Goal: Task Accomplishment & Management: Use online tool/utility

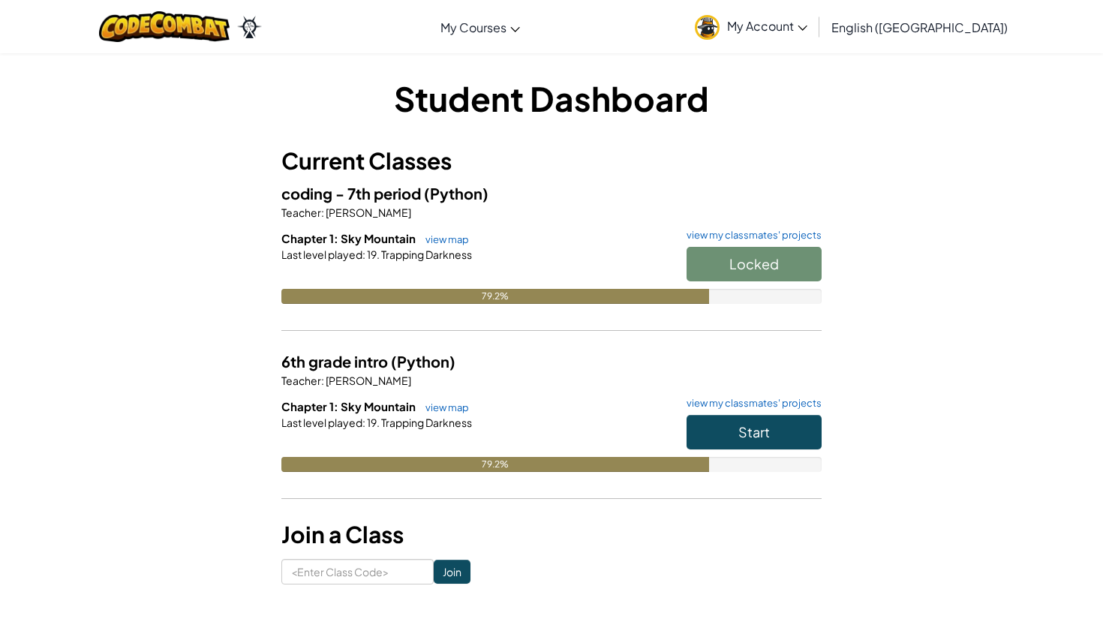
click at [746, 267] on div "Locked" at bounding box center [747, 268] width 150 height 42
click at [745, 266] on span "Start" at bounding box center [754, 263] width 32 height 17
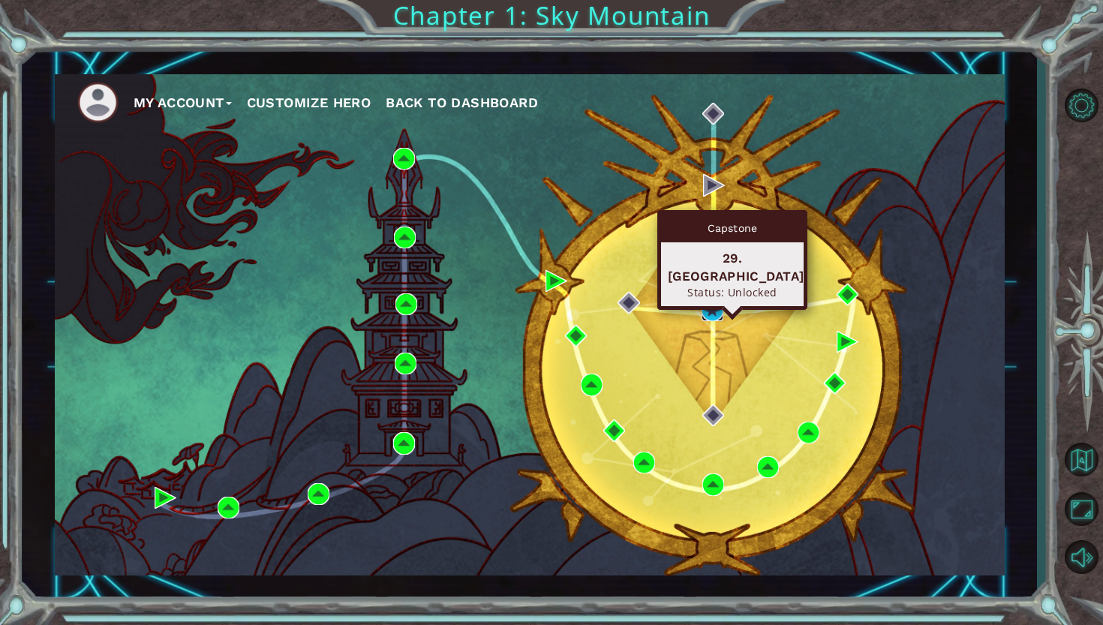
click at [720, 310] on img at bounding box center [713, 310] width 22 height 22
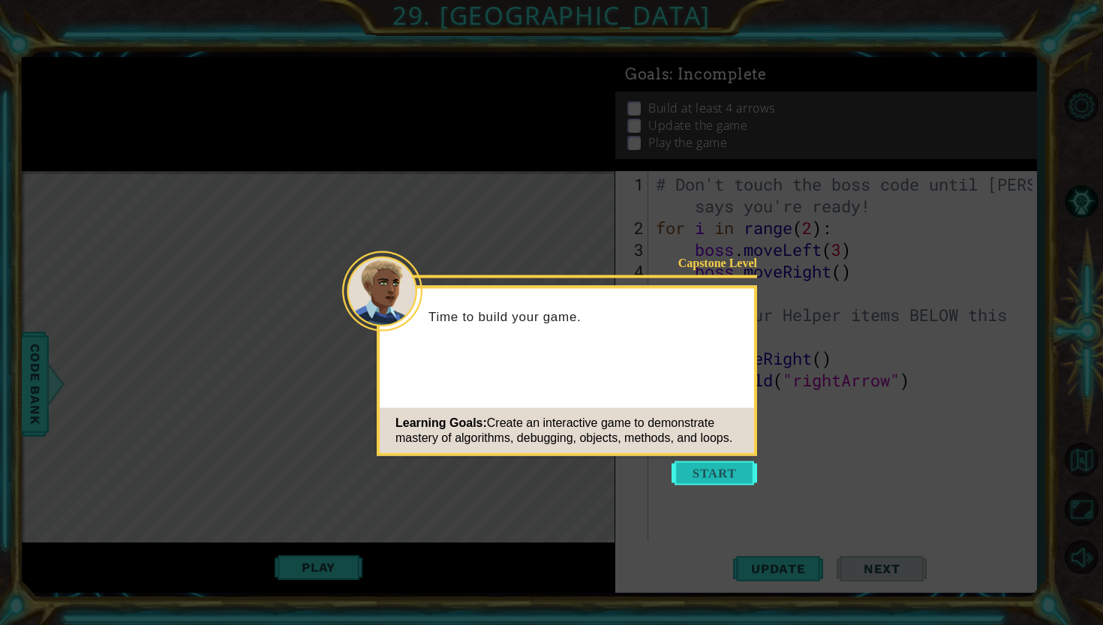
click at [731, 478] on button "Start" at bounding box center [715, 473] width 86 height 24
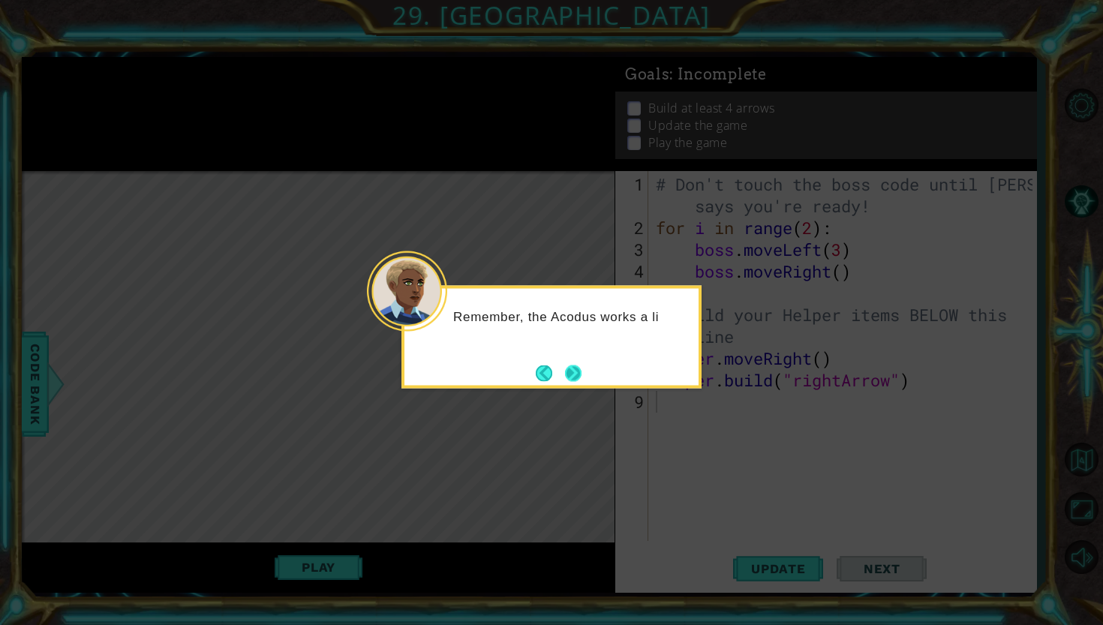
click at [568, 377] on button "Next" at bounding box center [573, 373] width 17 height 17
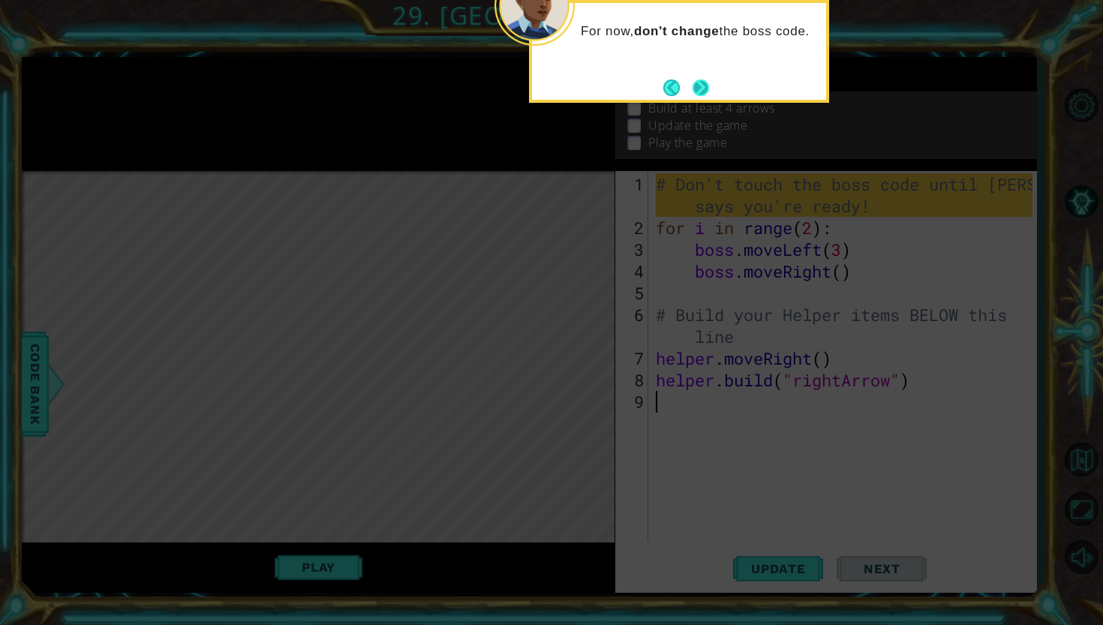
click at [692, 92] on button "Next" at bounding box center [701, 87] width 23 height 23
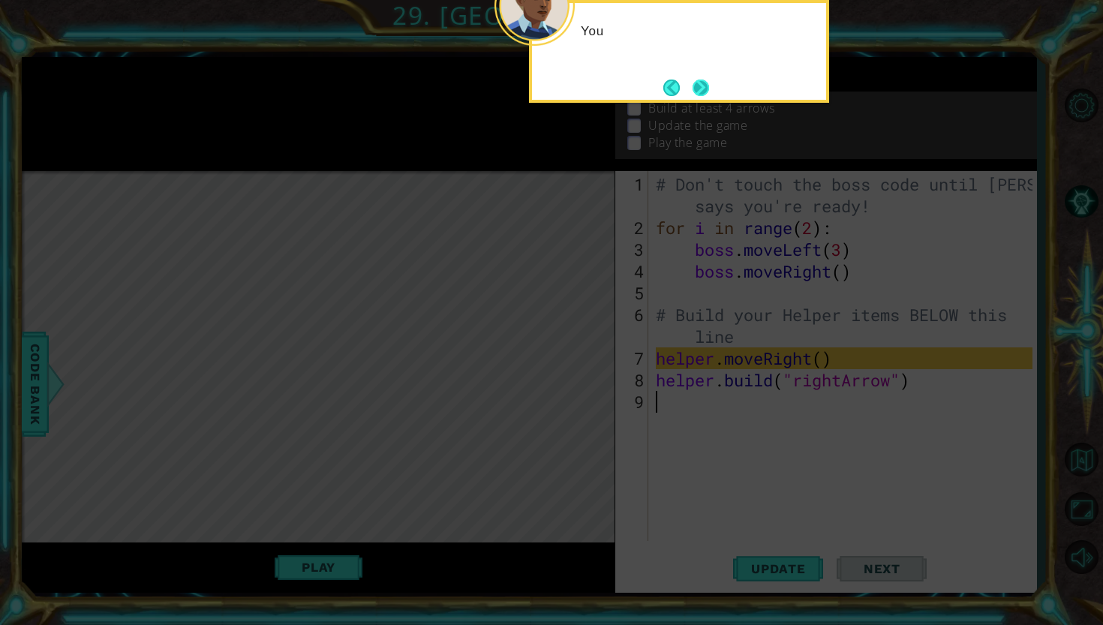
click at [692, 92] on button "Next" at bounding box center [700, 87] width 21 height 21
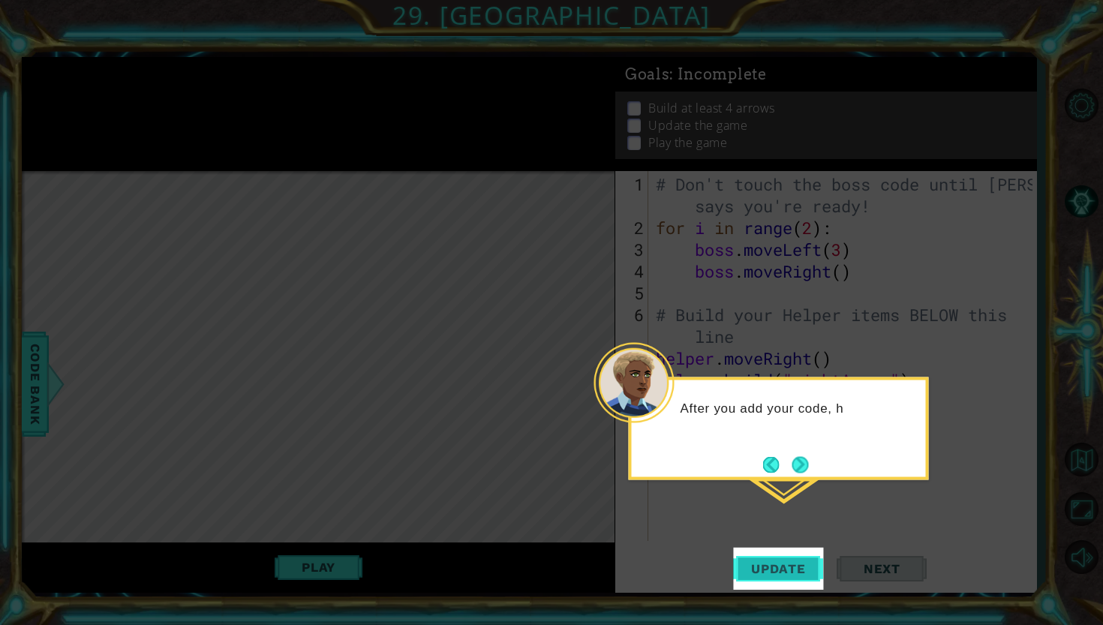
click at [774, 582] on button "Update" at bounding box center [778, 569] width 90 height 42
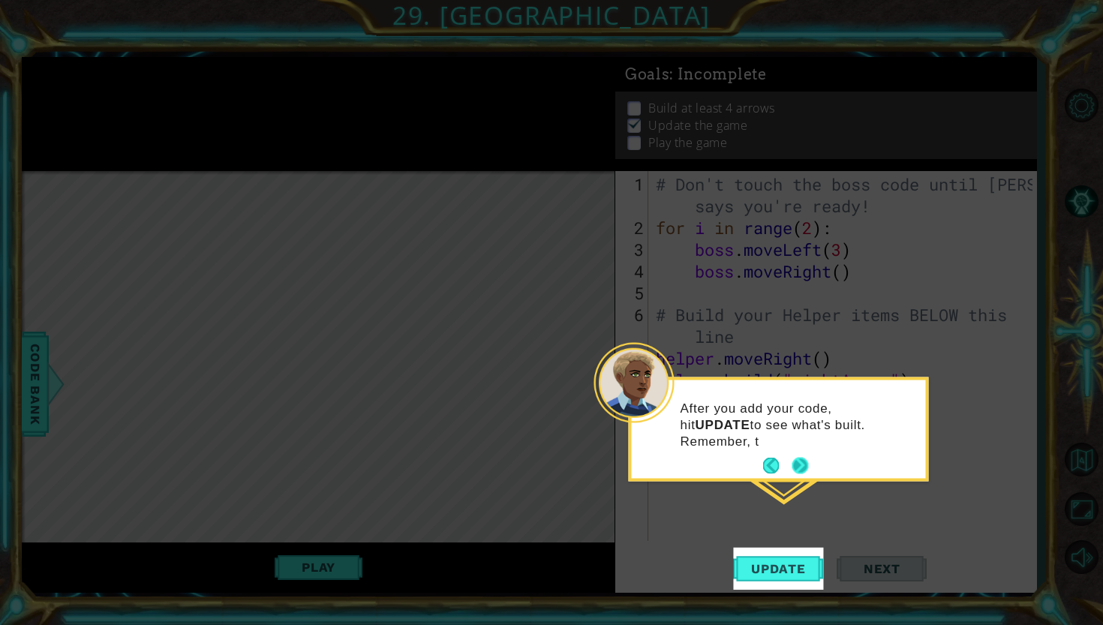
click at [806, 467] on button "Next" at bounding box center [800, 465] width 17 height 17
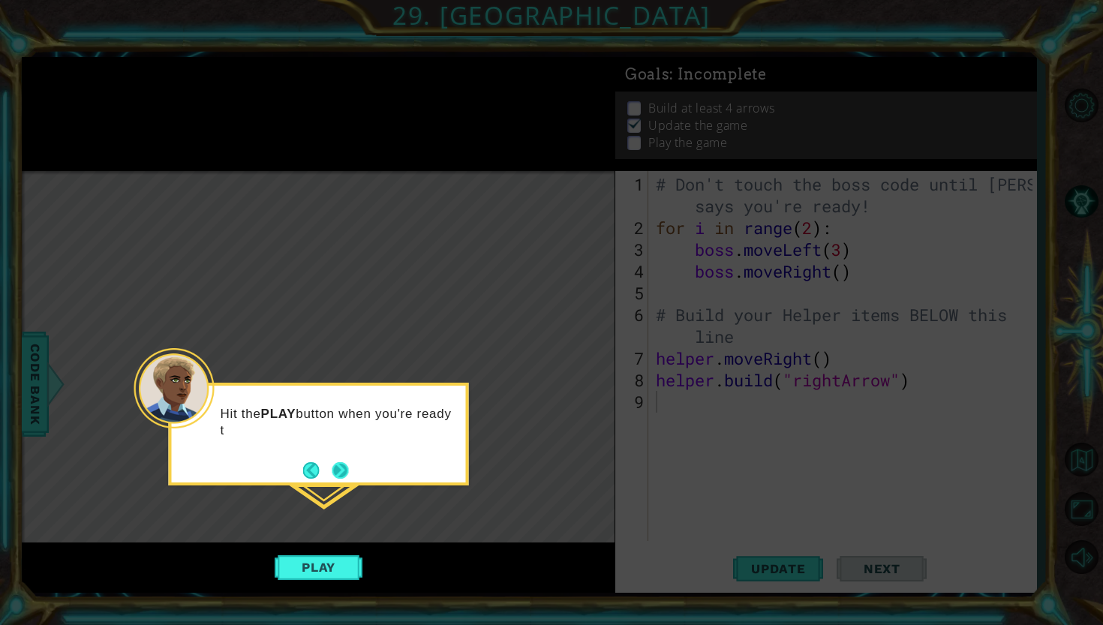
click at [334, 470] on button "Next" at bounding box center [339, 470] width 21 height 21
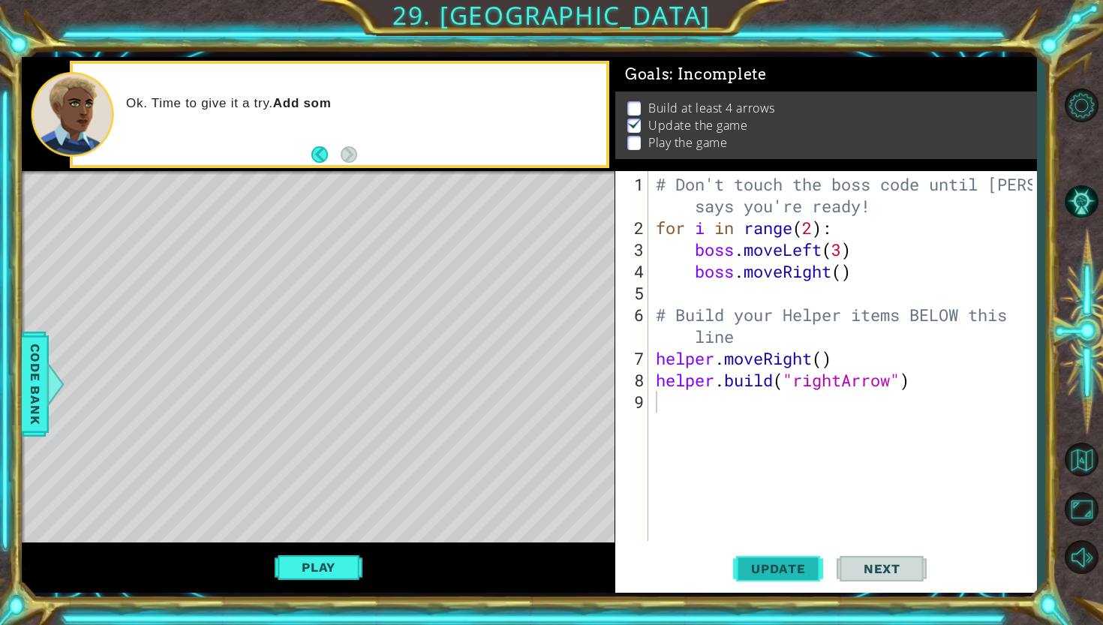
click at [770, 564] on span "Update" at bounding box center [778, 568] width 85 height 15
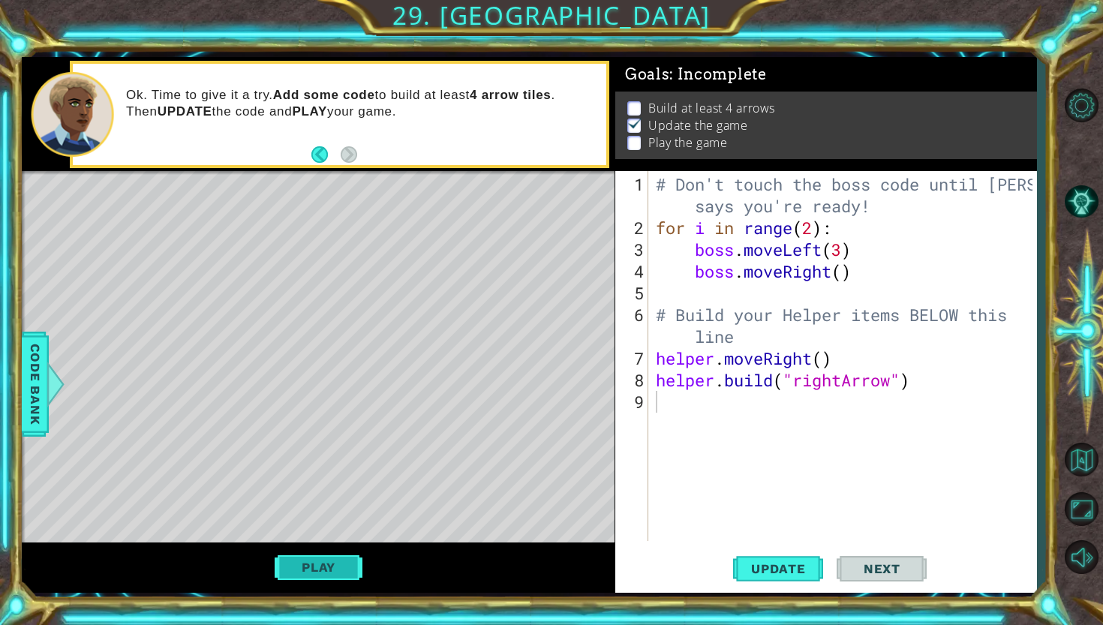
click at [324, 573] on button "Play" at bounding box center [319, 567] width 88 height 29
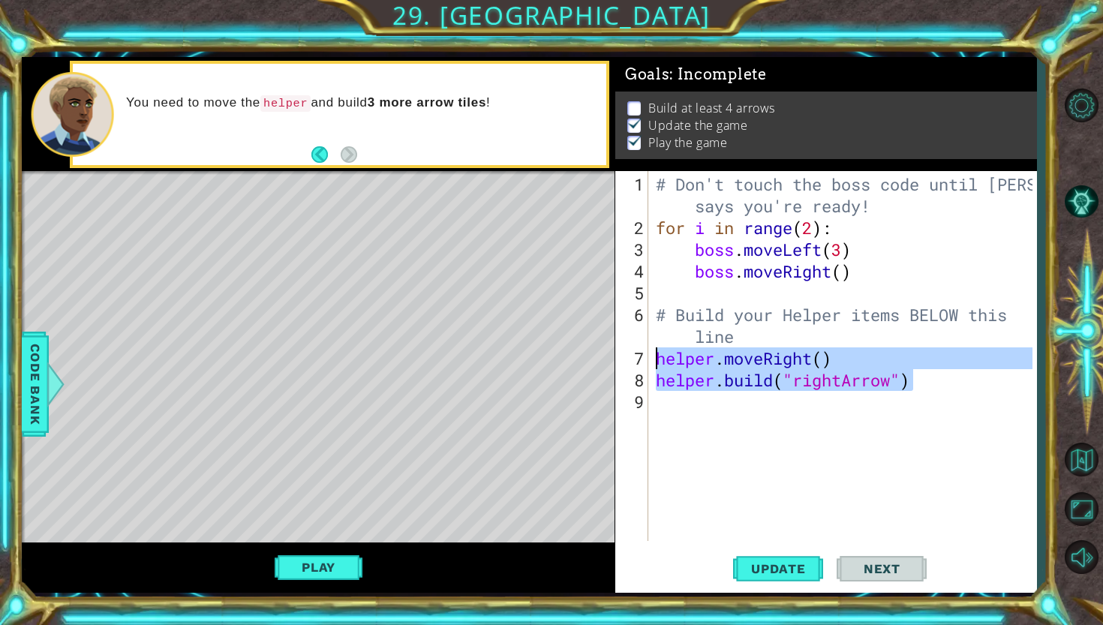
drag, startPoint x: 928, startPoint y: 385, endPoint x: 639, endPoint y: 358, distance: 290.9
click at [639, 358] on div "1 2 3 4 5 6 7 8 9 # Don't touch the boss code until [PERSON_NAME] says you're r…" at bounding box center [823, 356] width 417 height 370
type textarea "helper.moveRight() [DOMAIN_NAME]("rightArrow")"
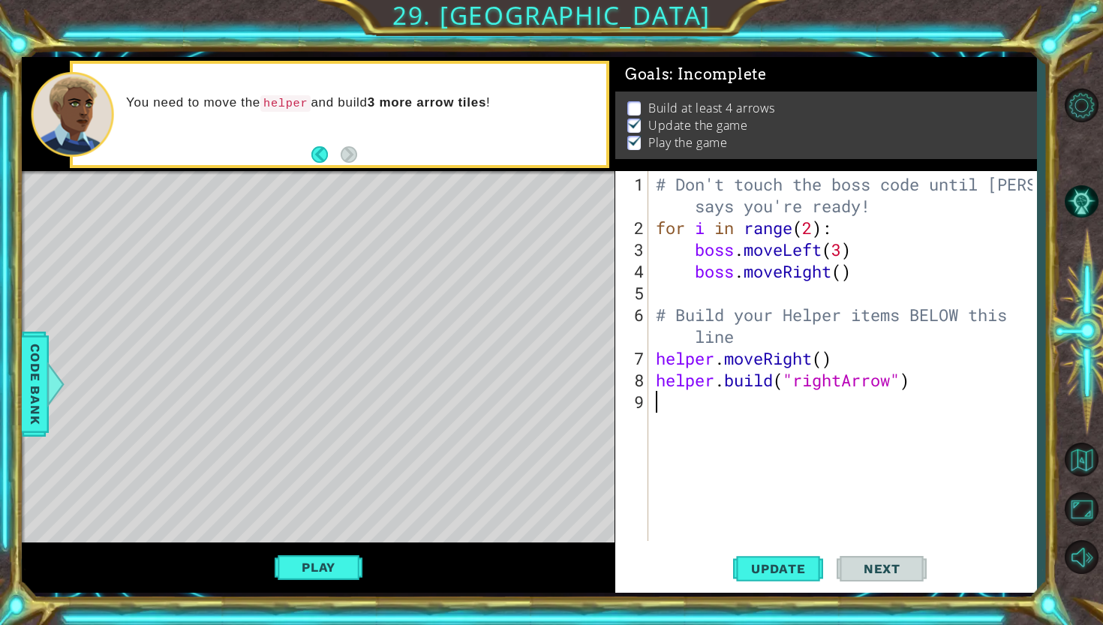
click at [662, 407] on div "# Don't touch the boss code until [PERSON_NAME] says you're ready! for i in ran…" at bounding box center [846, 390] width 387 height 435
paste textarea "[DOMAIN_NAME]("rightArrow")"
type textarea "[DOMAIN_NAME]("rightArrow")"
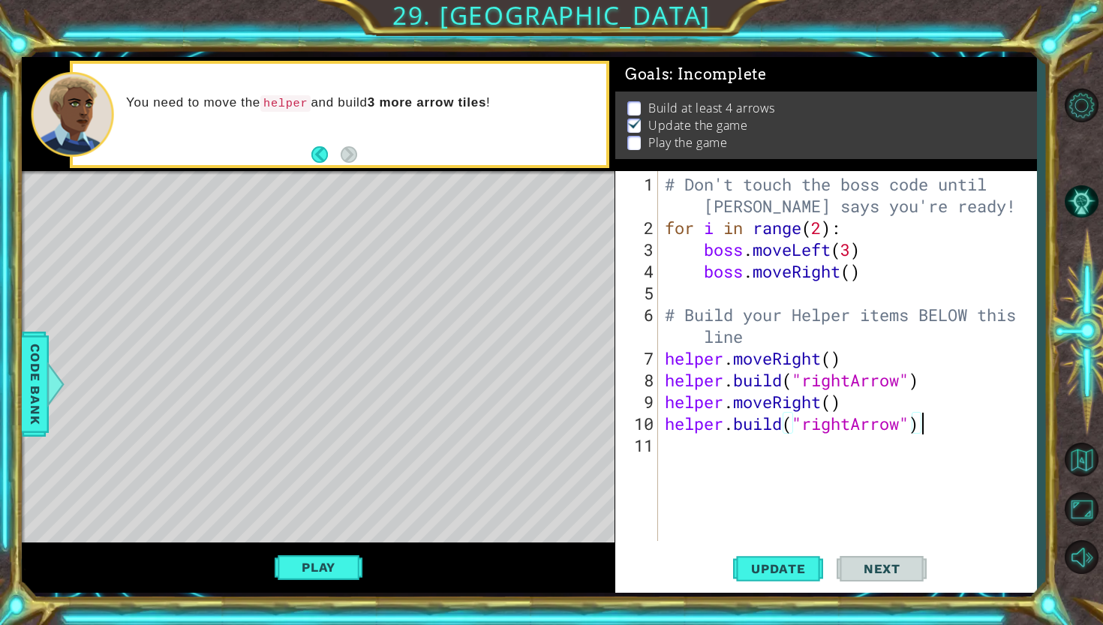
click at [663, 443] on div "# Don't touch the boss code until [PERSON_NAME] says you're ready! for i in ran…" at bounding box center [851, 390] width 378 height 435
paste textarea "[DOMAIN_NAME]("rightArrow")"
type textarea "[DOMAIN_NAME]("rightArrow")"
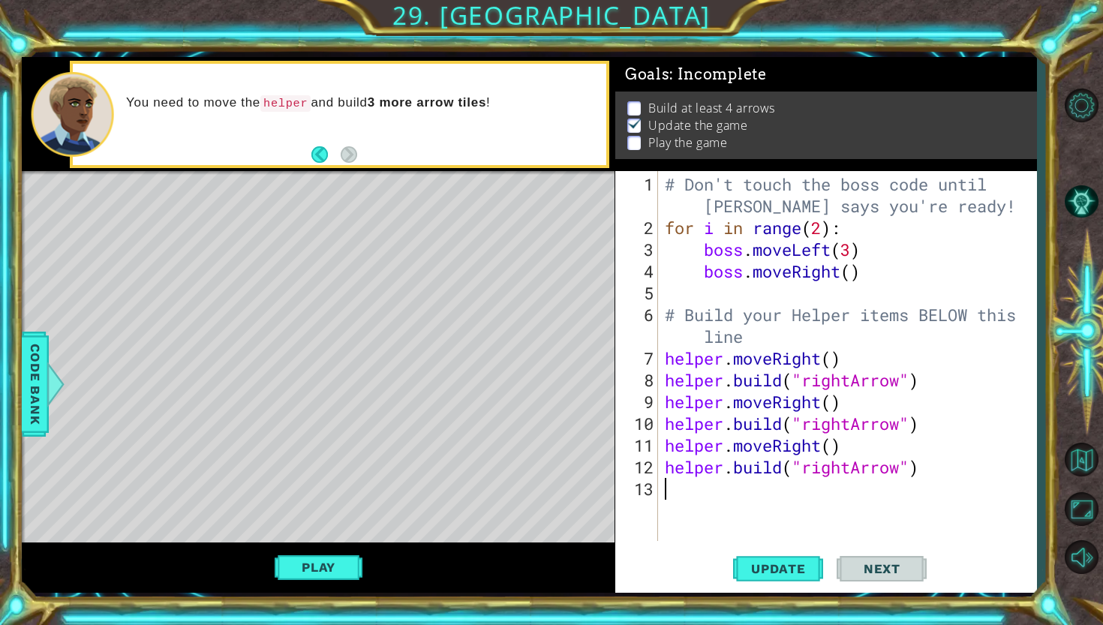
click at [666, 491] on div "# Don't touch the boss code until [PERSON_NAME] says you're ready! for i in ran…" at bounding box center [851, 390] width 378 height 435
paste textarea "[DOMAIN_NAME]("rightArrow")"
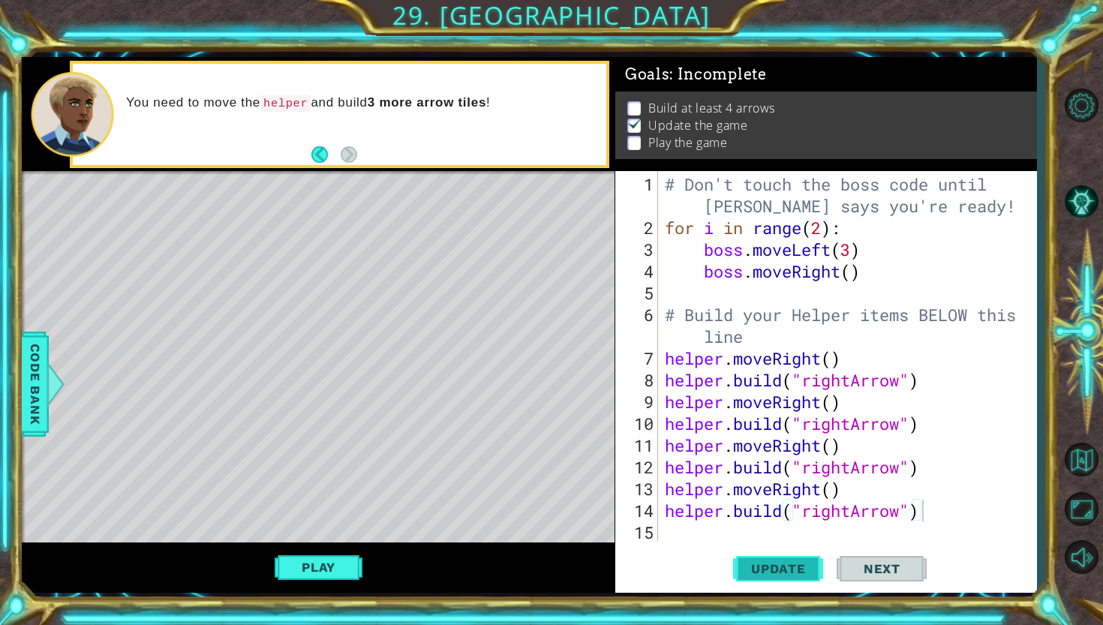
click at [807, 567] on span "Update" at bounding box center [778, 568] width 85 height 15
drag, startPoint x: 942, startPoint y: 519, endPoint x: 930, endPoint y: 534, distance: 20.3
click at [929, 534] on div "# Don't touch the boss code until [PERSON_NAME] says you're ready! for i in ran…" at bounding box center [851, 390] width 378 height 435
click at [954, 471] on div "# Don't touch the boss code until [PERSON_NAME] says you're ready! for i in ran…" at bounding box center [851, 390] width 378 height 435
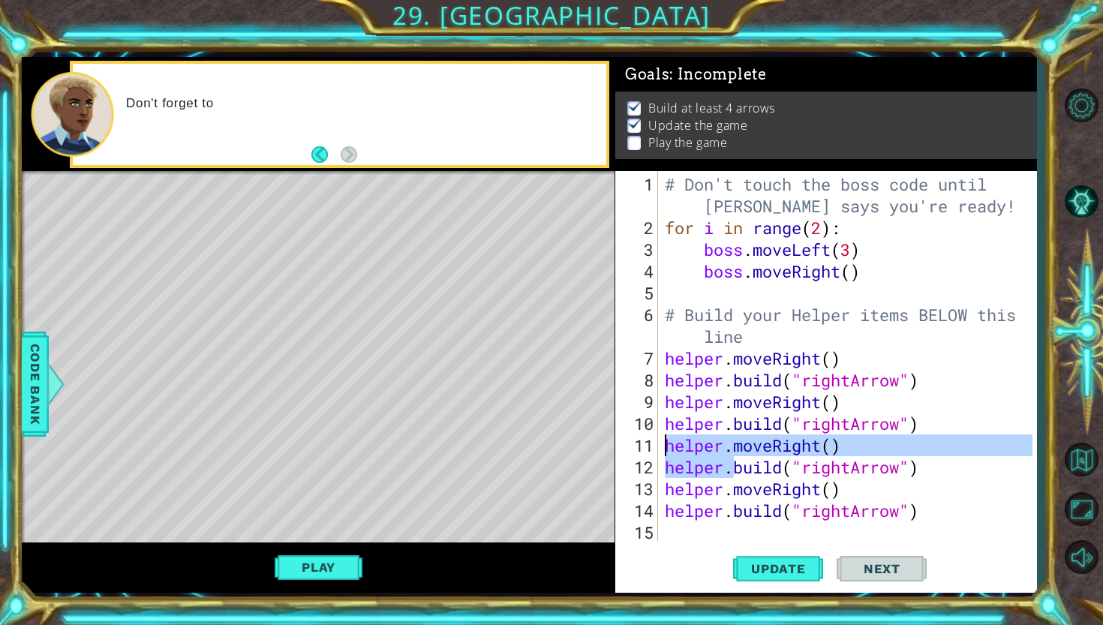
drag, startPoint x: 941, startPoint y: 522, endPoint x: 659, endPoint y: 445, distance: 292.5
click at [659, 444] on div "[DOMAIN_NAME]("rightArrow") helper.moveRight() 1 2 3 4 5 6 7 8 9 10 11 12 13 14…" at bounding box center [823, 356] width 417 height 370
click at [979, 517] on div "# Don't touch the boss code until [PERSON_NAME] says you're ready! for i in ran…" at bounding box center [851, 390] width 378 height 435
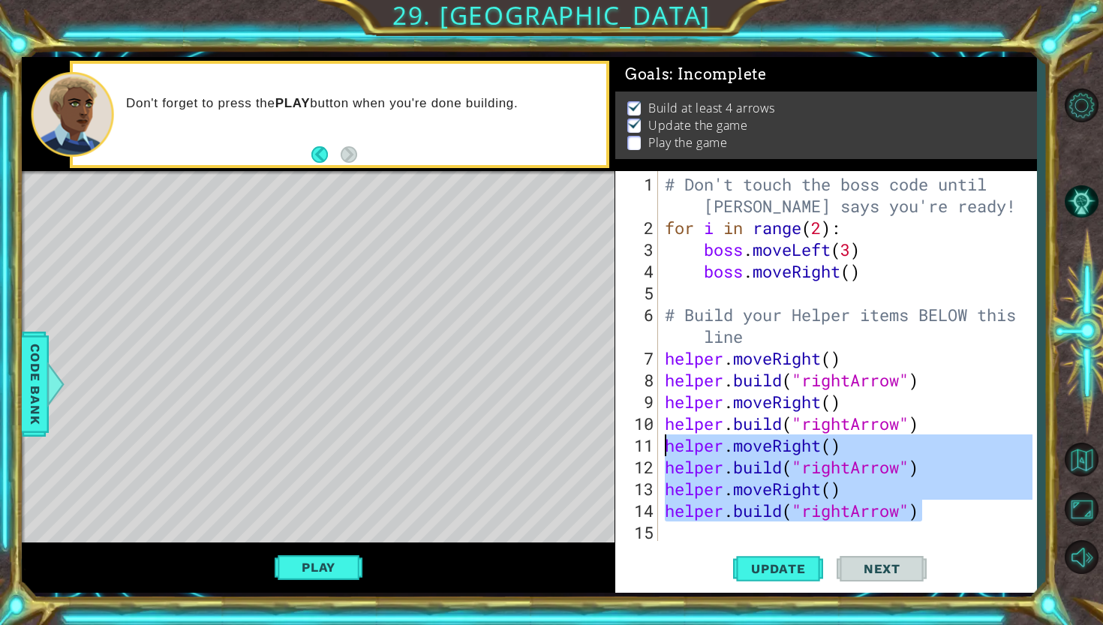
drag, startPoint x: 936, startPoint y: 518, endPoint x: 655, endPoint y: 443, distance: 291.0
click at [655, 443] on div "[DOMAIN_NAME]("rightArrow") 1 2 3 4 5 6 7 8 9 10 11 12 13 14 15 # Don't touch t…" at bounding box center [823, 356] width 417 height 370
click at [692, 545] on div "helper.moveRight() [DOMAIN_NAME]("rightArrow") 1 2 3 4 5 6 7 8 9 10 11 12 13 14…" at bounding box center [826, 382] width 422 height 422
type textarea "helper.moveRight()"
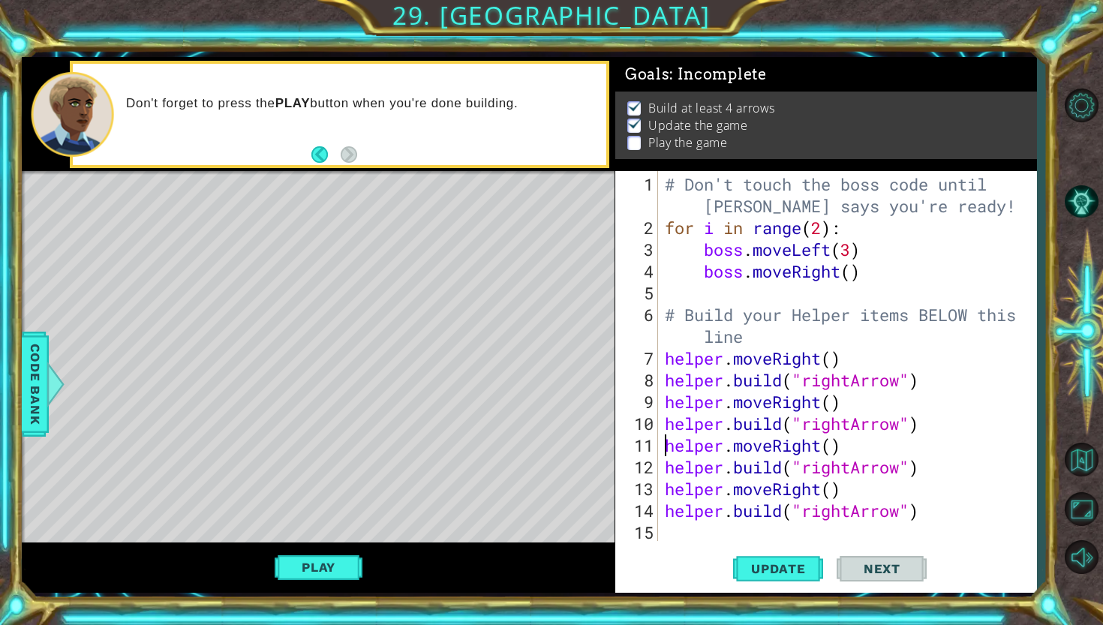
click at [688, 534] on div "# Don't touch the boss code until [PERSON_NAME] says you're ready! for i in ran…" at bounding box center [851, 390] width 378 height 435
paste textarea "[DOMAIN_NAME]("rightArrow")"
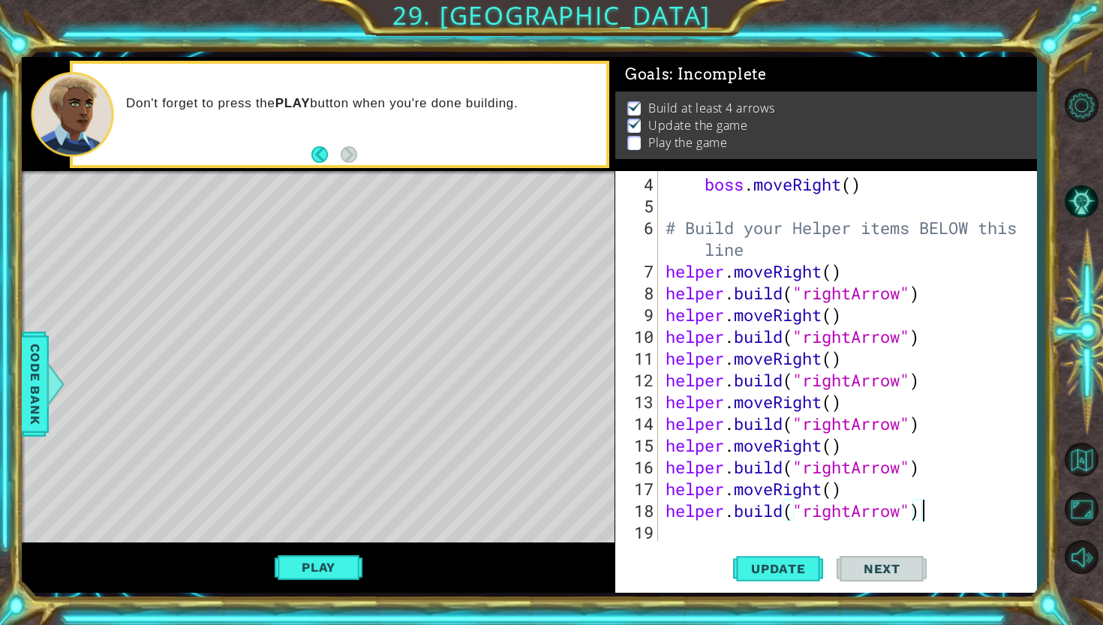
scroll to position [87, 0]
click at [805, 564] on span "Update" at bounding box center [778, 568] width 85 height 15
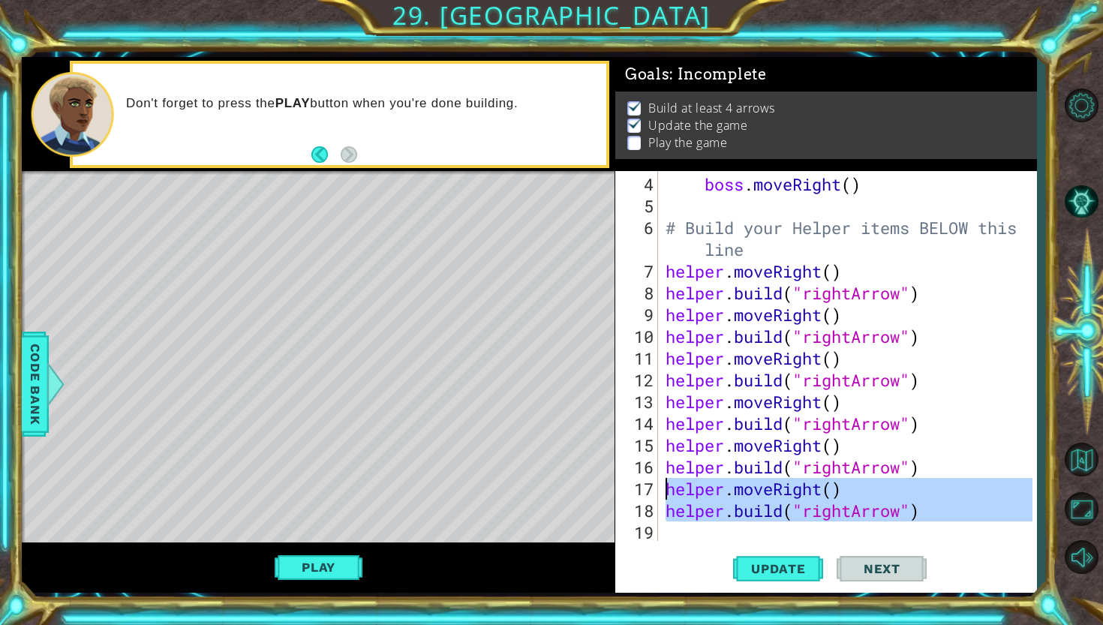
drag, startPoint x: 942, startPoint y: 520, endPoint x: 638, endPoint y: 488, distance: 306.3
click at [638, 488] on div "[DOMAIN_NAME]("rightArrow") 4 5 6 7 8 9 10 11 12 13 14 15 16 17 18 19 boss . mo…" at bounding box center [823, 356] width 417 height 370
type textarea "helper.moveRight() [DOMAIN_NAME]("rightArrow")"
click at [700, 538] on div "boss . moveRight ( ) # Build your Helper items BELOW this line helper . moveRig…" at bounding box center [848, 356] width 370 height 370
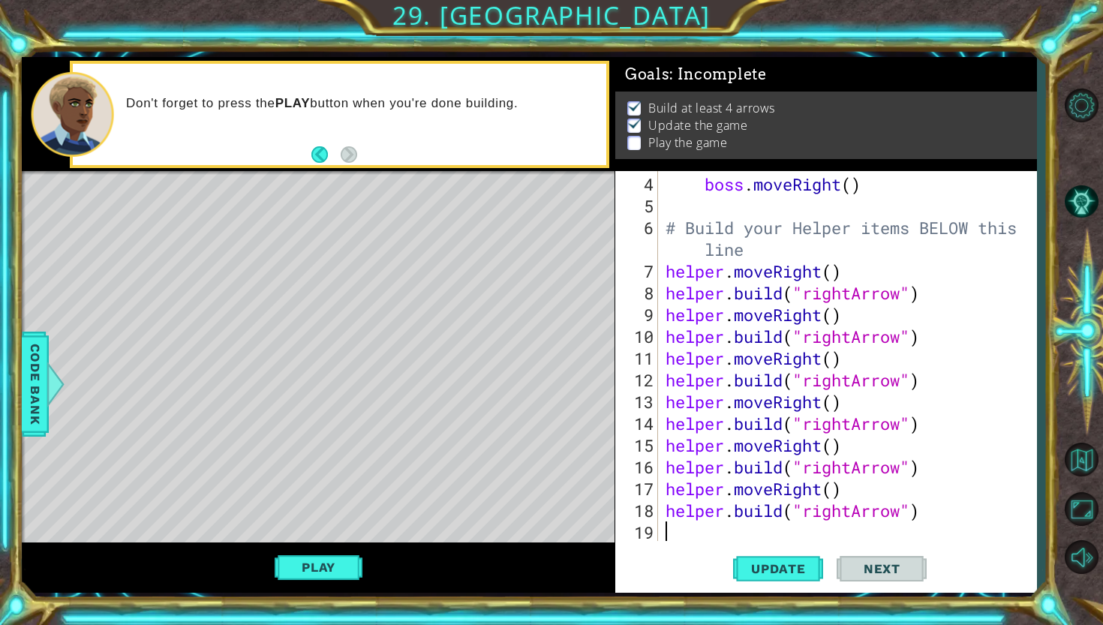
paste textarea "[DOMAIN_NAME]("rightArrow")"
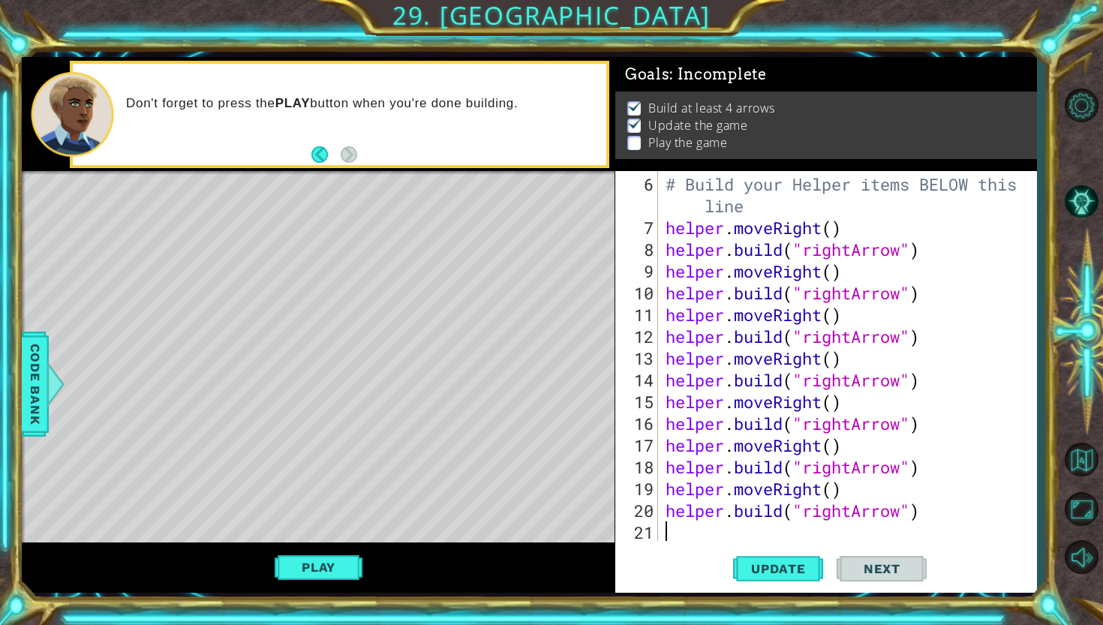
scroll to position [131, 0]
click at [850, 513] on div "# Build your Helper items BELOW this line helper . moveRight ( ) helper . build…" at bounding box center [851, 390] width 377 height 435
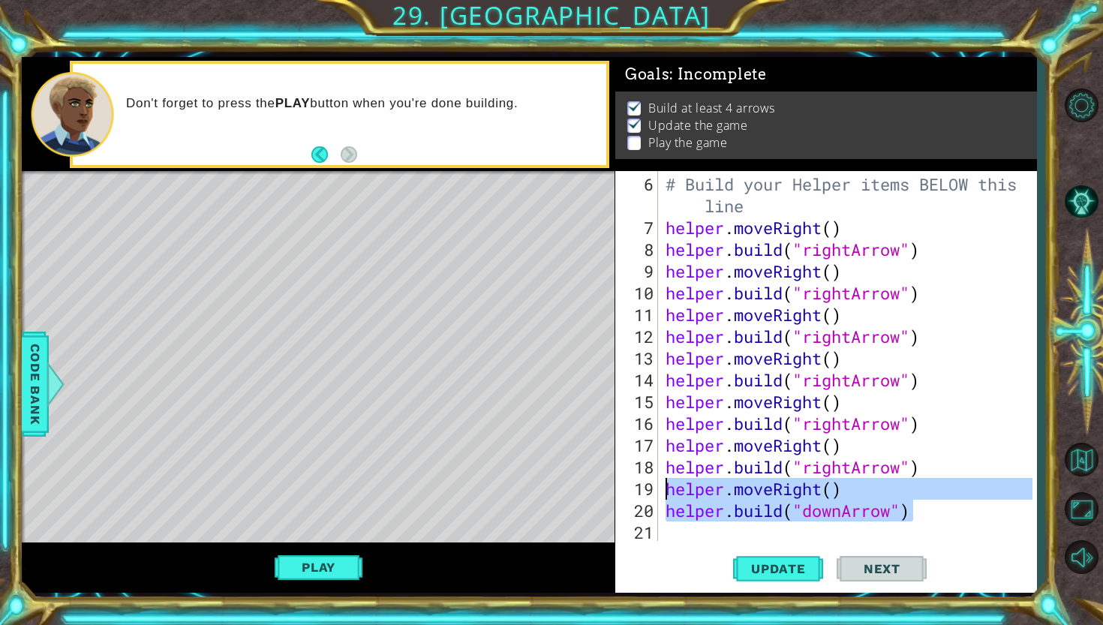
drag, startPoint x: 918, startPoint y: 511, endPoint x: 657, endPoint y: 490, distance: 262.0
click at [657, 490] on div "[DOMAIN_NAME]("downArrow") 6 7 8 9 10 11 12 13 14 15 16 17 18 19 20 21 # Build …" at bounding box center [823, 356] width 417 height 370
click at [667, 541] on div "helper.moveRight() [DOMAIN_NAME]("downArrow") 6 7 8 9 10 11 12 13 14 15 16 17 1…" at bounding box center [826, 382] width 422 height 422
type textarea "helper.moveRight()"
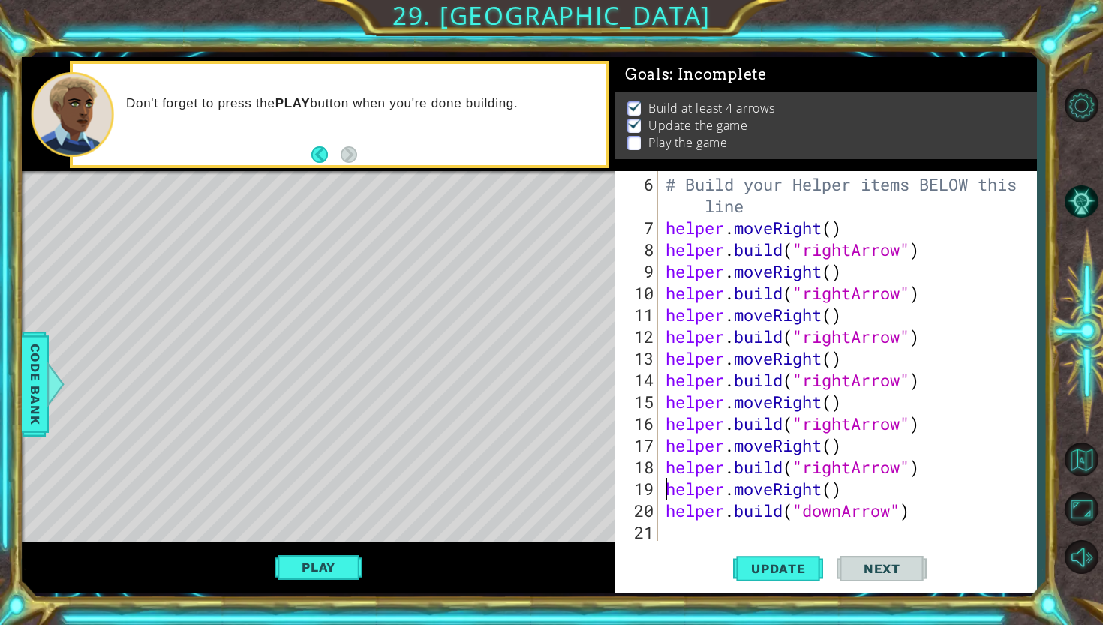
click at [673, 532] on div "# Build your Helper items BELOW this line helper . moveRight ( ) helper . build…" at bounding box center [851, 390] width 377 height 435
paste textarea "[DOMAIN_NAME]("downArrow")"
type textarea "[DOMAIN_NAME]("downArrow")"
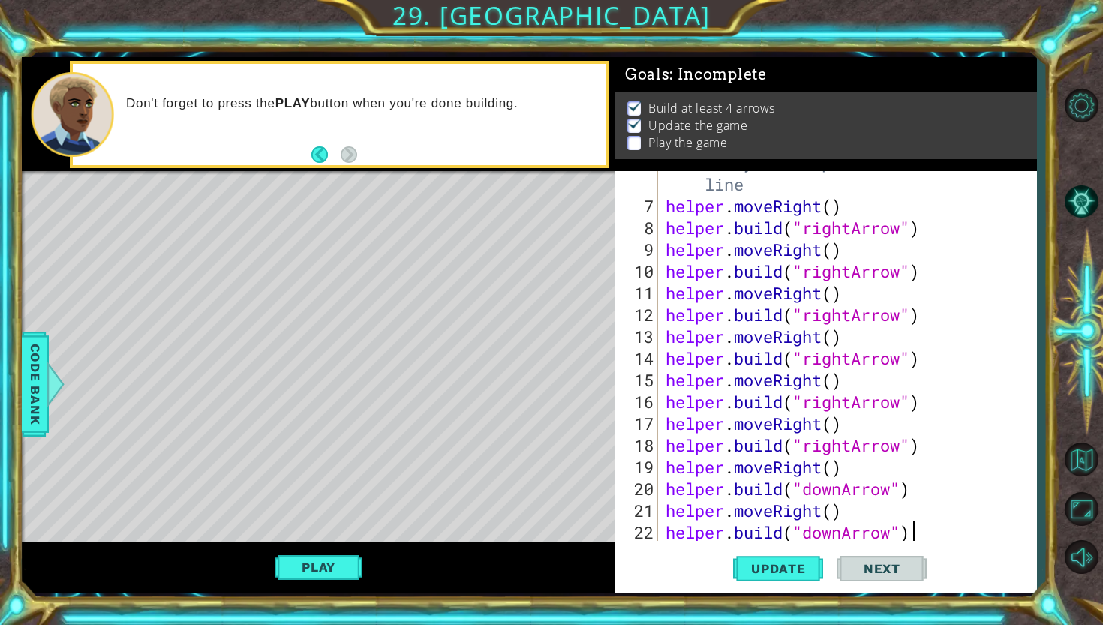
scroll to position [174, 0]
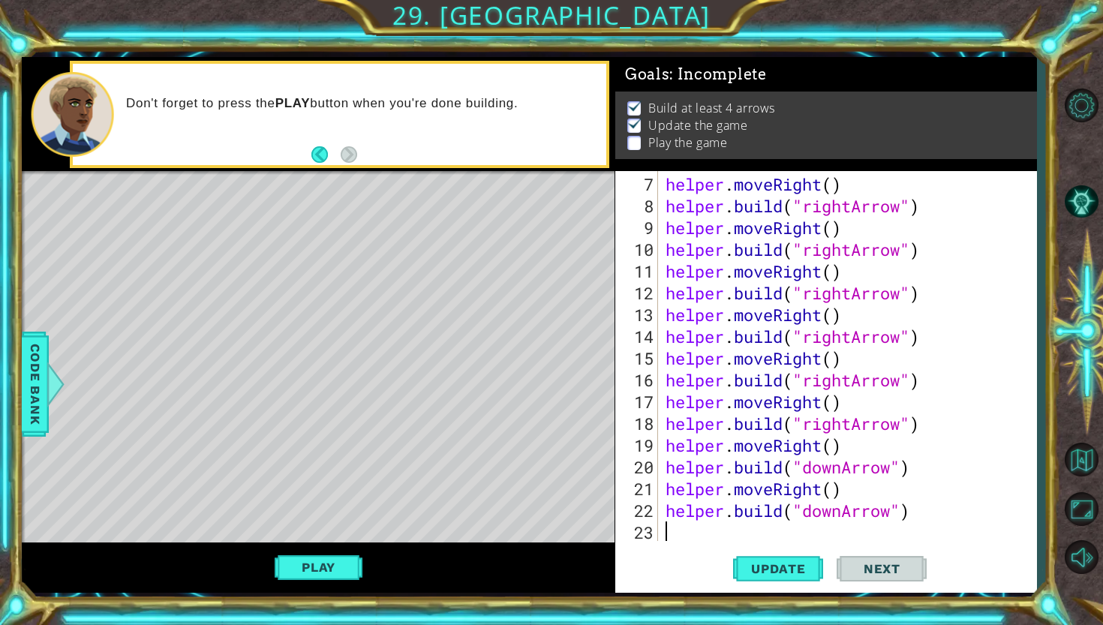
click at [676, 532] on div "helper . moveRight ( ) helper . build ( "rightArrow" ) helper . moveRight ( ) h…" at bounding box center [851, 379] width 377 height 413
paste textarea "[DOMAIN_NAME]("downArrow")"
type textarea "[DOMAIN_NAME]("downArrow")"
click at [676, 532] on div "helper . moveRight ( ) helper . build ( "rightArrow" ) helper . moveRight ( ) h…" at bounding box center [851, 379] width 377 height 413
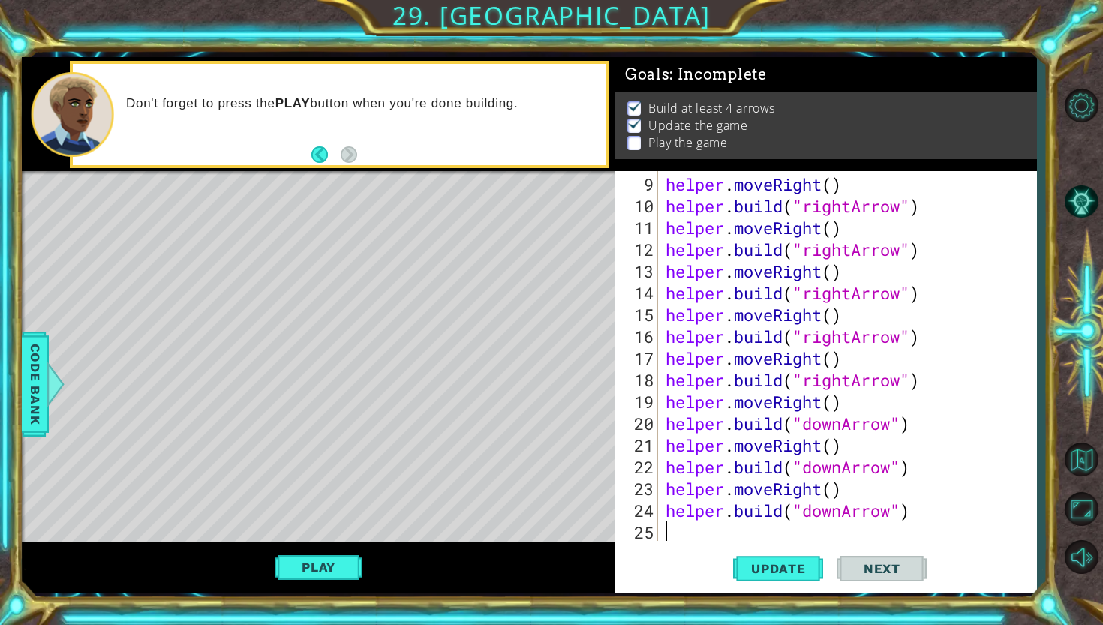
paste textarea "[DOMAIN_NAME]("downArrow")"
click at [804, 563] on span "Update" at bounding box center [778, 568] width 85 height 15
drag, startPoint x: 825, startPoint y: 495, endPoint x: 774, endPoint y: 486, distance: 50.9
click at [774, 486] on div "helper . moveRight ( ) helper . build ( "rightArrow" ) helper . moveRight ( ) h…" at bounding box center [851, 379] width 377 height 413
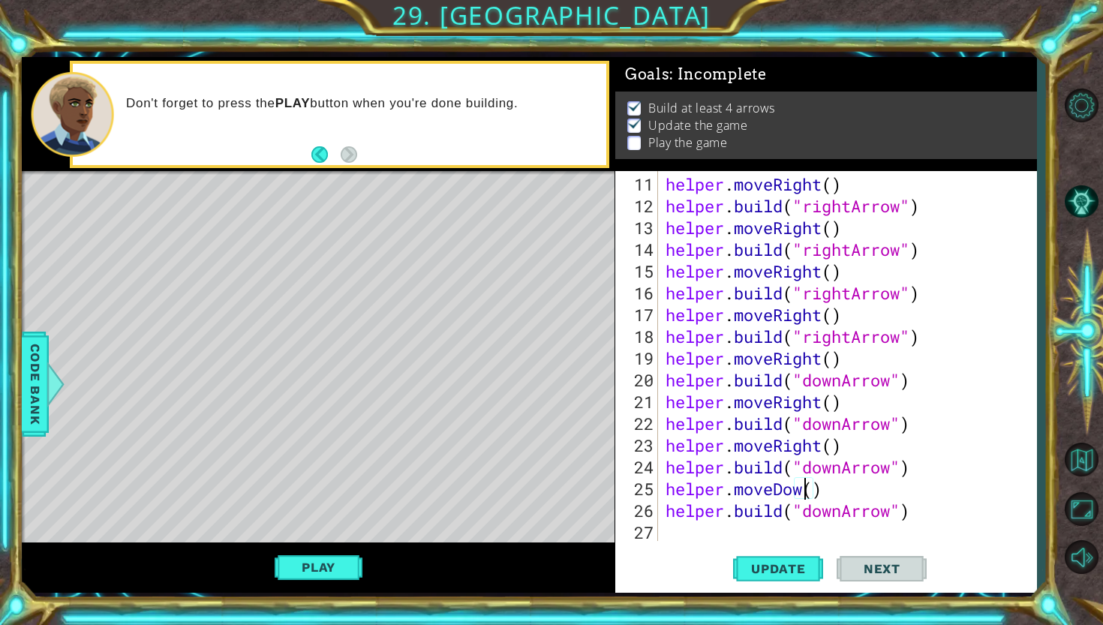
scroll to position [0, 6]
click at [822, 448] on div "helper . moveRight ( ) helper . build ( "rightArrow" ) helper . moveRight ( ) h…" at bounding box center [851, 379] width 377 height 413
click at [819, 403] on div "helper . moveRight ( ) helper . build ( "rightArrow" ) helper . moveRight ( ) h…" at bounding box center [851, 379] width 377 height 413
click at [793, 573] on span "Update" at bounding box center [778, 568] width 85 height 15
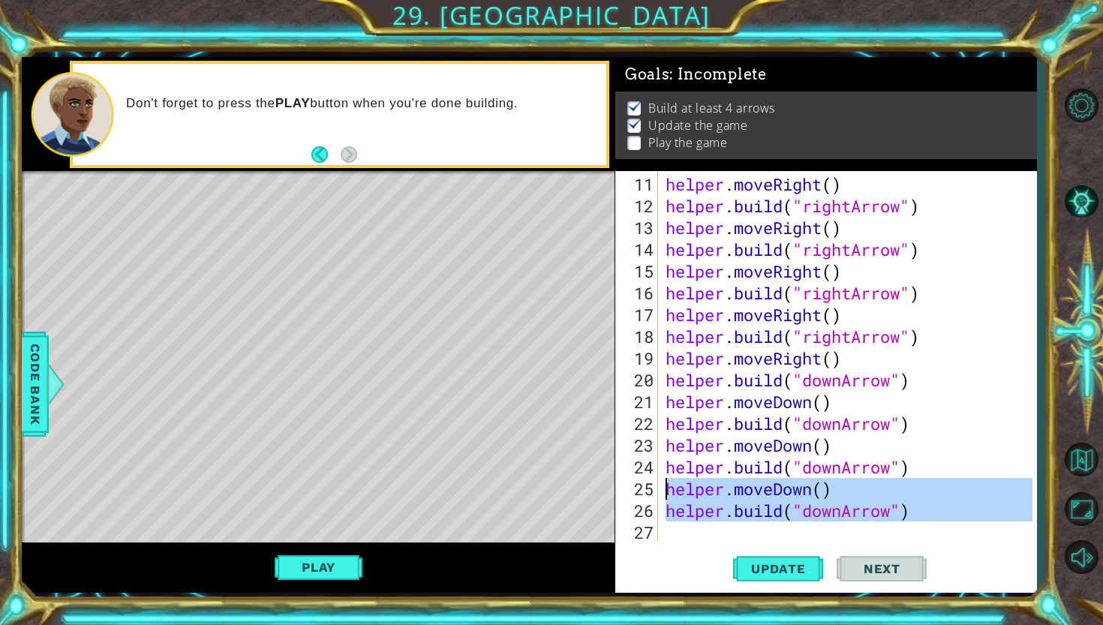
drag, startPoint x: 927, startPoint y: 523, endPoint x: 637, endPoint y: 487, distance: 291.9
click at [637, 486] on div "helper.moveDown() 11 12 13 14 15 16 17 18 19 20 21 22 23 24 25 26 27 helper . m…" at bounding box center [823, 356] width 417 height 370
type textarea "helper.moveDown() [DOMAIN_NAME]("downArrow")"
click at [675, 524] on div "helper . moveRight ( ) helper . build ( "rightArrow" ) helper . moveRight ( ) h…" at bounding box center [851, 379] width 377 height 413
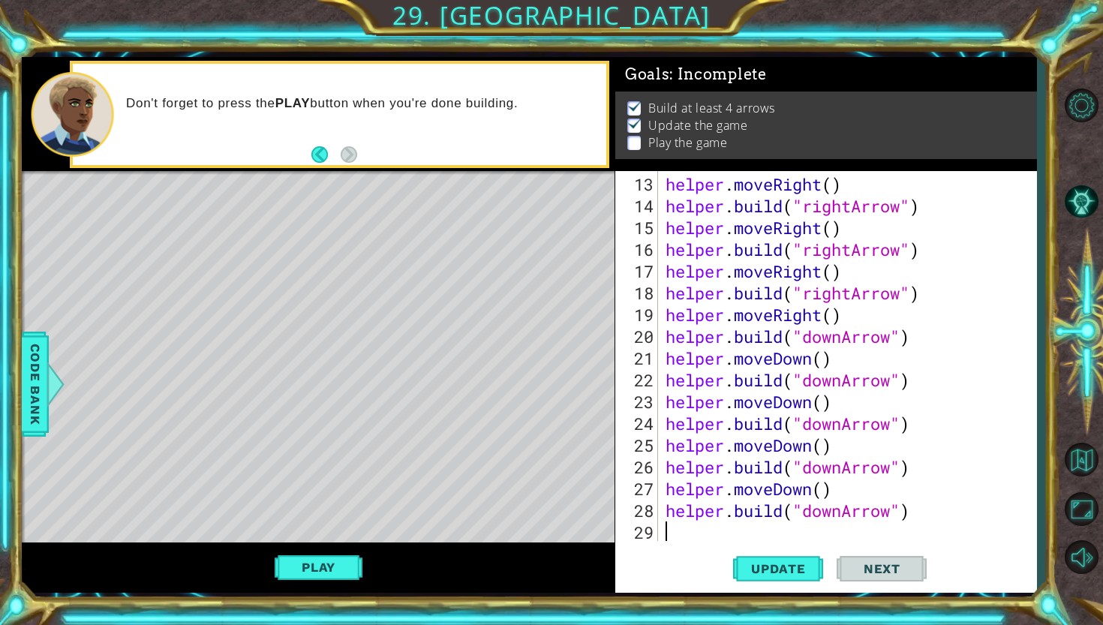
scroll to position [305, 0]
click at [754, 568] on span "Update" at bounding box center [778, 568] width 85 height 15
click at [329, 565] on button "Play" at bounding box center [319, 567] width 88 height 29
click at [904, 567] on span "Next" at bounding box center [882, 571] width 67 height 15
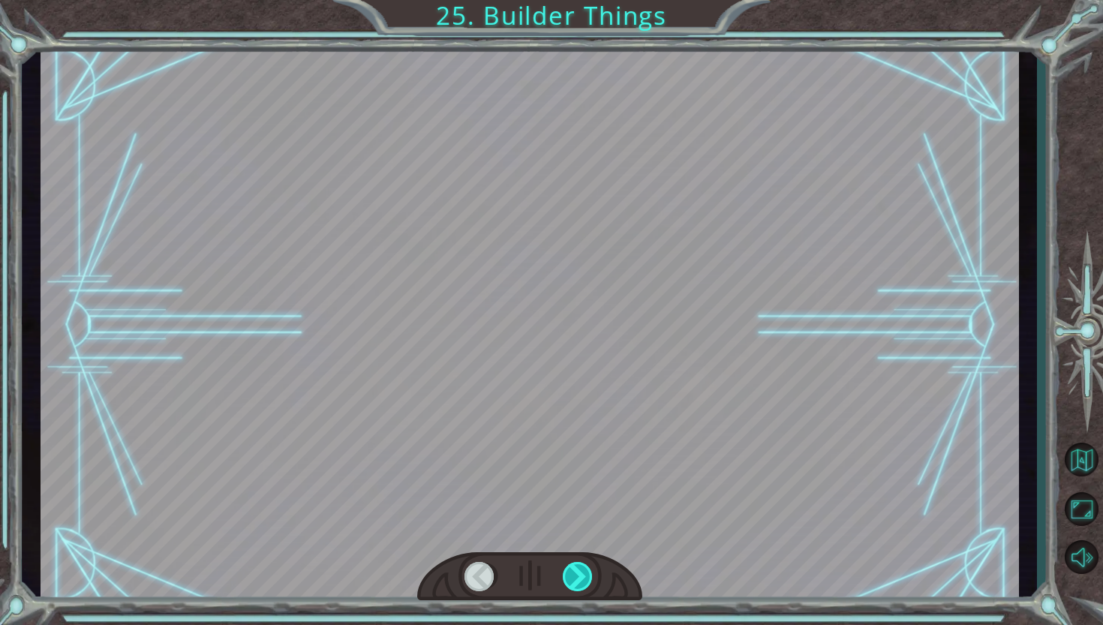
click at [585, 575] on div at bounding box center [579, 577] width 32 height 30
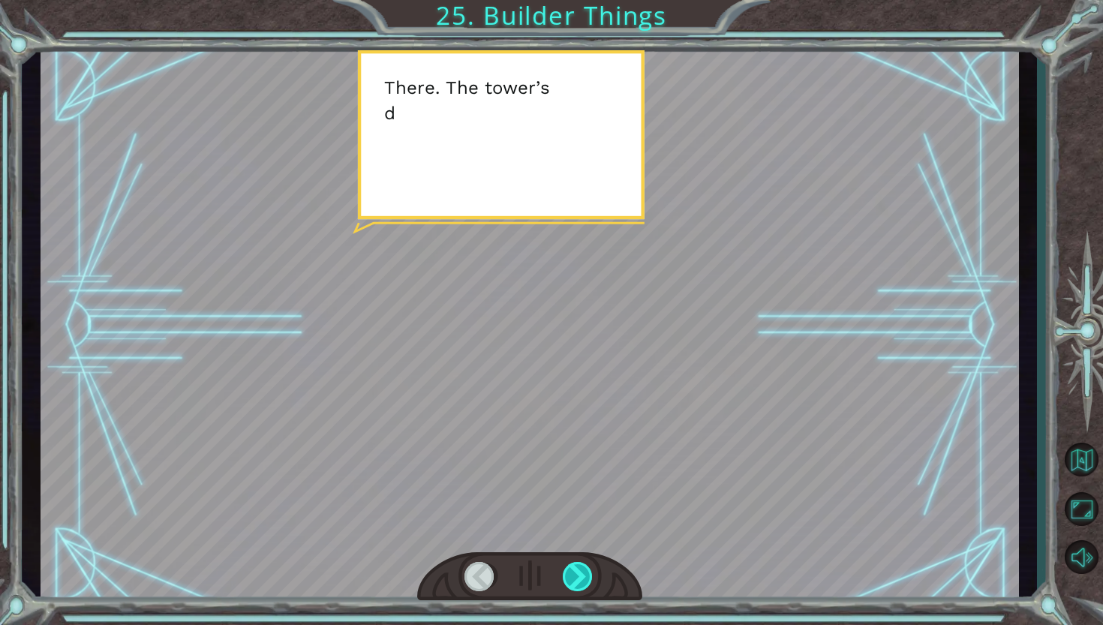
click at [585, 575] on div at bounding box center [579, 577] width 32 height 30
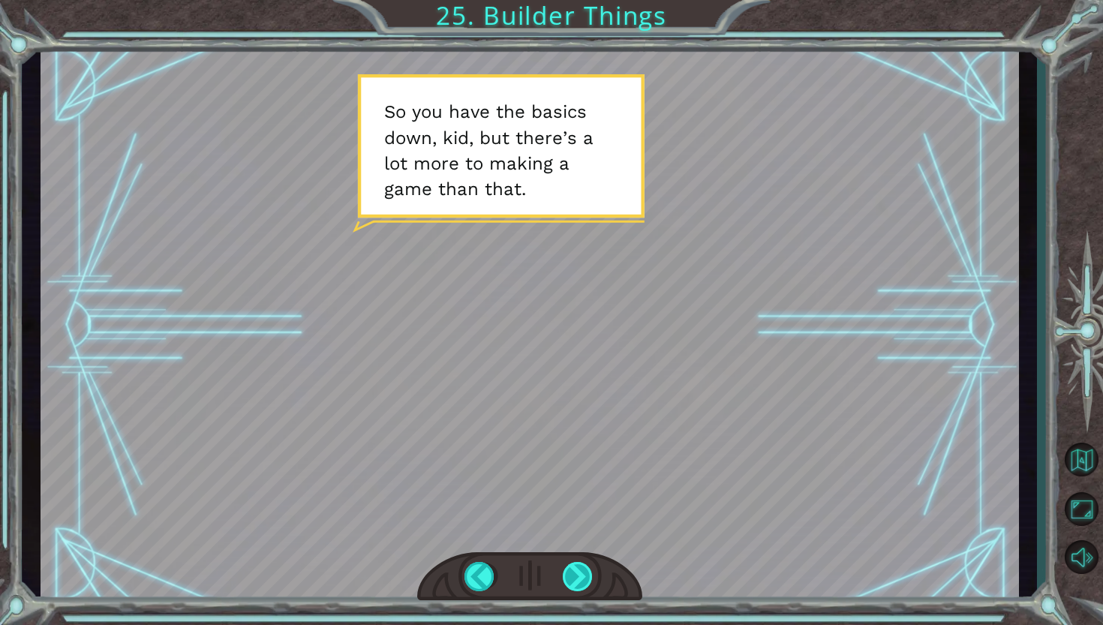
click at [583, 573] on div at bounding box center [579, 577] width 32 height 30
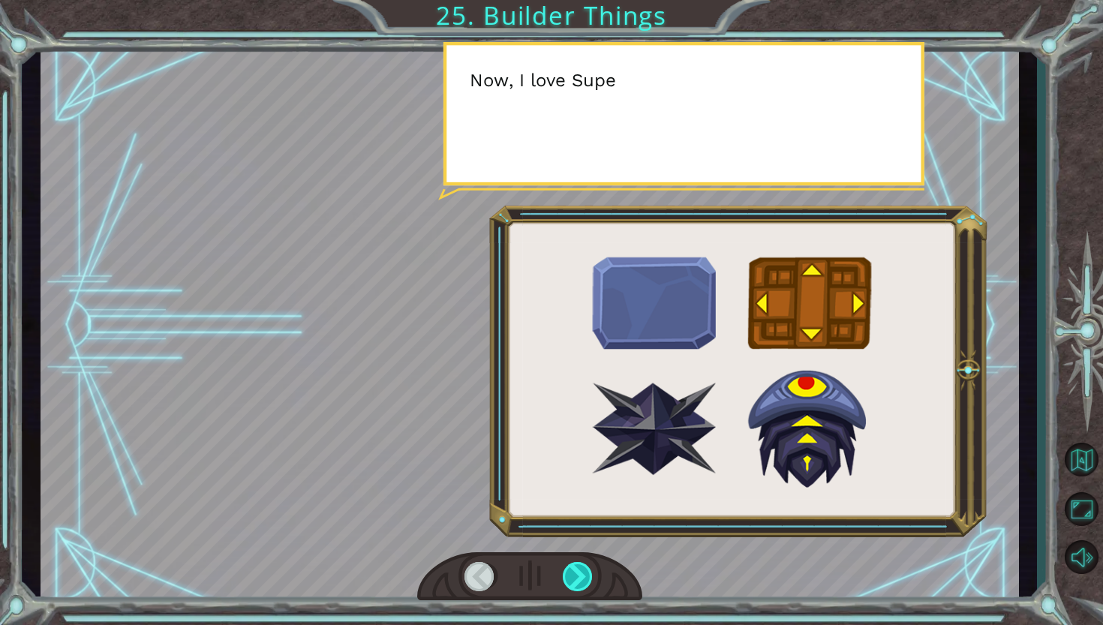
click at [583, 580] on div at bounding box center [579, 577] width 32 height 30
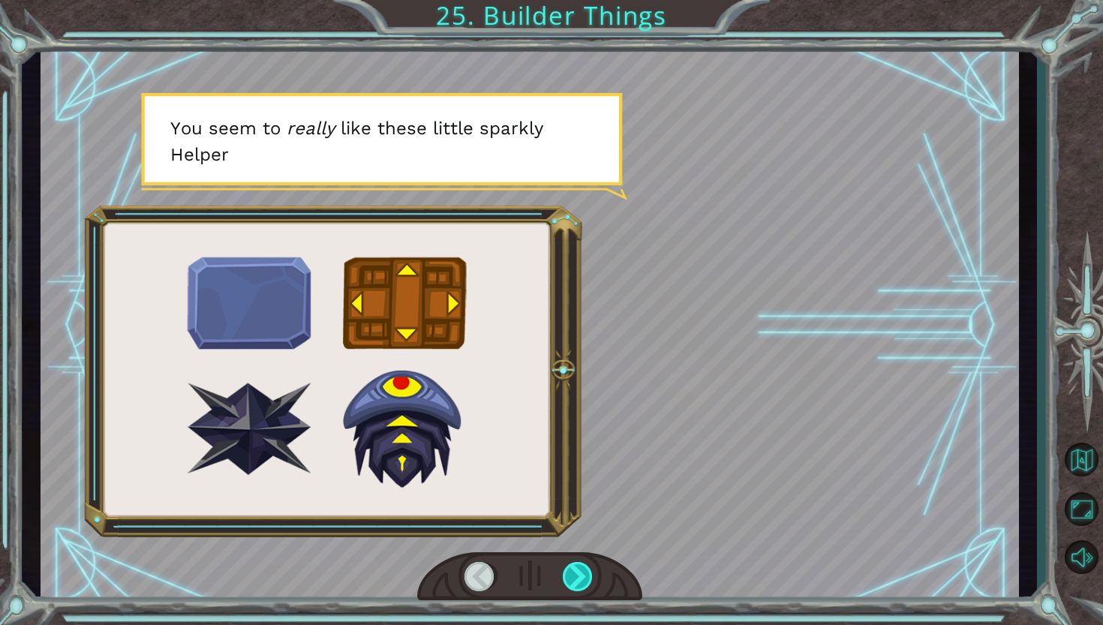
click at [583, 580] on div at bounding box center [579, 577] width 32 height 30
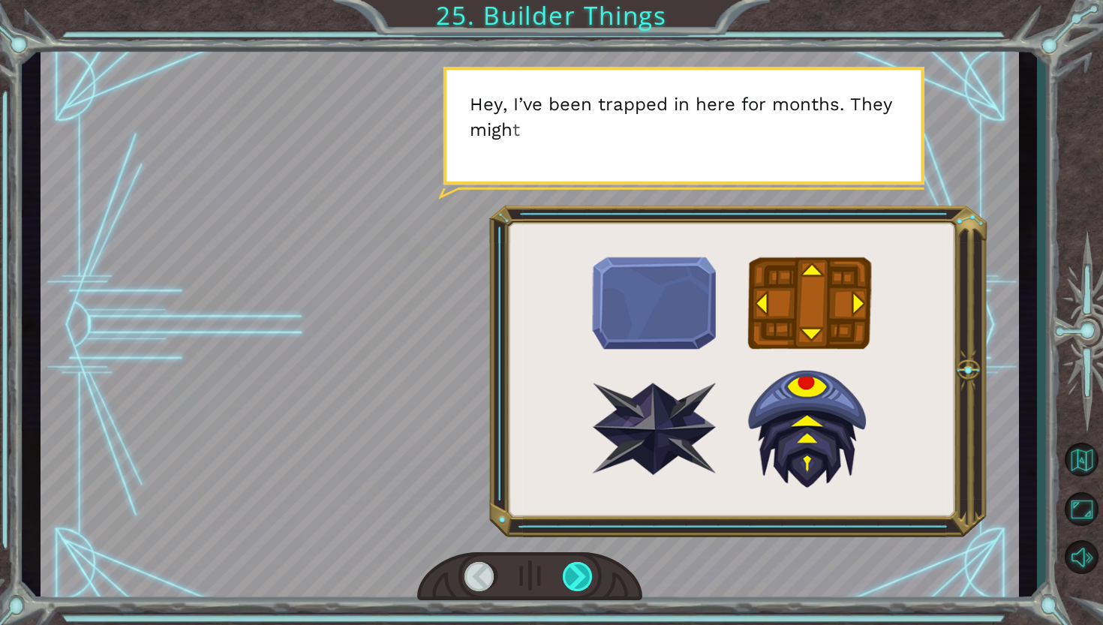
click at [583, 580] on div at bounding box center [579, 577] width 32 height 30
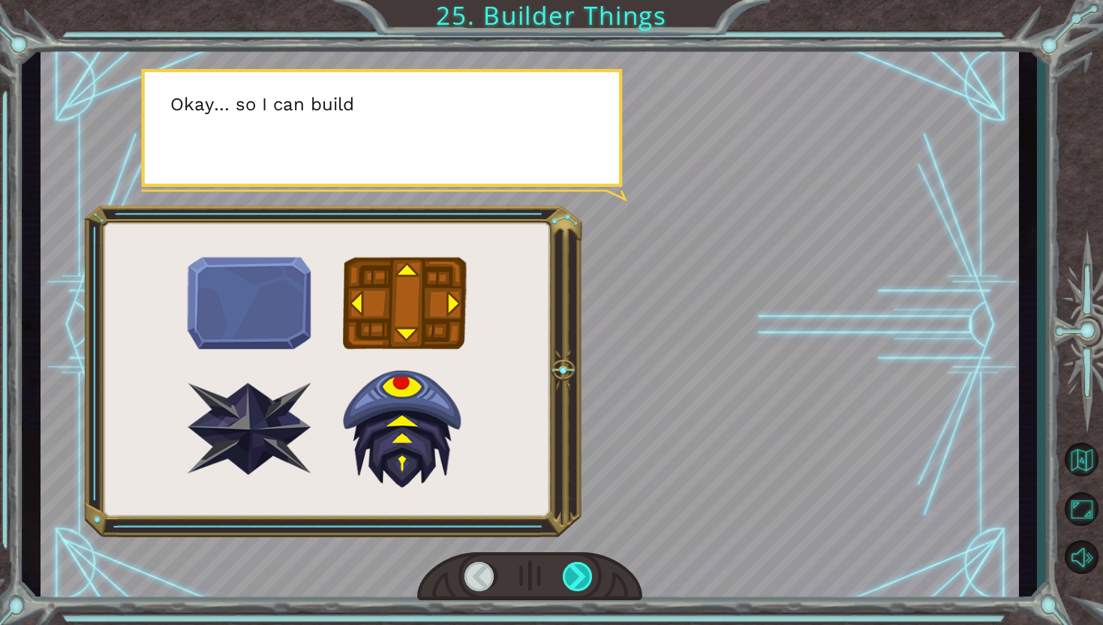
click at [583, 580] on div at bounding box center [579, 577] width 32 height 30
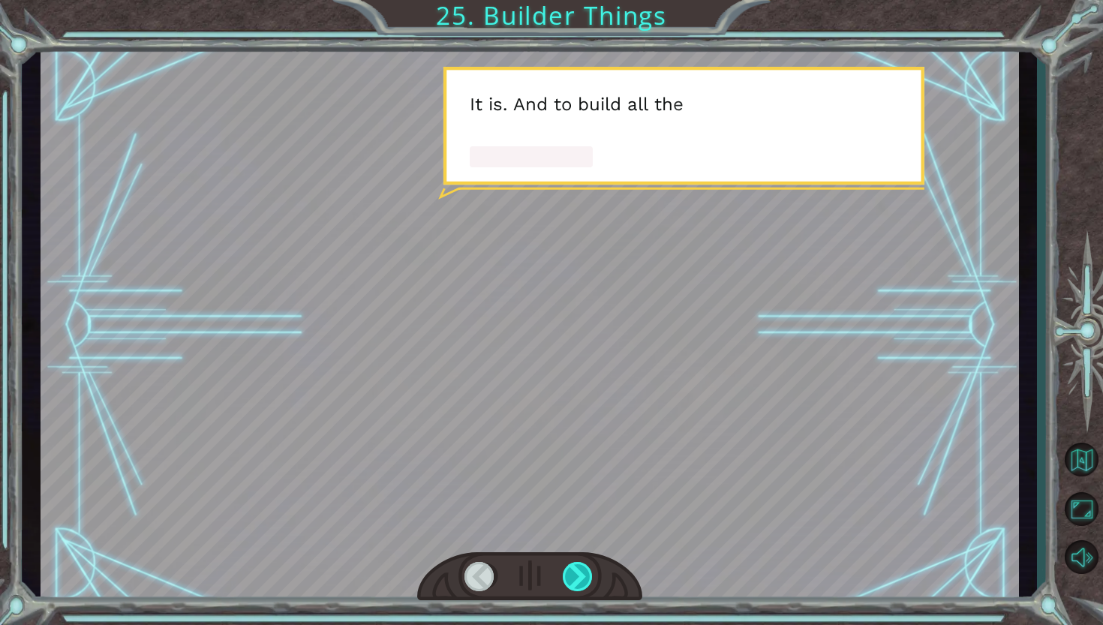
click at [583, 580] on div at bounding box center [579, 577] width 32 height 30
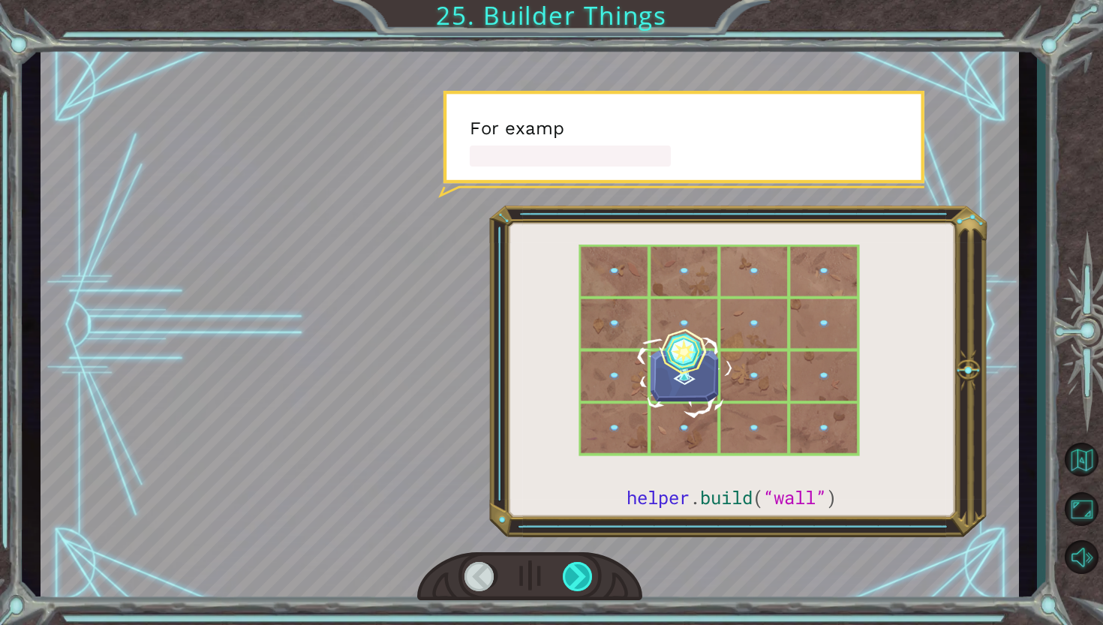
click at [583, 580] on div at bounding box center [579, 577] width 32 height 30
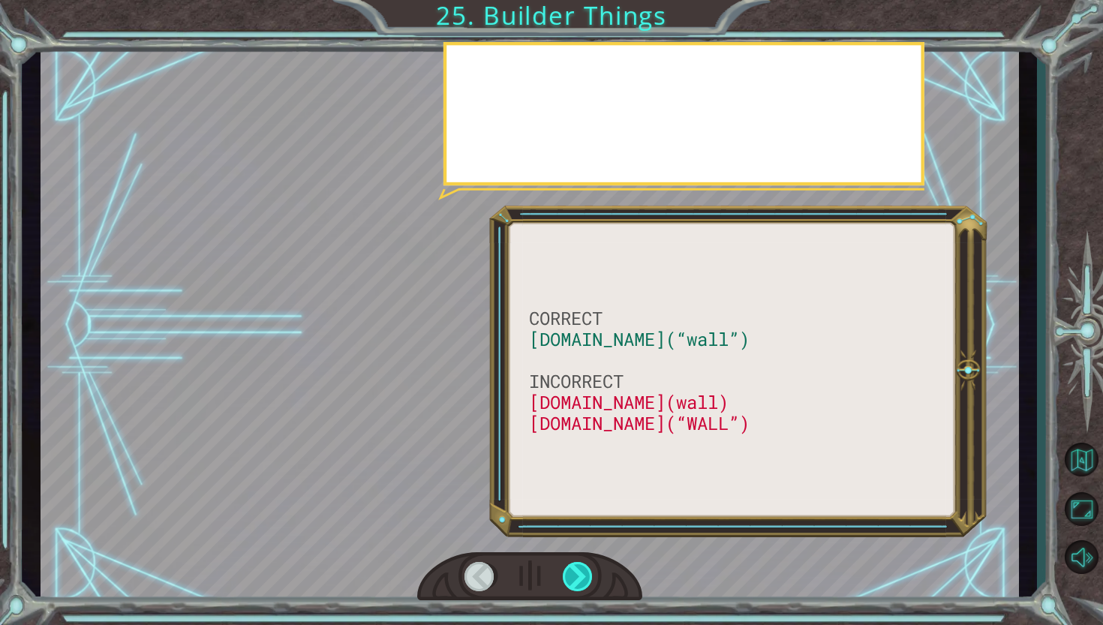
click at [583, 580] on div at bounding box center [579, 577] width 32 height 30
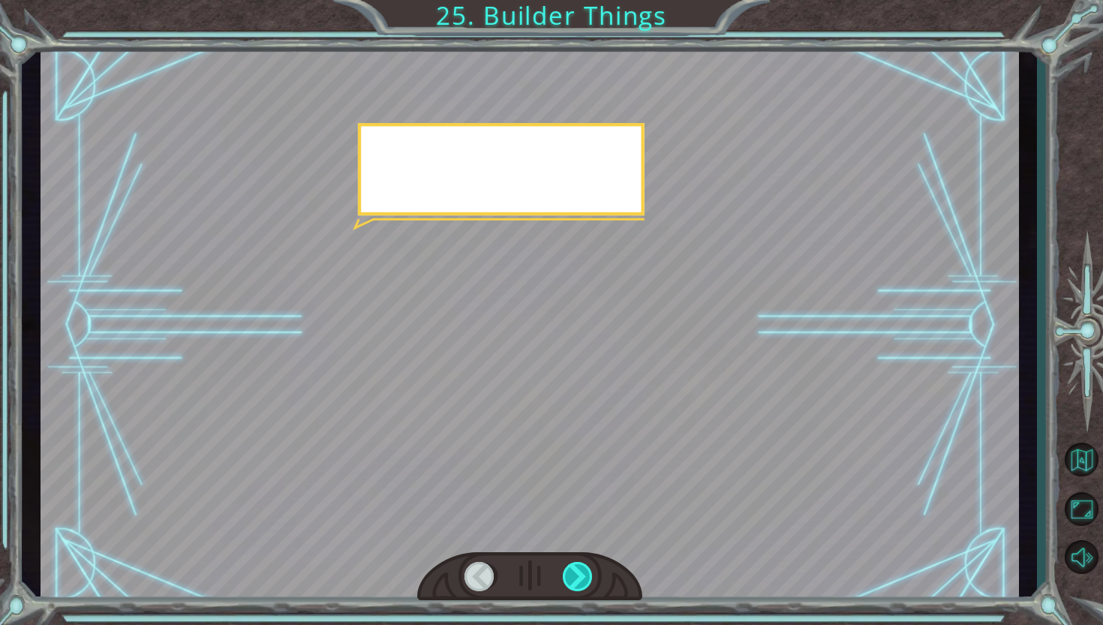
click at [583, 580] on div at bounding box center [579, 577] width 32 height 30
click at [583, 0] on div "CORRECT [DOMAIN_NAME](“wall”) INCORRECT [DOMAIN_NAME](wall) [DOMAIN_NAME](“WALL…" at bounding box center [551, 0] width 1103 height 0
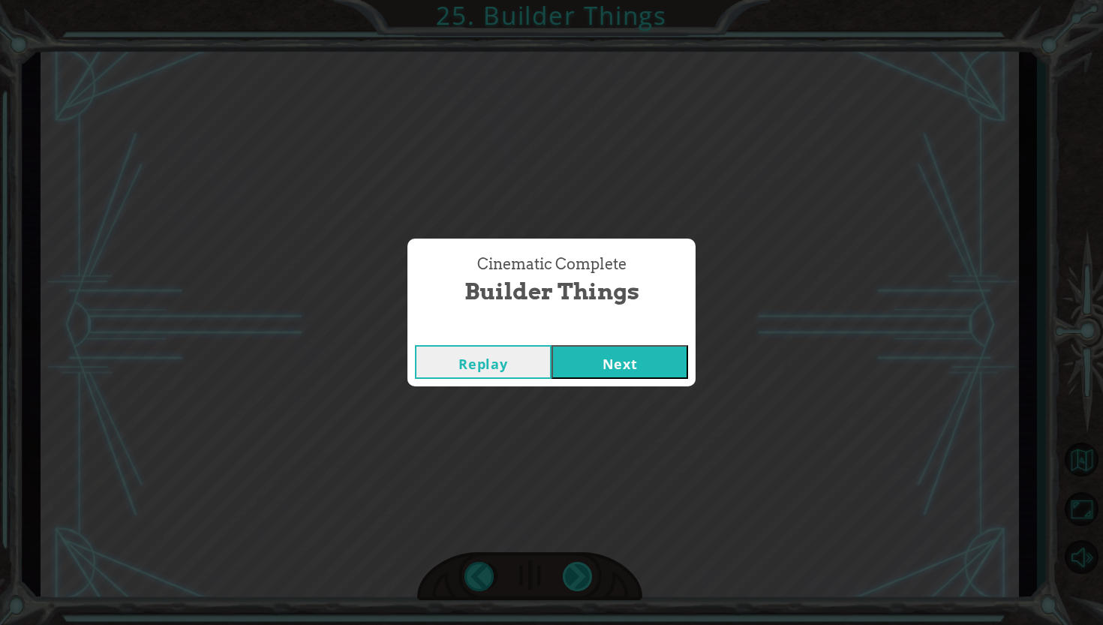
click at [583, 580] on div "Cinematic Complete Builder Things Replay Next" at bounding box center [551, 312] width 1103 height 625
click at [616, 365] on button "Next" at bounding box center [620, 362] width 137 height 34
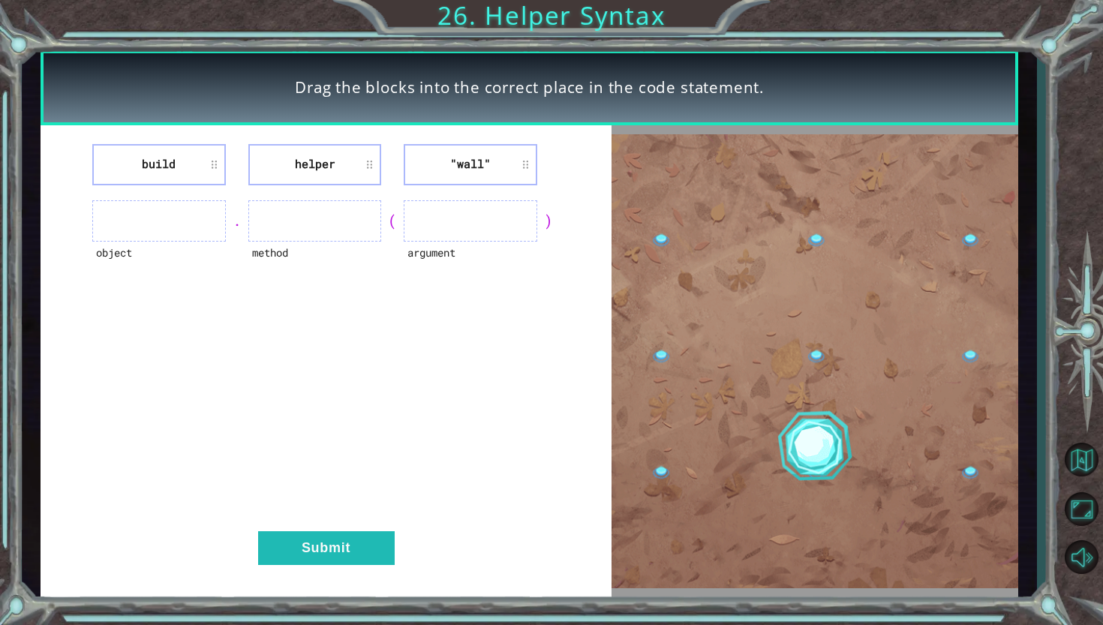
click at [341, 173] on li "helper" at bounding box center [315, 164] width 134 height 41
click at [357, 562] on button "Submit" at bounding box center [326, 548] width 137 height 34
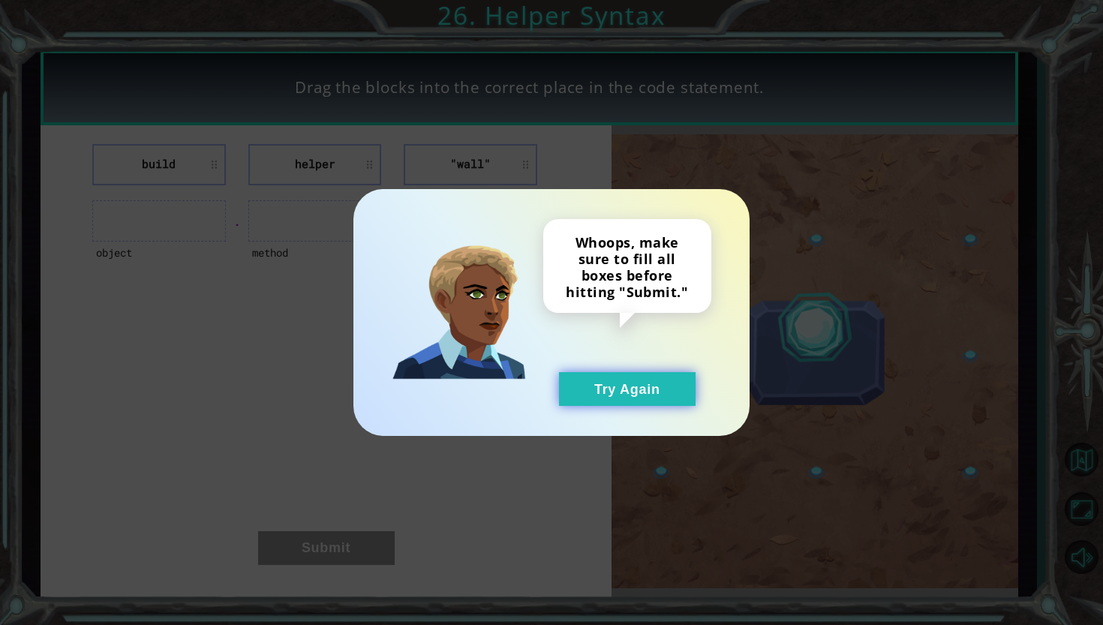
click at [652, 381] on button "Try Again" at bounding box center [627, 389] width 137 height 34
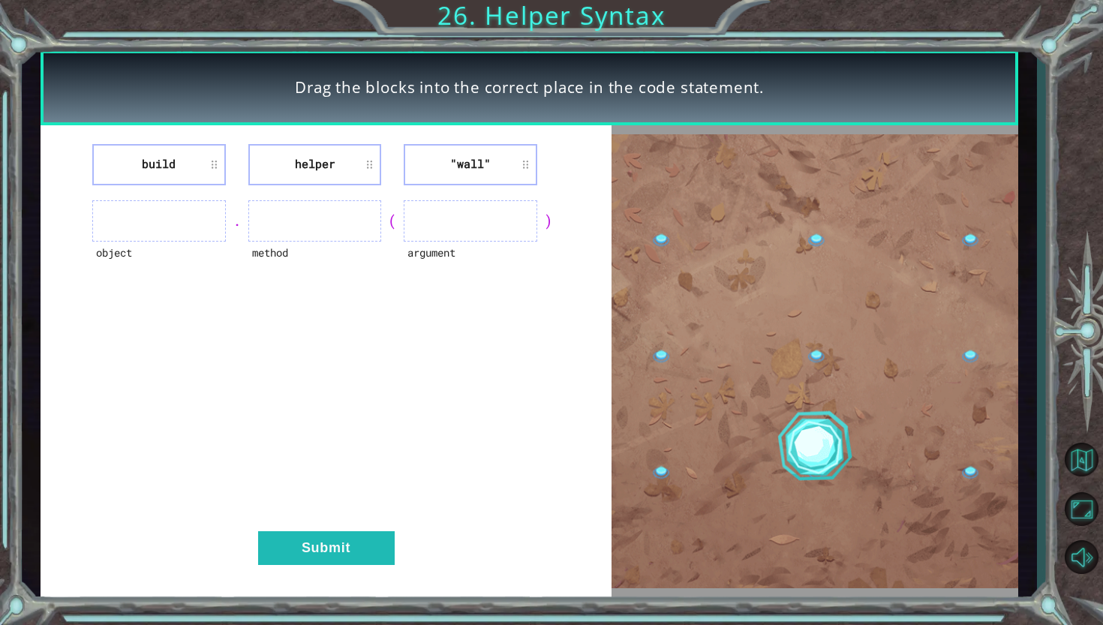
click at [449, 211] on ul at bounding box center [471, 220] width 134 height 41
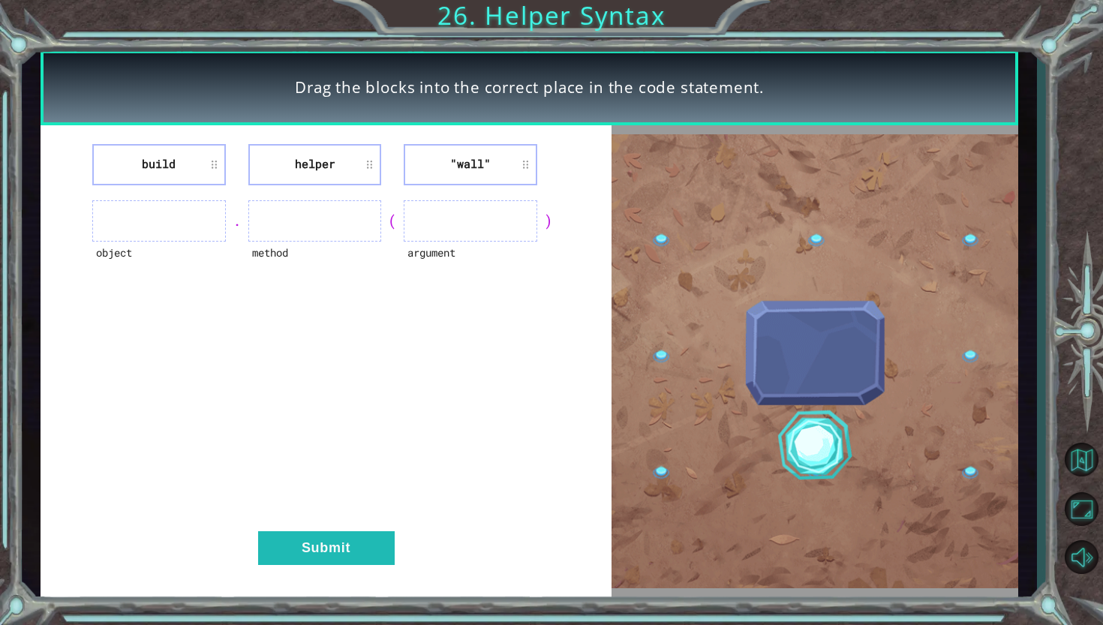
click at [528, 166] on li ""wall"" at bounding box center [471, 164] width 134 height 41
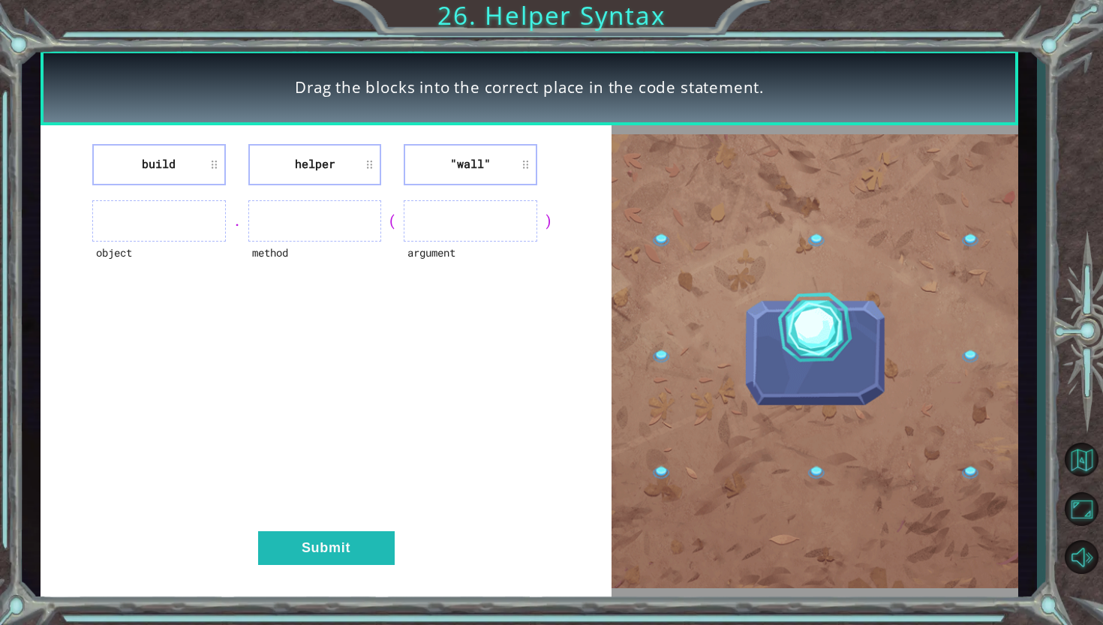
click at [521, 167] on li ""wall"" at bounding box center [471, 164] width 134 height 41
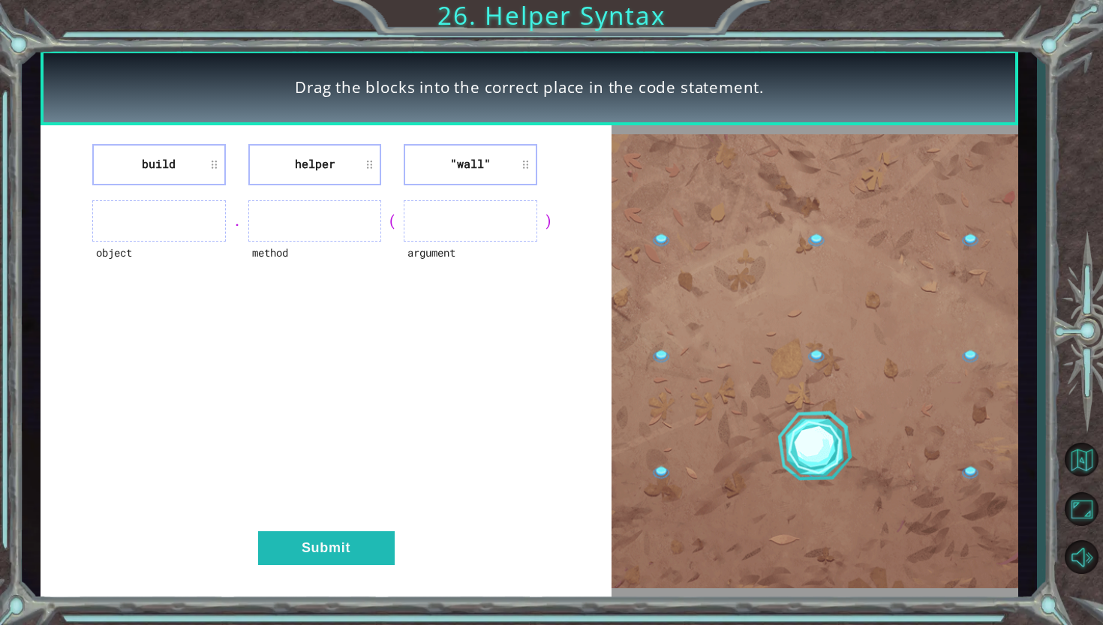
click at [485, 165] on li ""wall"" at bounding box center [471, 164] width 134 height 41
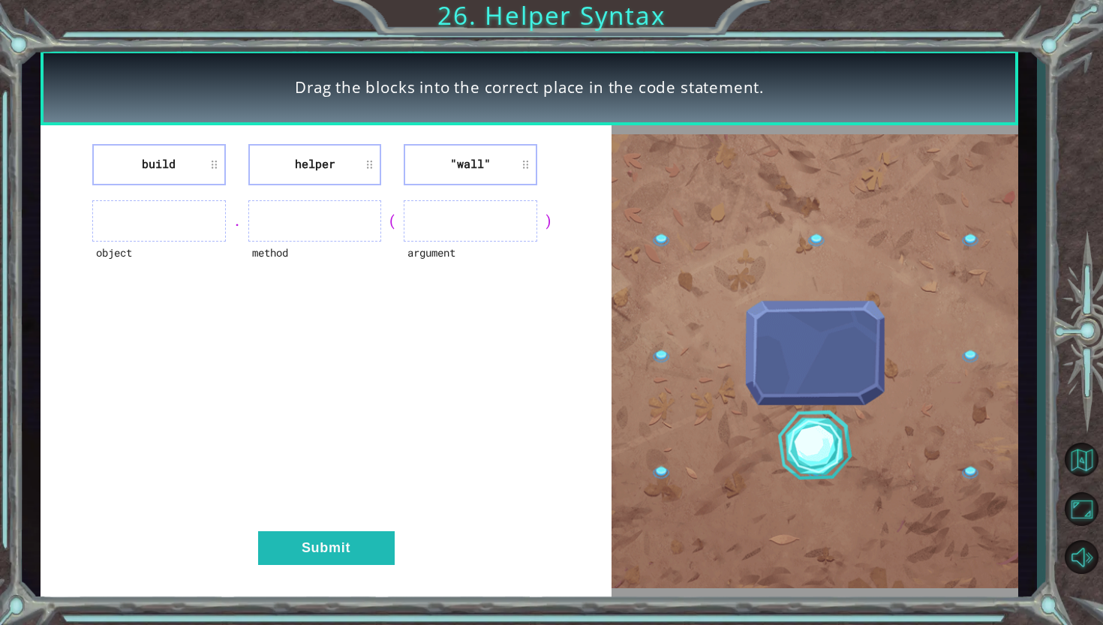
click at [485, 165] on li ""wall"" at bounding box center [471, 164] width 134 height 41
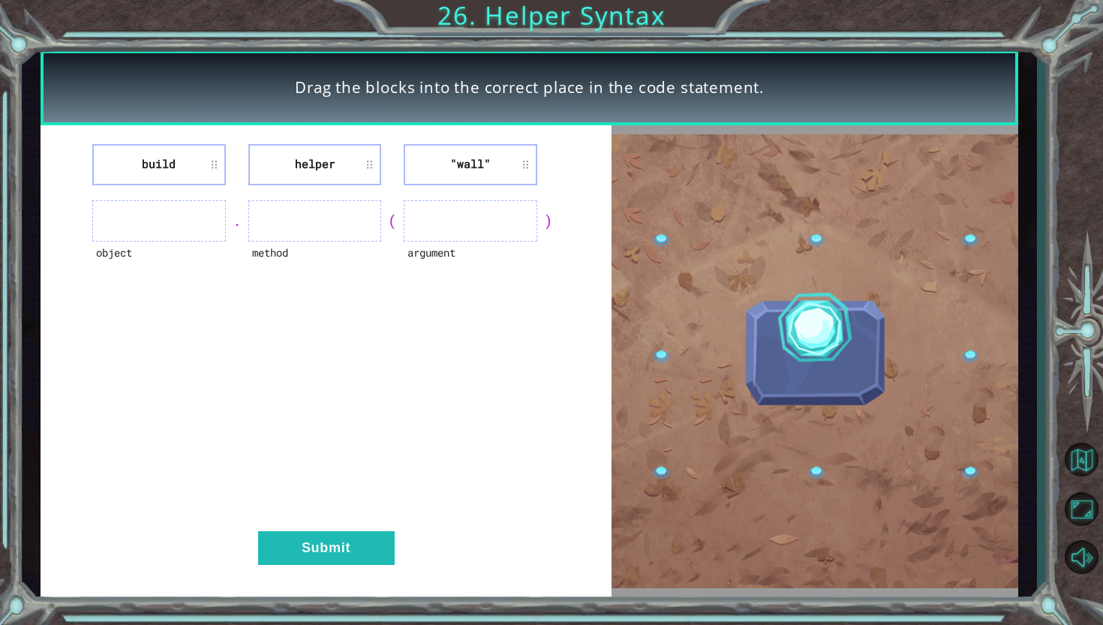
click at [331, 169] on li "helper" at bounding box center [315, 164] width 134 height 41
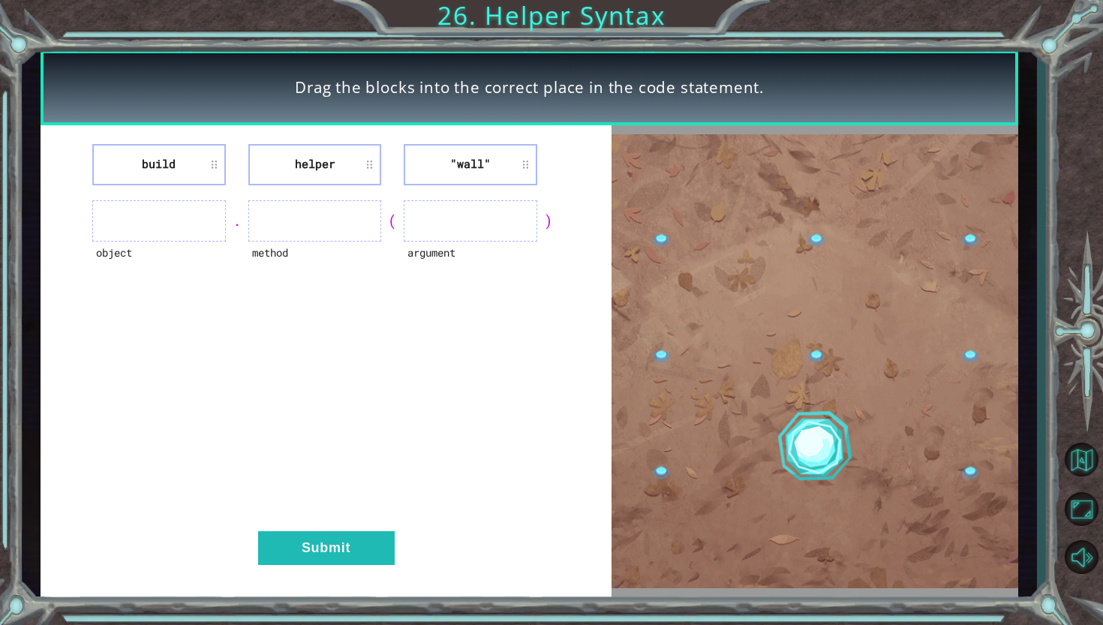
click at [182, 170] on li "build" at bounding box center [159, 164] width 134 height 41
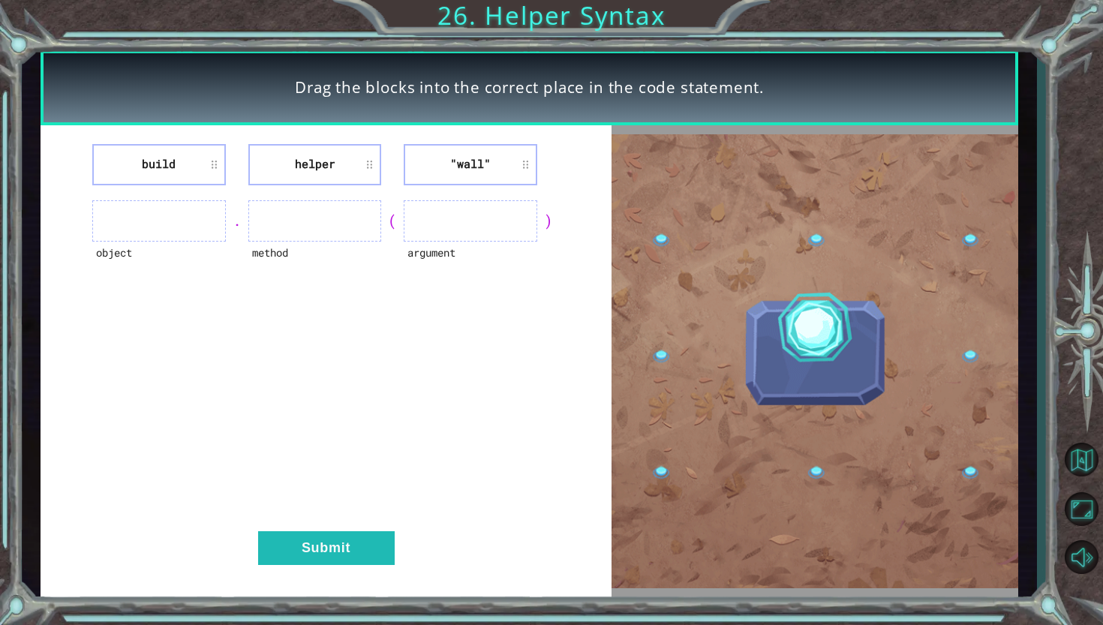
click at [182, 170] on li "build" at bounding box center [159, 164] width 134 height 41
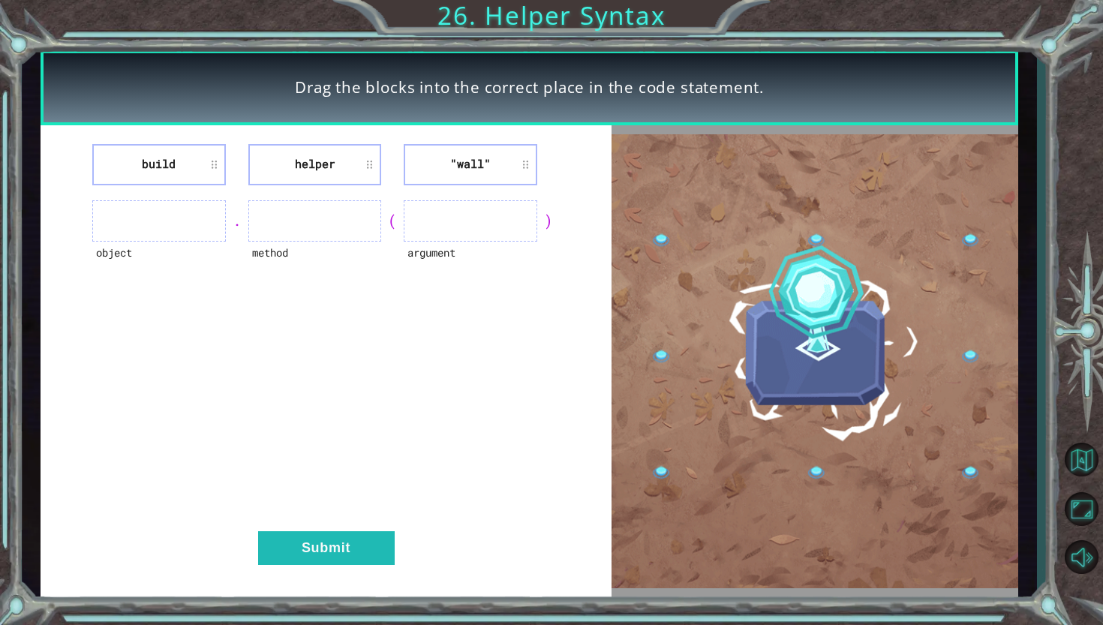
click at [182, 170] on li "build" at bounding box center [159, 164] width 134 height 41
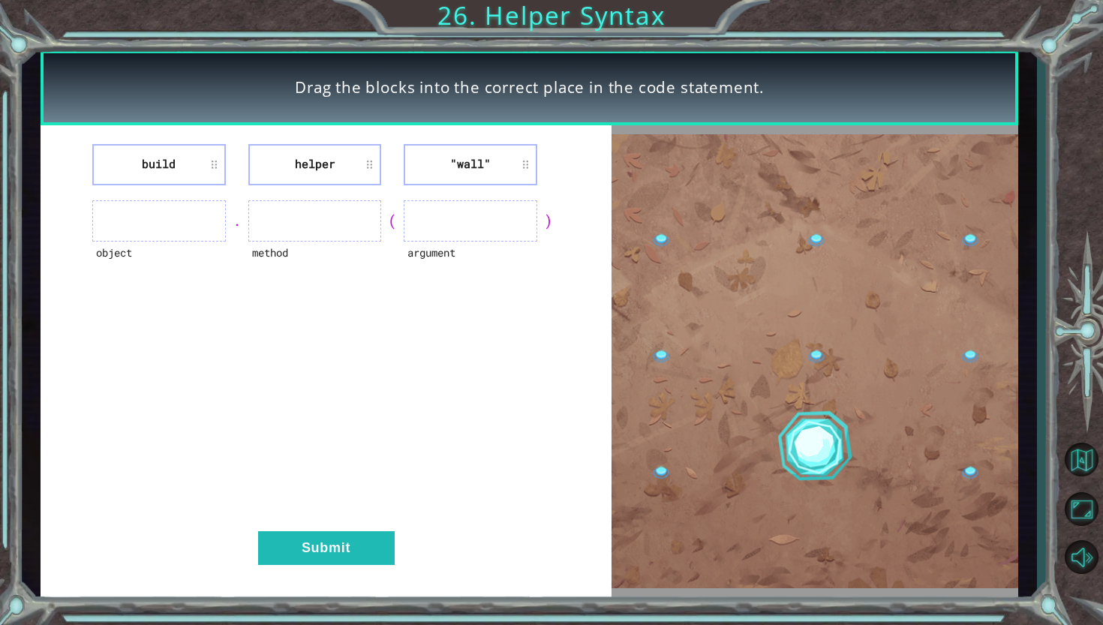
click at [182, 170] on li "build" at bounding box center [159, 164] width 134 height 41
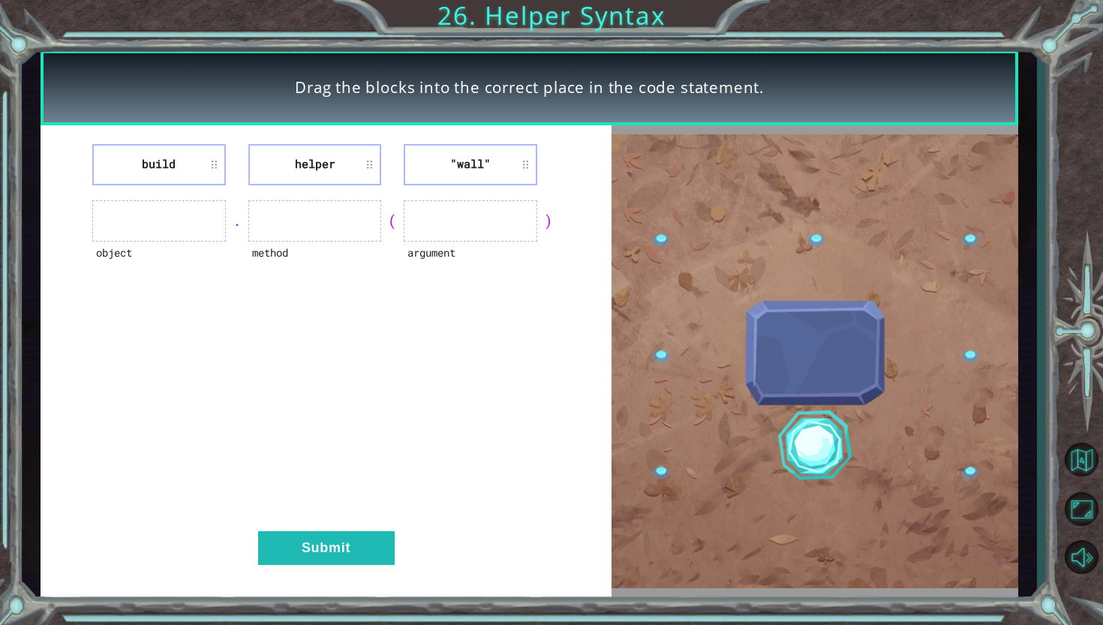
click at [182, 170] on li "build" at bounding box center [159, 164] width 134 height 41
click at [215, 171] on li "build" at bounding box center [159, 164] width 134 height 41
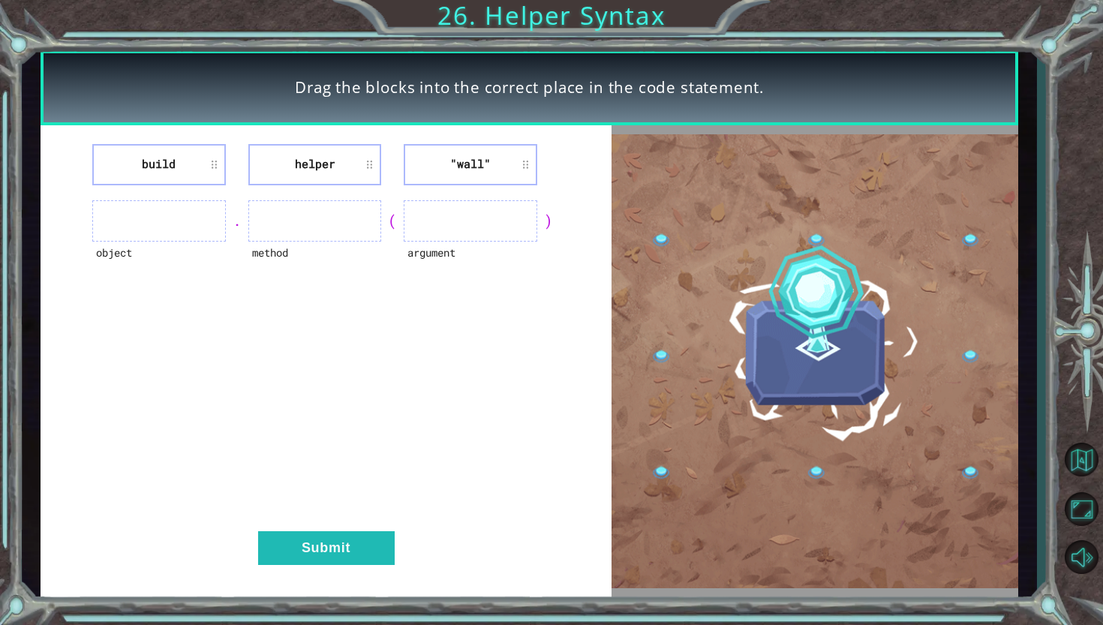
click at [215, 171] on li "build" at bounding box center [159, 164] width 134 height 41
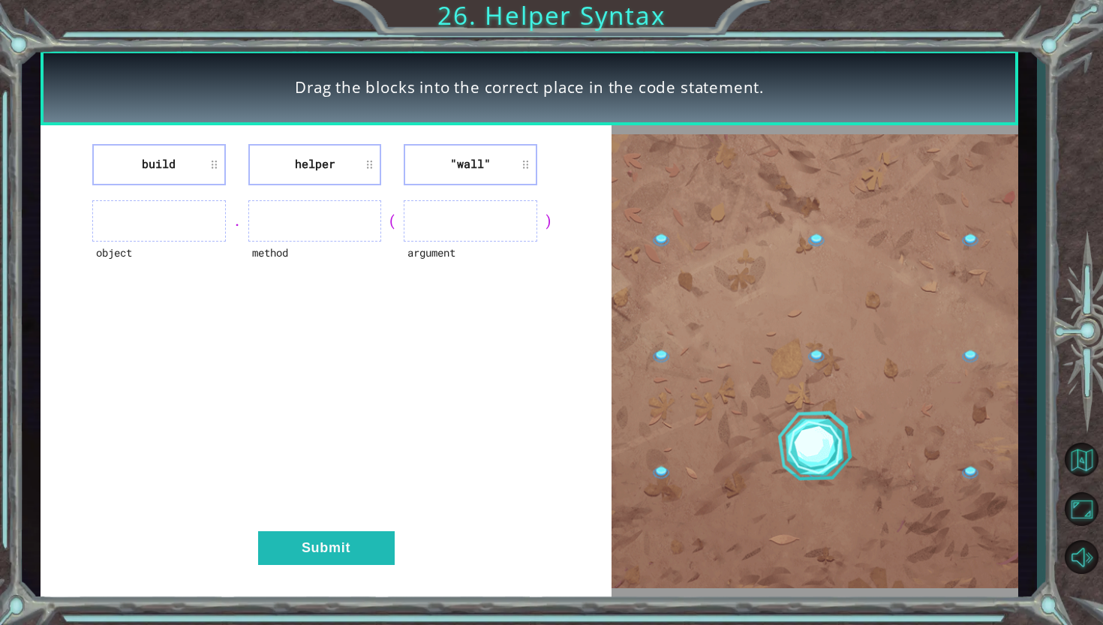
click at [170, 220] on ul at bounding box center [159, 220] width 134 height 41
click at [335, 200] on ul at bounding box center [315, 220] width 134 height 41
click at [447, 202] on ul at bounding box center [471, 220] width 134 height 41
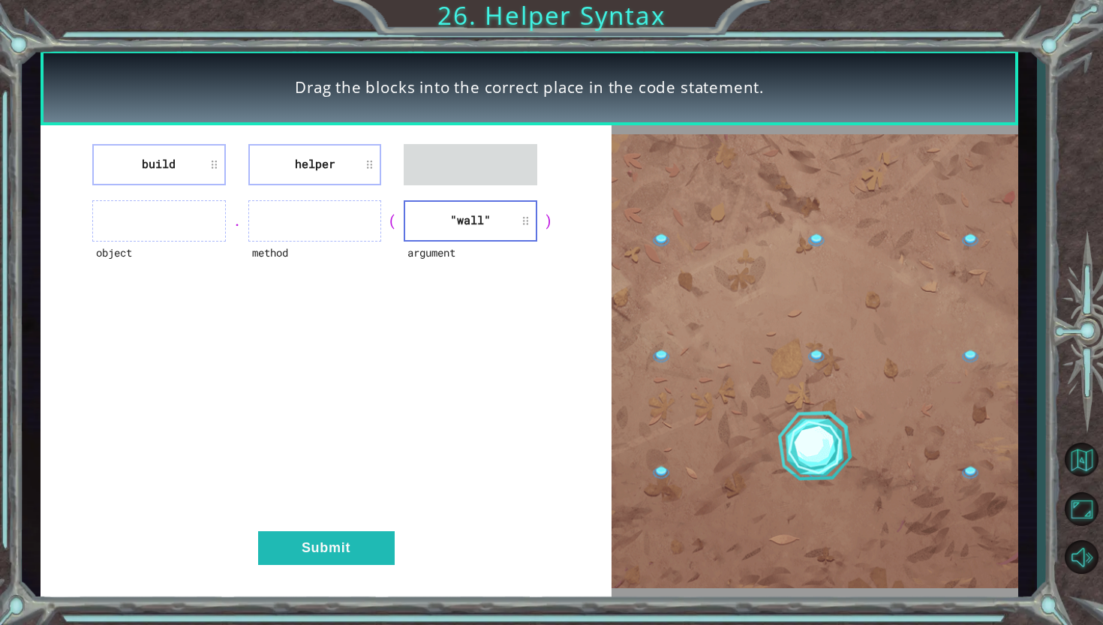
drag, startPoint x: 336, startPoint y: 171, endPoint x: 150, endPoint y: 233, distance: 196.2
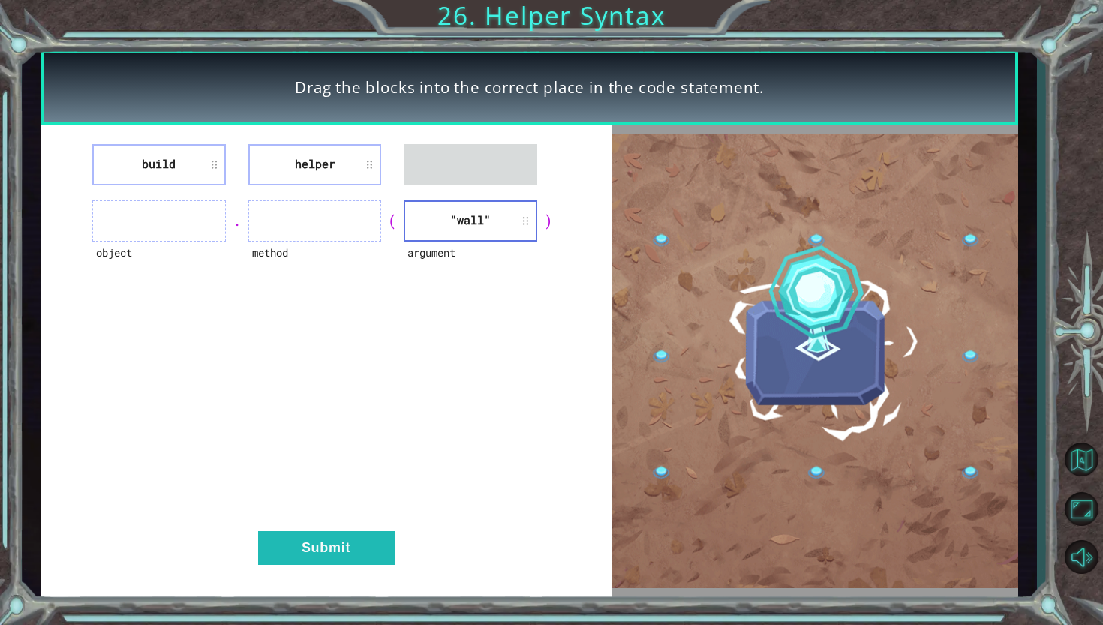
click at [150, 233] on div "build helper object . method ( argument "wall" ) Submit" at bounding box center [326, 361] width 571 height 473
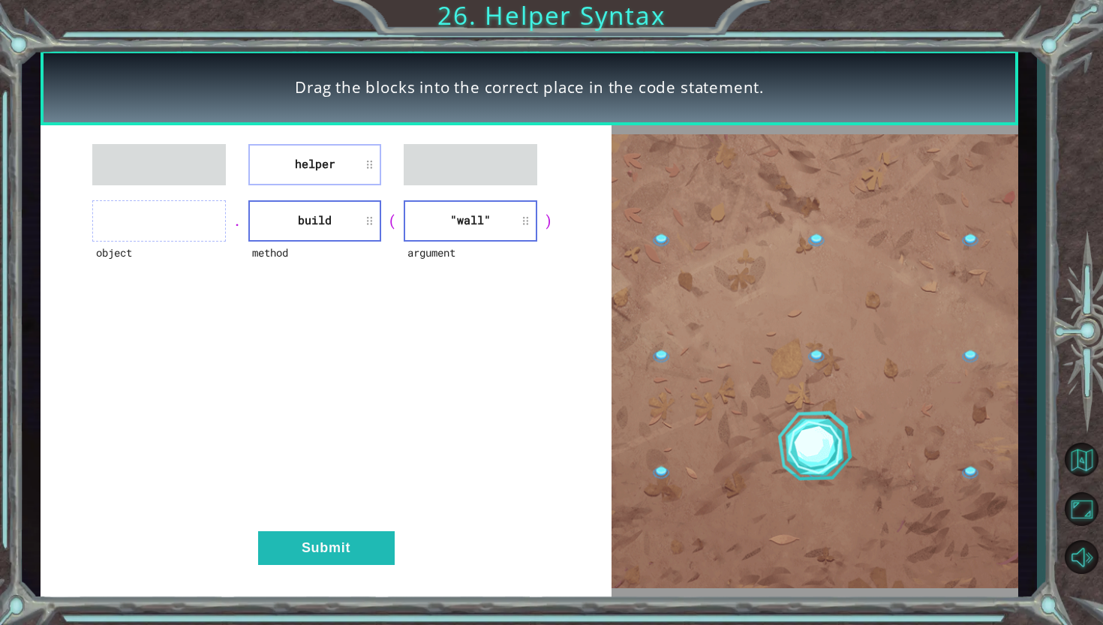
drag, startPoint x: 299, startPoint y: 167, endPoint x: 123, endPoint y: 233, distance: 188.3
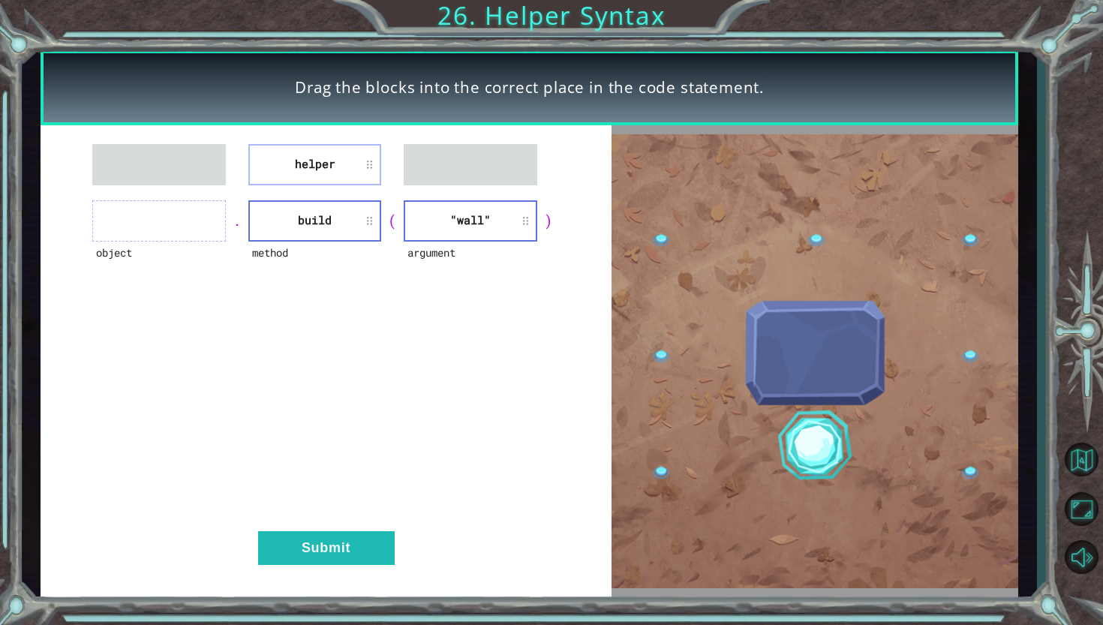
click at [119, 235] on div "helper object . method build ( argument "wall" ) Submit" at bounding box center [326, 361] width 571 height 473
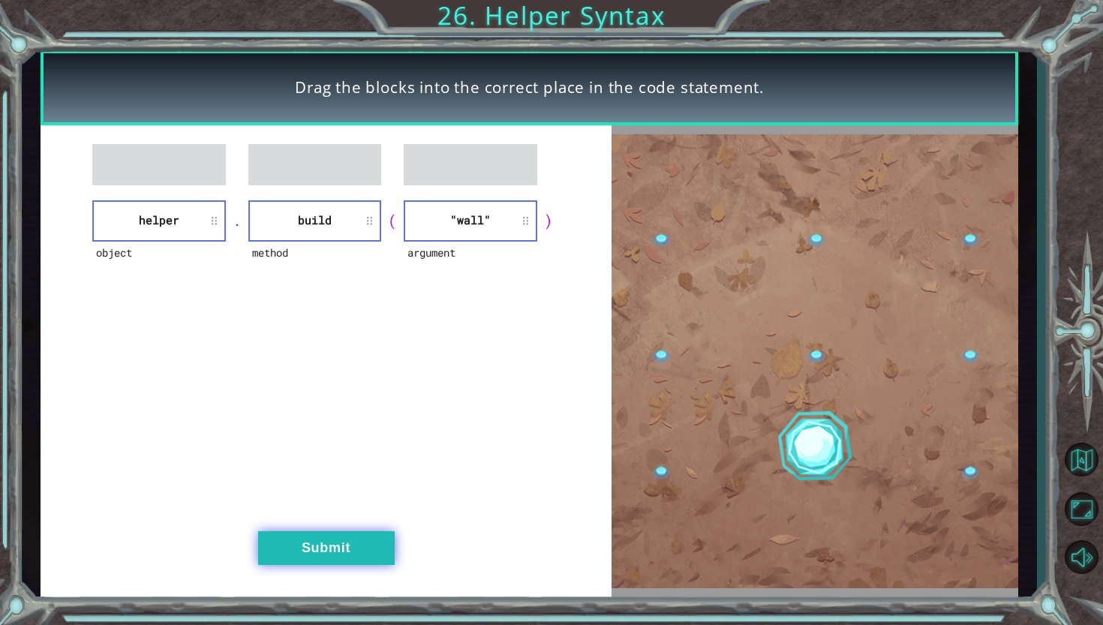
click at [334, 557] on button "Submit" at bounding box center [326, 548] width 137 height 34
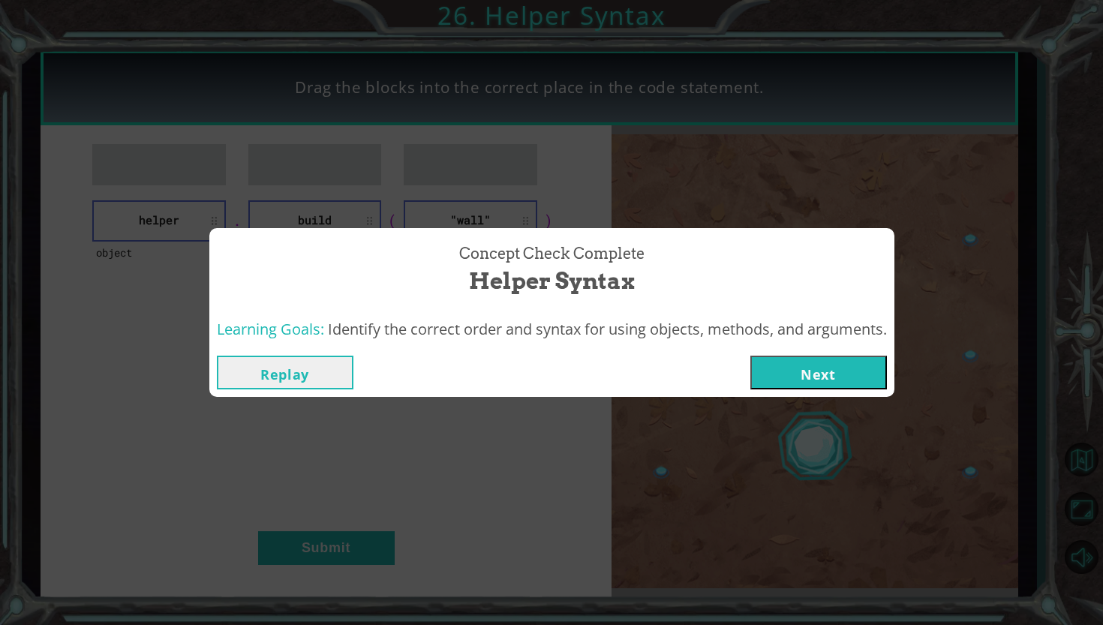
click at [864, 372] on button "Next" at bounding box center [818, 373] width 137 height 34
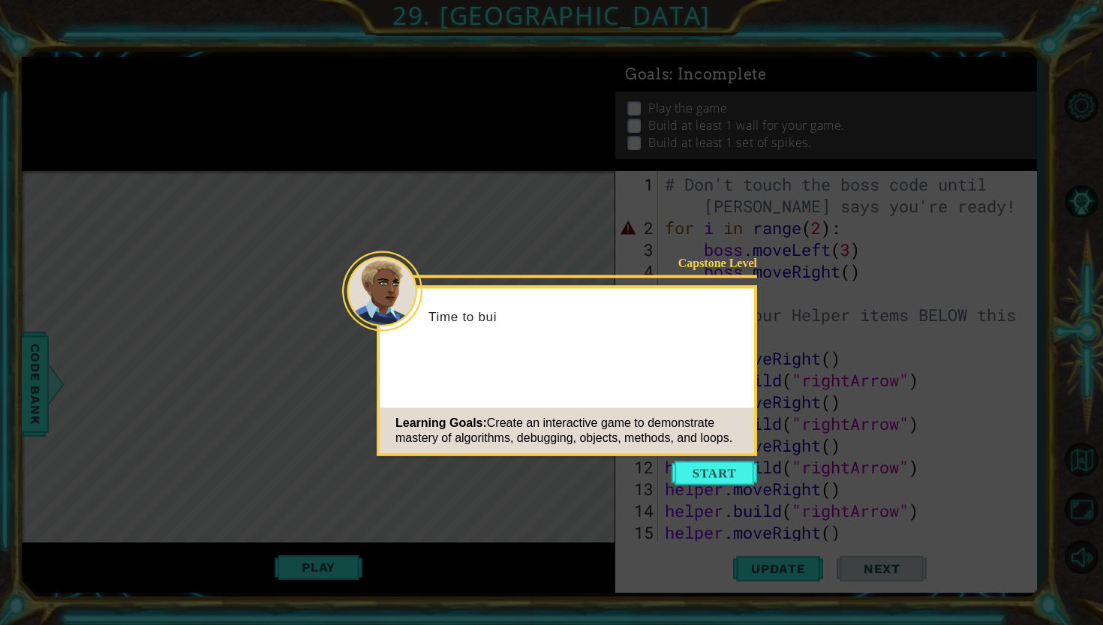
click at [750, 356] on div "Capstone Level Time to [PERSON_NAME] Learning Goals: Create an interactive game…" at bounding box center [567, 371] width 380 height 170
click at [720, 474] on button "Start" at bounding box center [715, 473] width 86 height 24
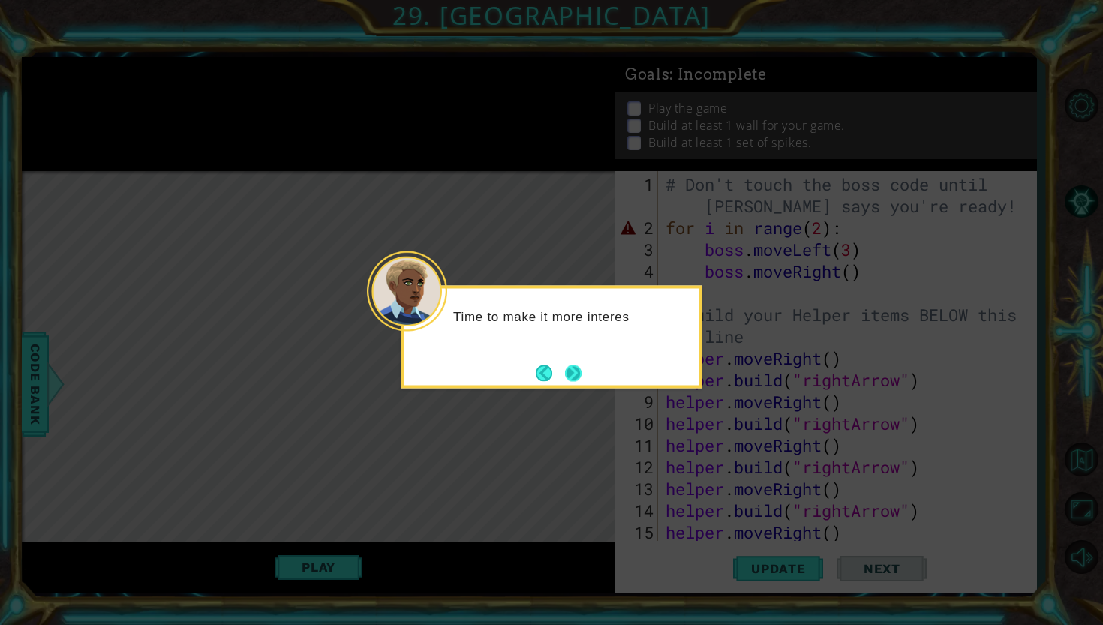
click at [576, 371] on button "Next" at bounding box center [573, 372] width 27 height 27
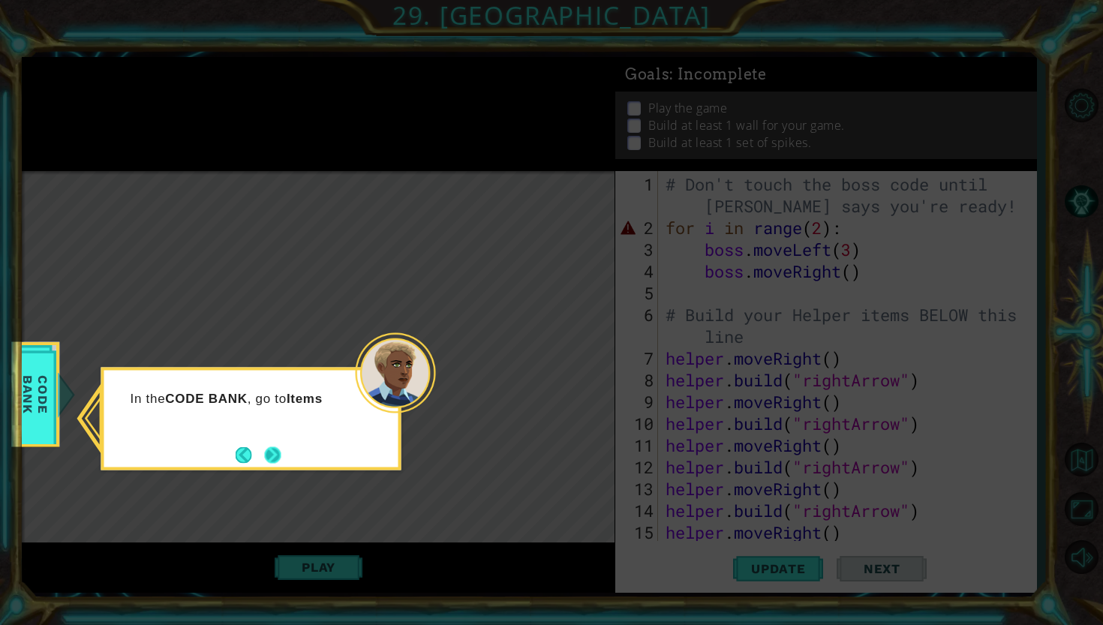
click at [266, 456] on button "Next" at bounding box center [273, 455] width 26 height 26
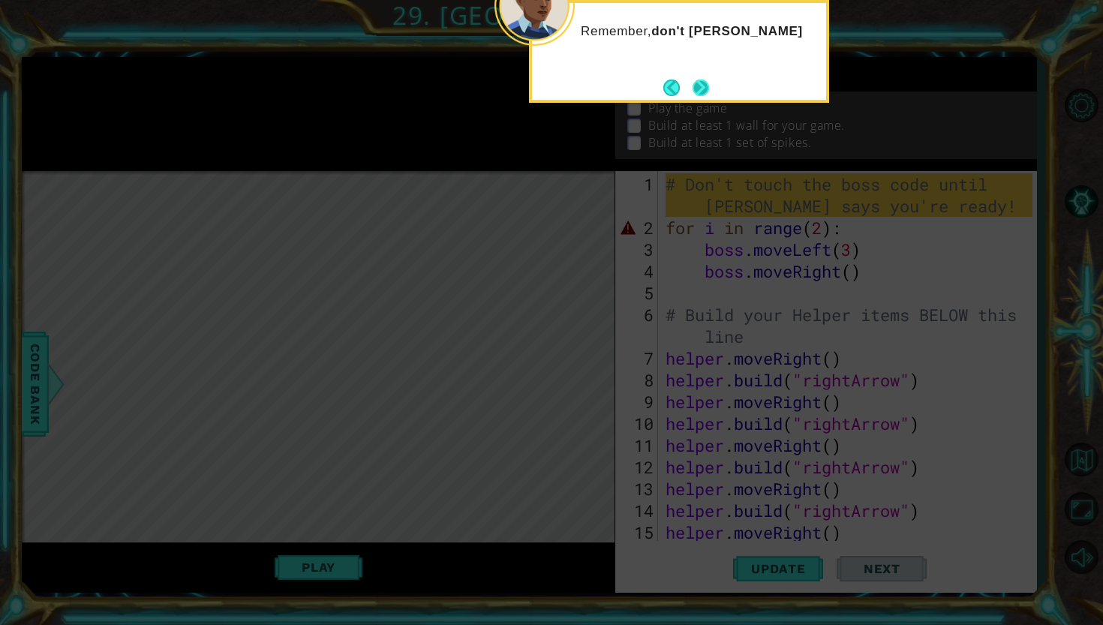
click at [708, 83] on button "Next" at bounding box center [700, 87] width 21 height 21
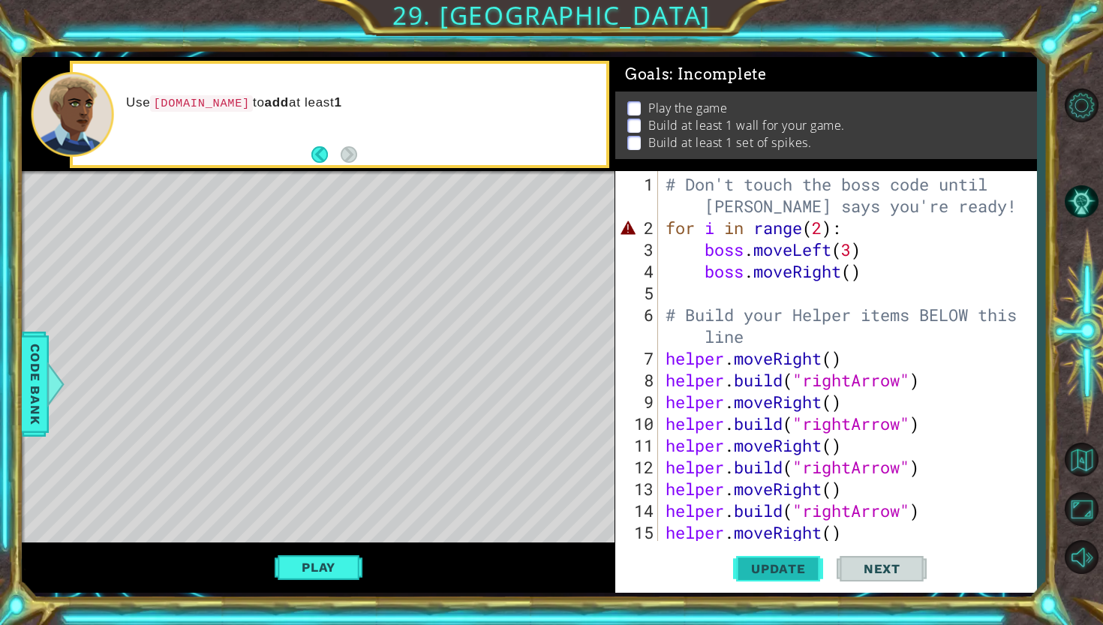
click at [769, 564] on span "Update" at bounding box center [778, 568] width 85 height 15
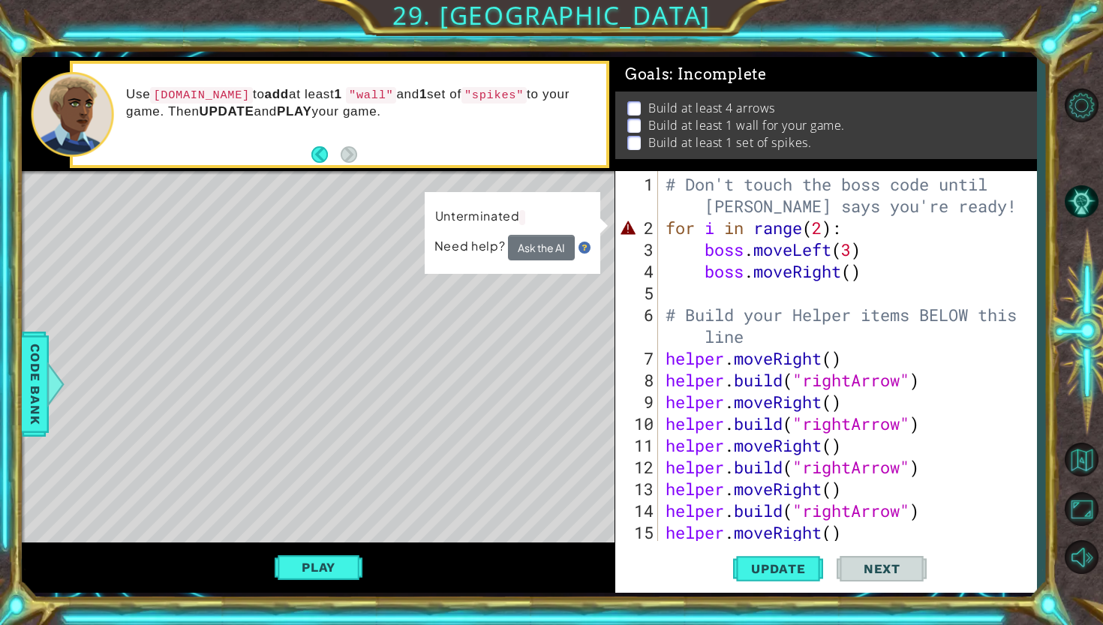
click at [557, 248] on button "Ask the AI" at bounding box center [541, 248] width 67 height 26
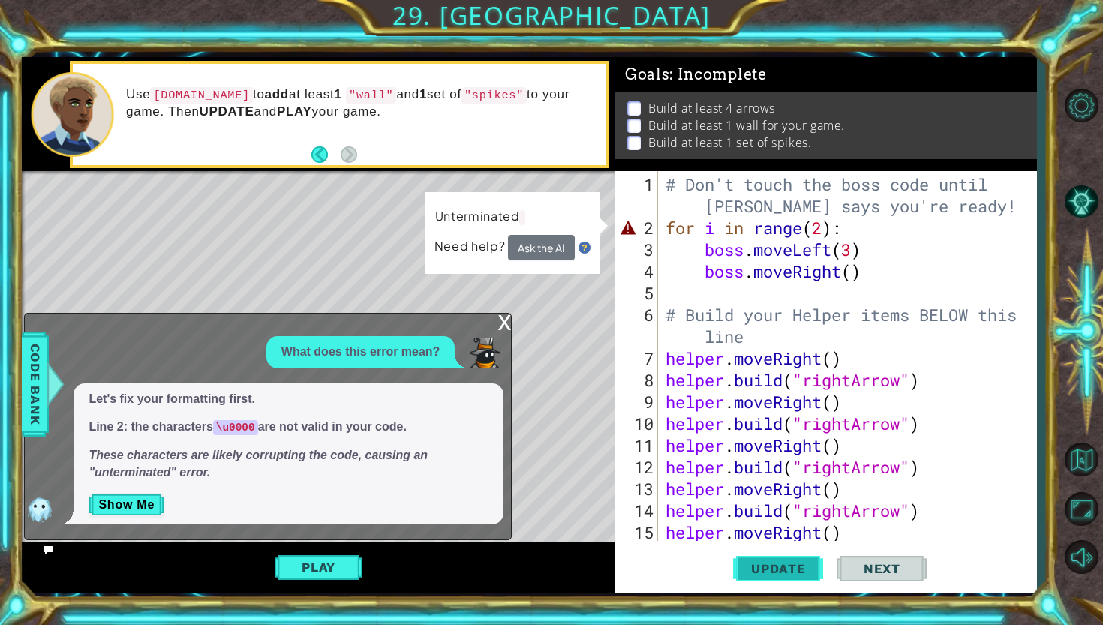
click at [792, 560] on button "Update" at bounding box center [778, 569] width 90 height 42
click at [500, 325] on div "x" at bounding box center [505, 321] width 14 height 15
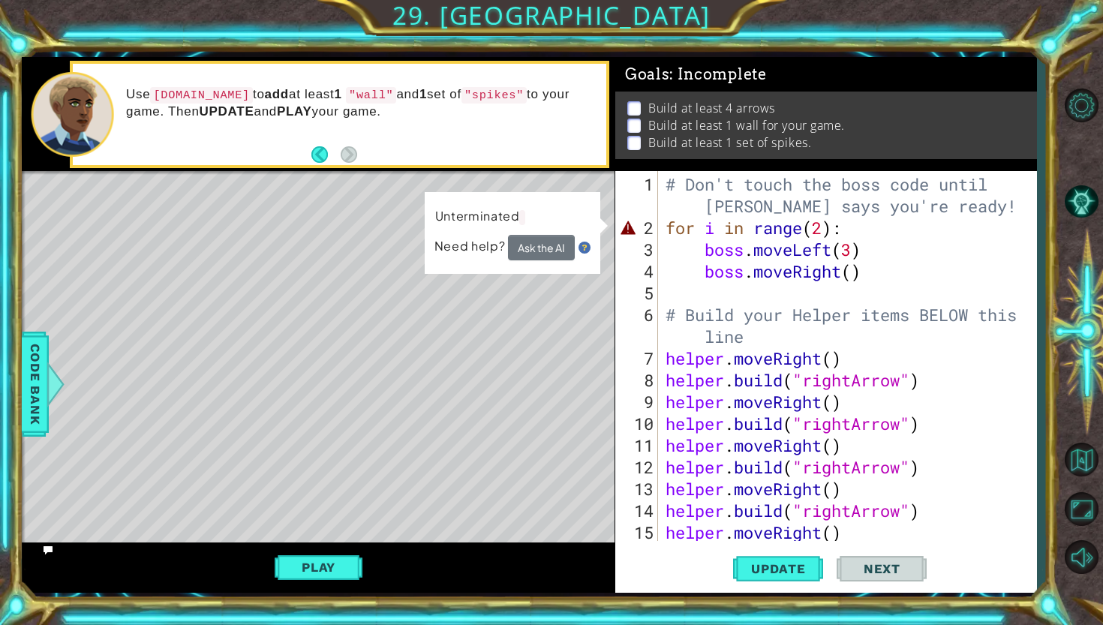
type textarea "helper.moveRight()"
click at [859, 530] on div "# Don't touch the boss code until [PERSON_NAME] says you're ready! for i in ran…" at bounding box center [851, 390] width 377 height 435
click at [844, 495] on div "# Don't touch the boss code until [PERSON_NAME] says you're ready! for i in ran…" at bounding box center [851, 390] width 377 height 435
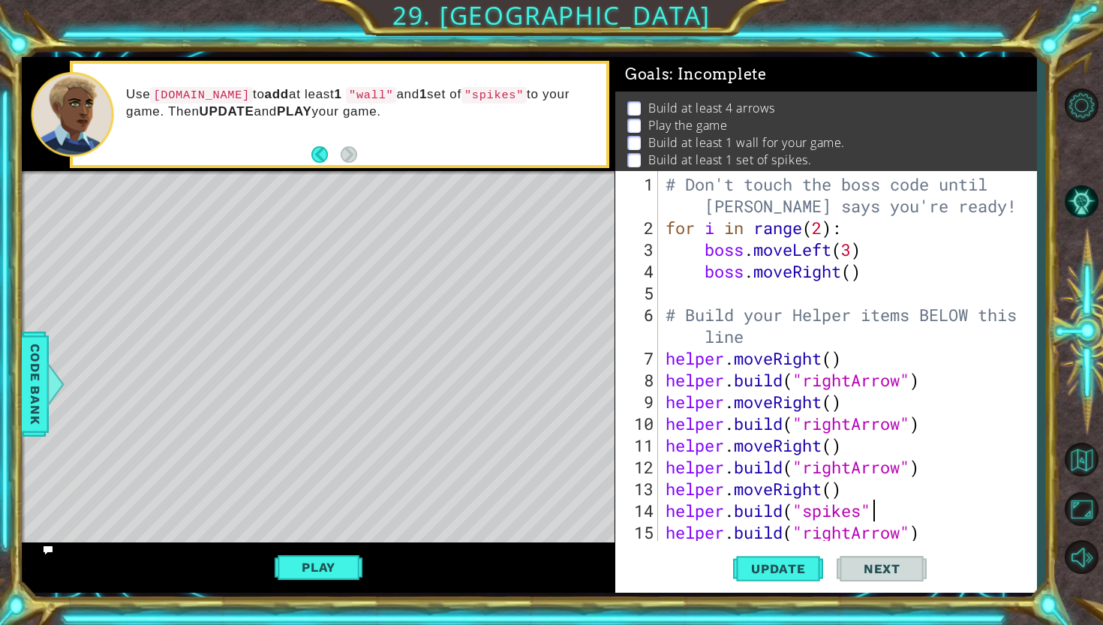
scroll to position [0, 9]
click at [769, 567] on span "Update" at bounding box center [778, 568] width 85 height 15
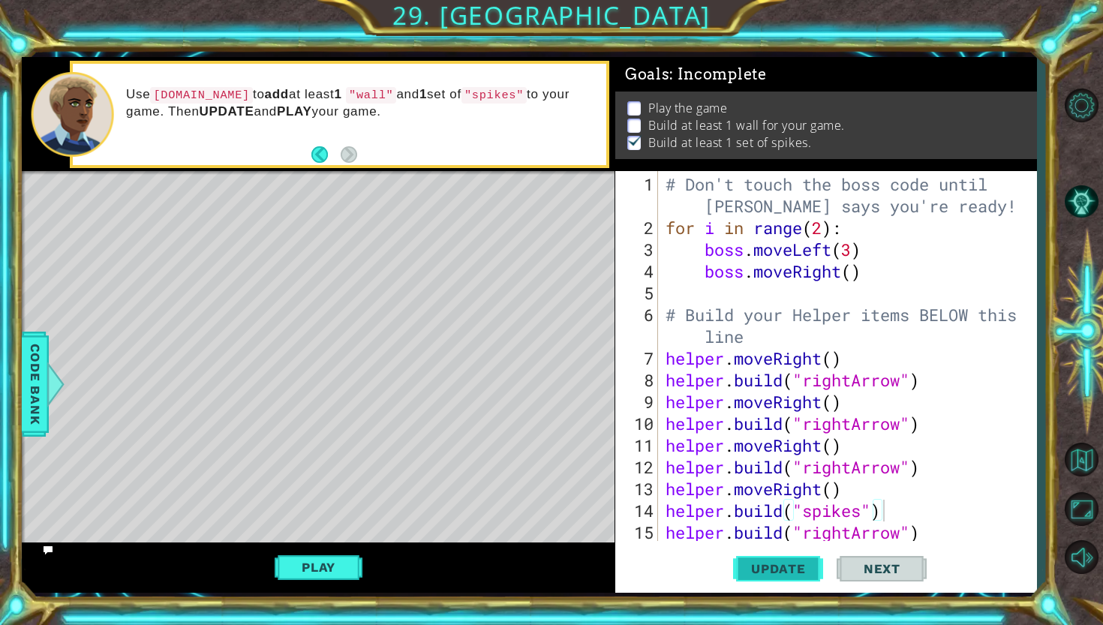
click at [761, 561] on span "Update" at bounding box center [778, 568] width 85 height 15
click at [298, 567] on button "Play" at bounding box center [319, 567] width 88 height 29
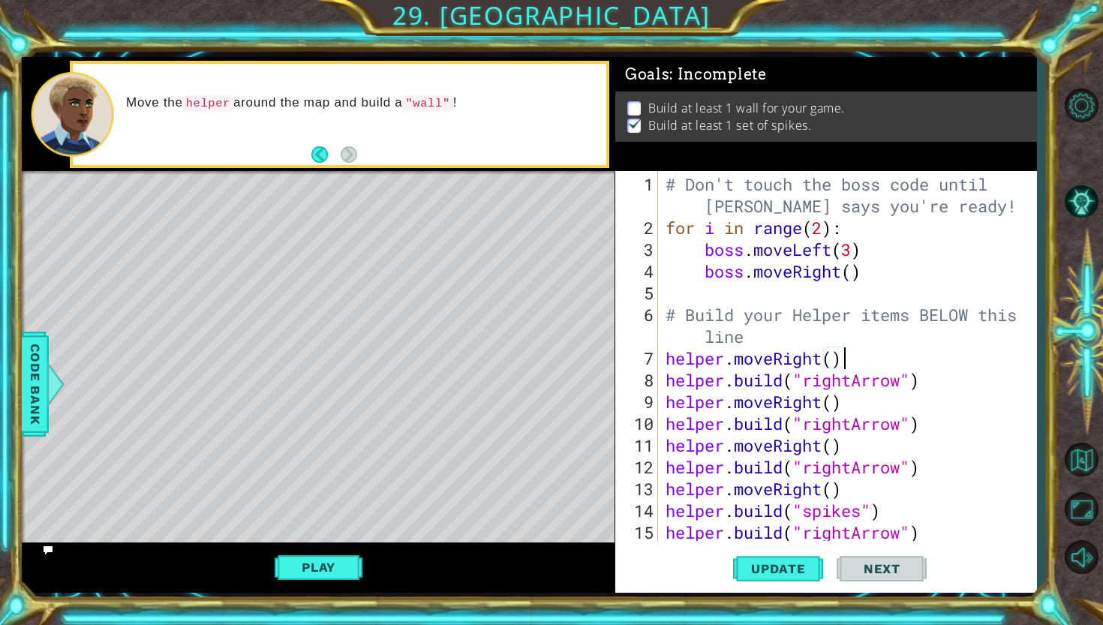
click at [848, 357] on div "# Don't touch the boss code until [PERSON_NAME] says you're ready! for i in ran…" at bounding box center [851, 390] width 377 height 435
type textarea "helper.moveRight()"
click at [860, 357] on div "# Don't touch the boss code until [PERSON_NAME] says you're ready! for i in ran…" at bounding box center [851, 390] width 377 height 435
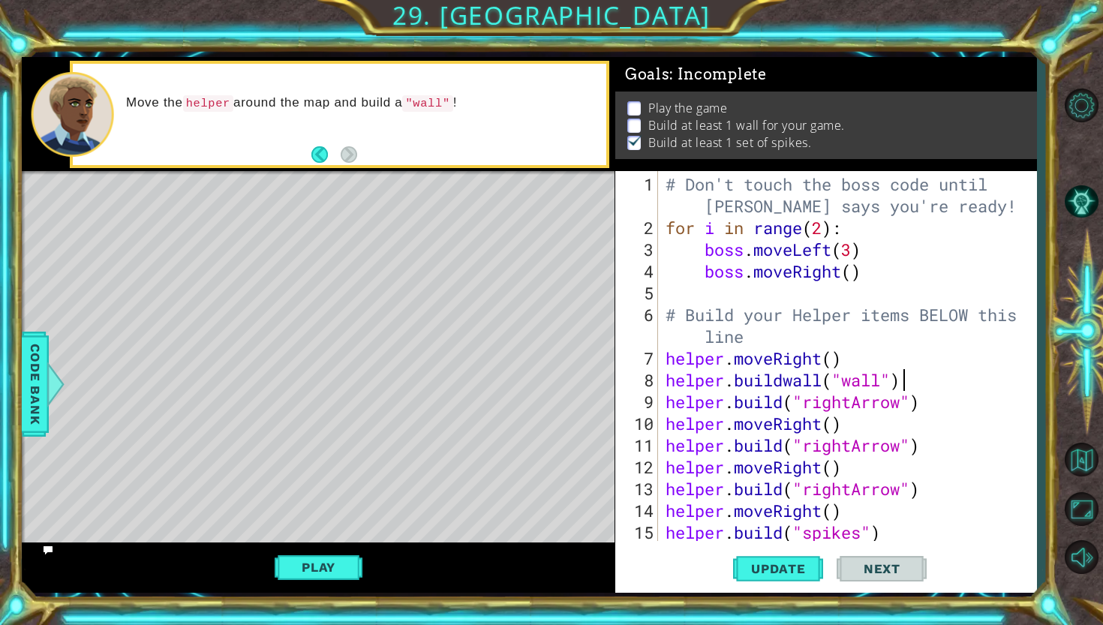
scroll to position [0, 10]
click at [776, 579] on button "Update" at bounding box center [778, 569] width 90 height 42
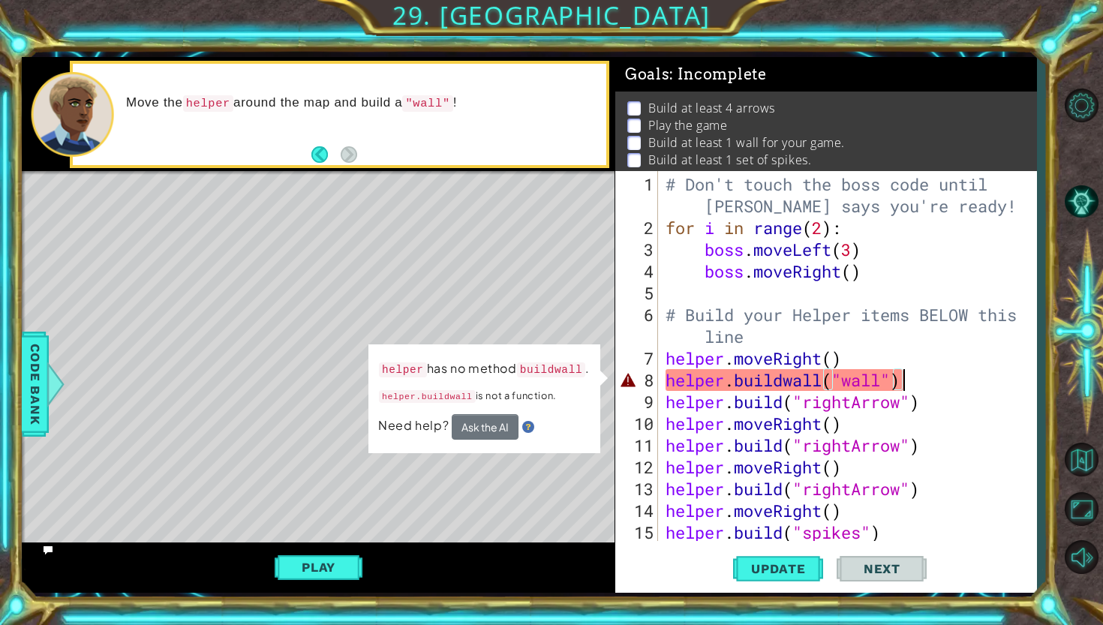
click at [483, 440] on div "helper has no method buildwall . helper.buildwall is not a function. Need help?…" at bounding box center [484, 398] width 232 height 109
click at [483, 437] on button "Ask the AI" at bounding box center [485, 427] width 67 height 26
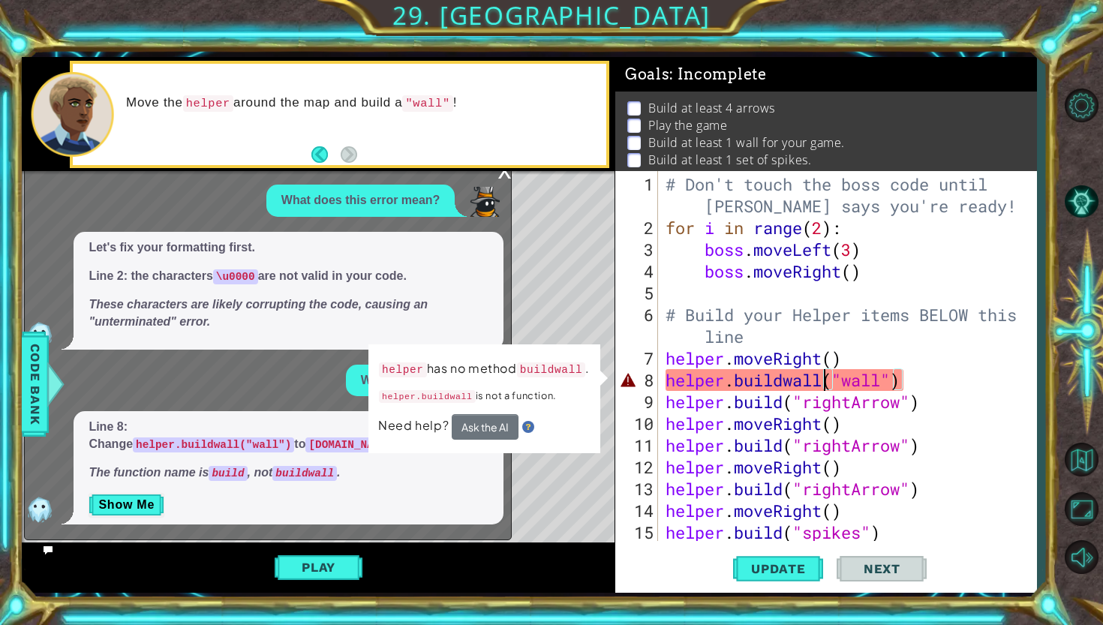
click at [821, 380] on div "# Don't touch the boss code until [PERSON_NAME] says you're ready! for i in ran…" at bounding box center [851, 390] width 377 height 435
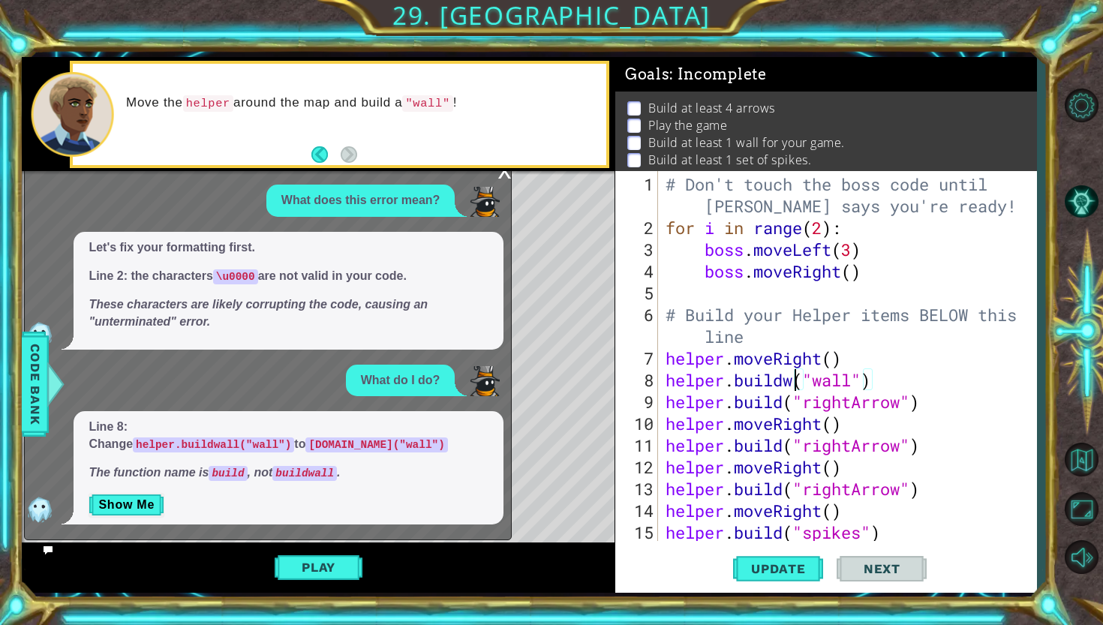
scroll to position [0, 8]
click at [798, 577] on button "Update" at bounding box center [778, 569] width 90 height 42
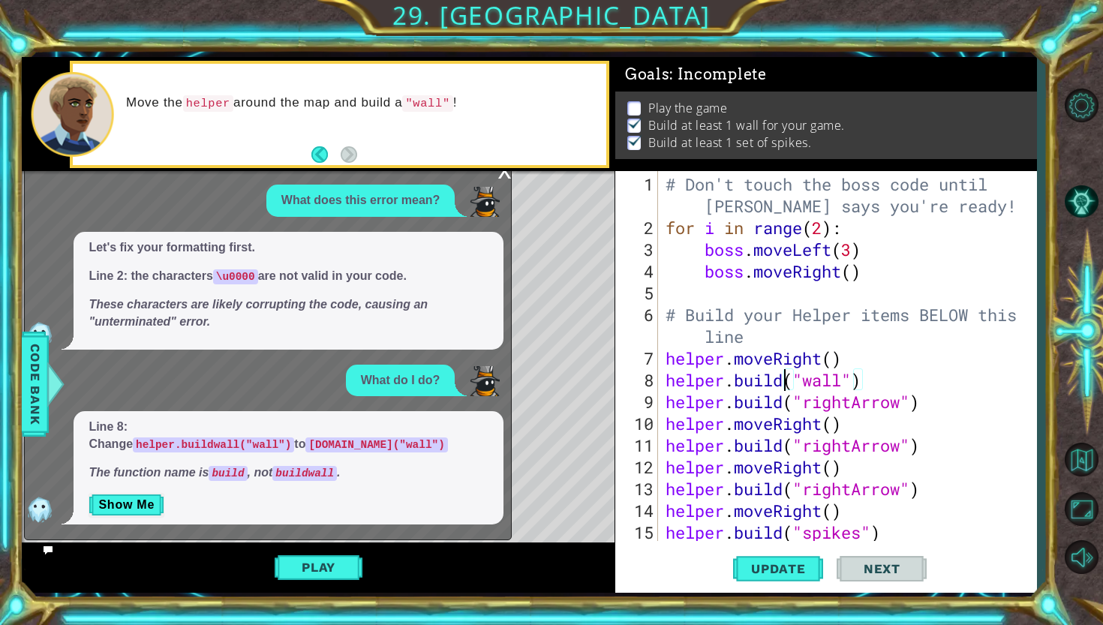
click at [498, 177] on div "x" at bounding box center [505, 169] width 14 height 15
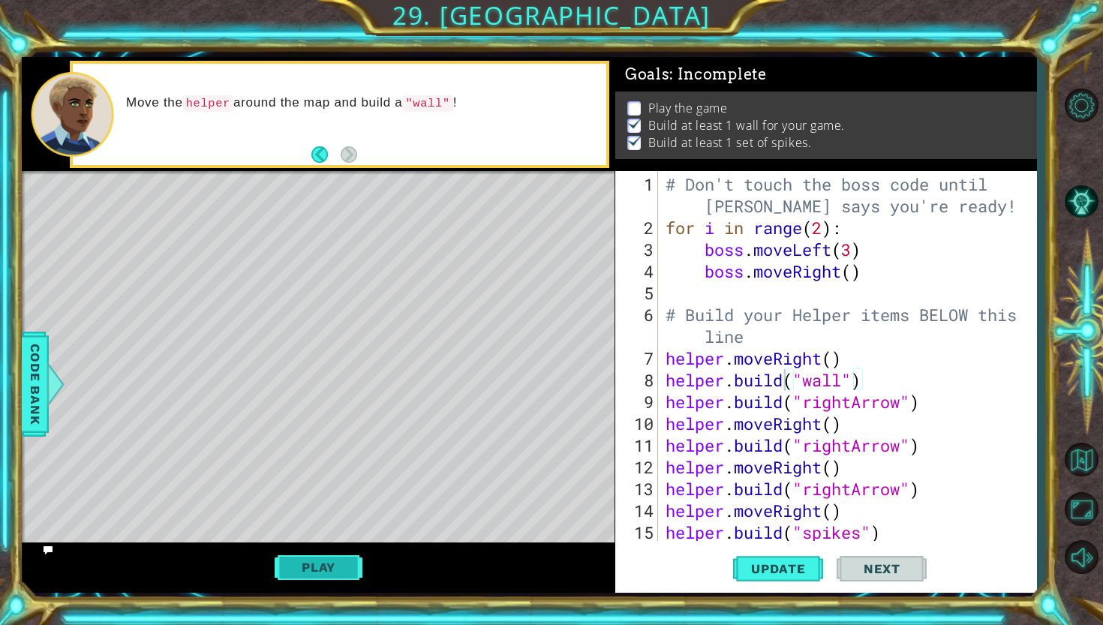
click at [318, 559] on button "Play" at bounding box center [319, 567] width 88 height 29
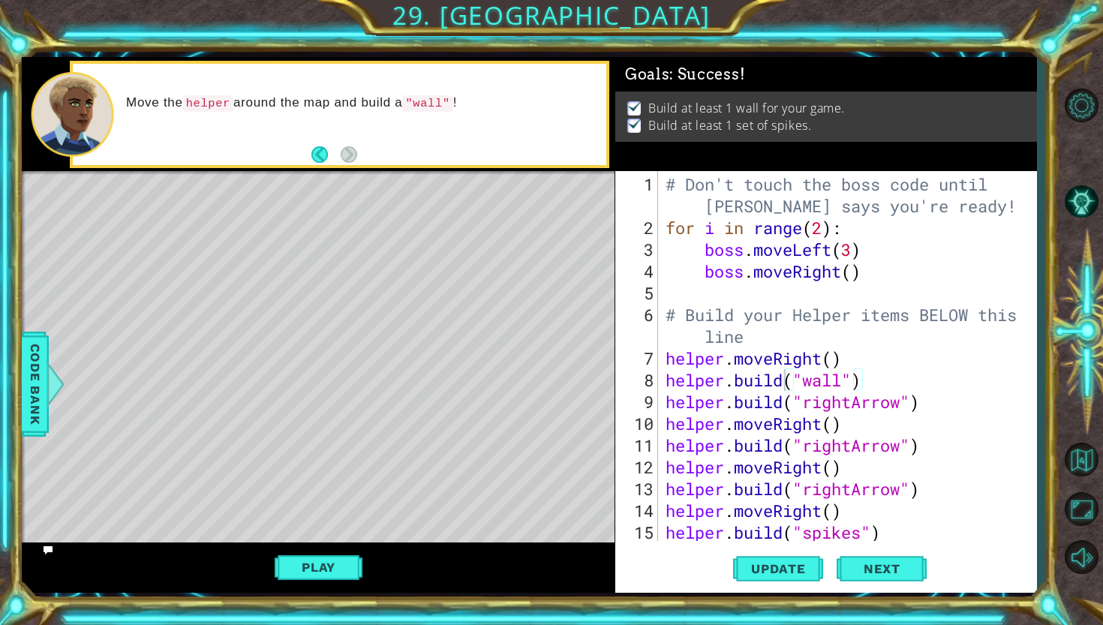
click at [903, 589] on div "Update Next" at bounding box center [831, 569] width 422 height 42
click at [897, 584] on button "Next" at bounding box center [882, 573] width 90 height 42
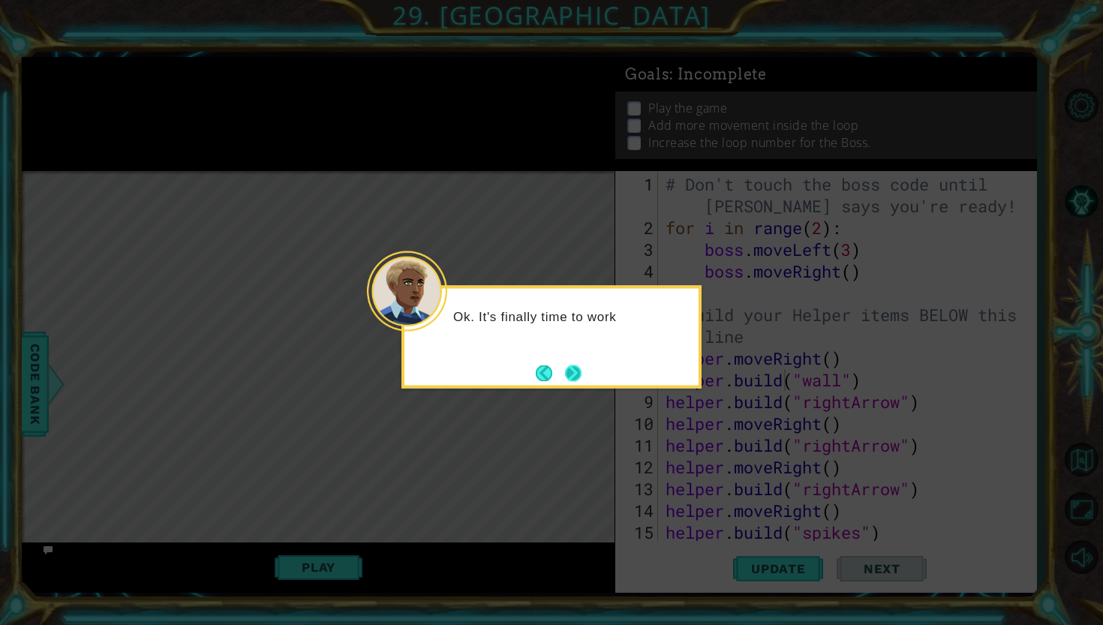
click at [578, 377] on button "Next" at bounding box center [574, 373] width 26 height 26
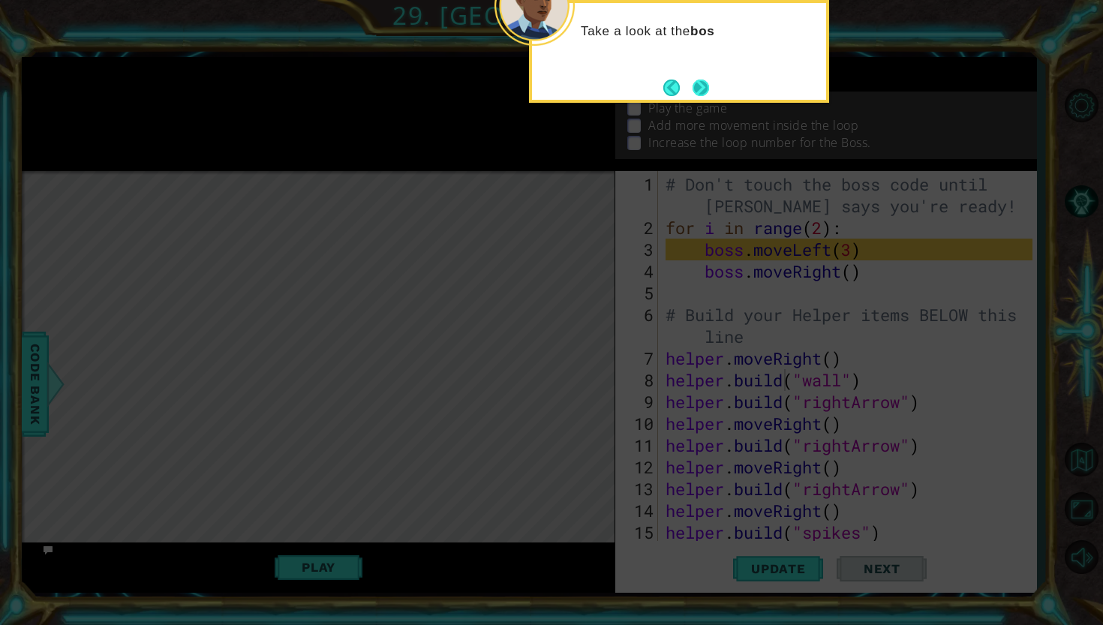
click at [701, 91] on button "Next" at bounding box center [700, 87] width 25 height 25
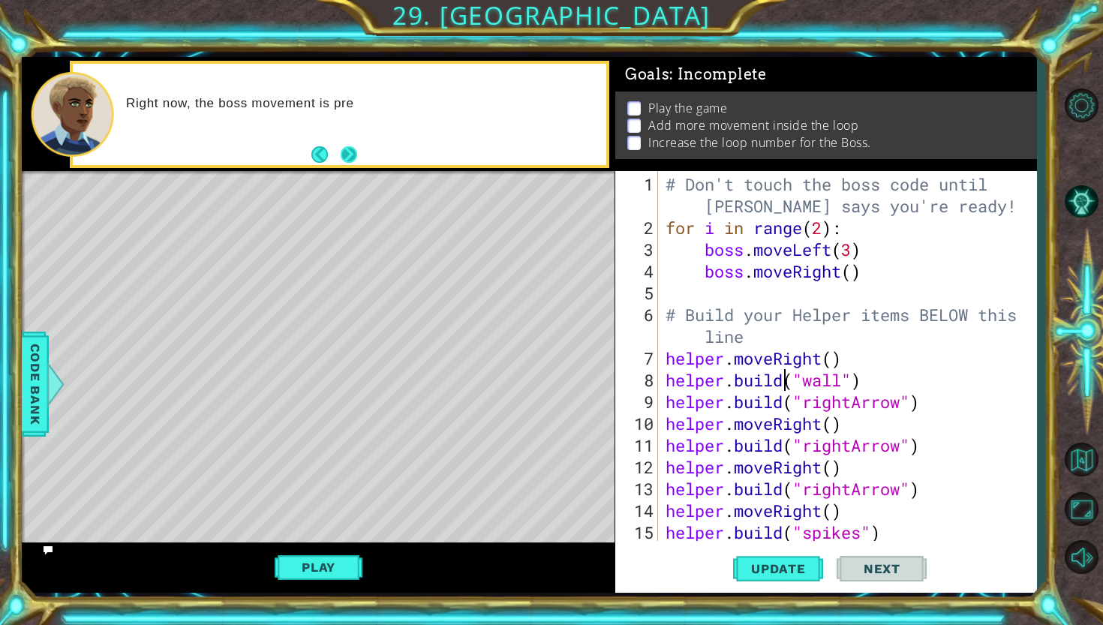
click at [350, 150] on button "Next" at bounding box center [348, 154] width 21 height 21
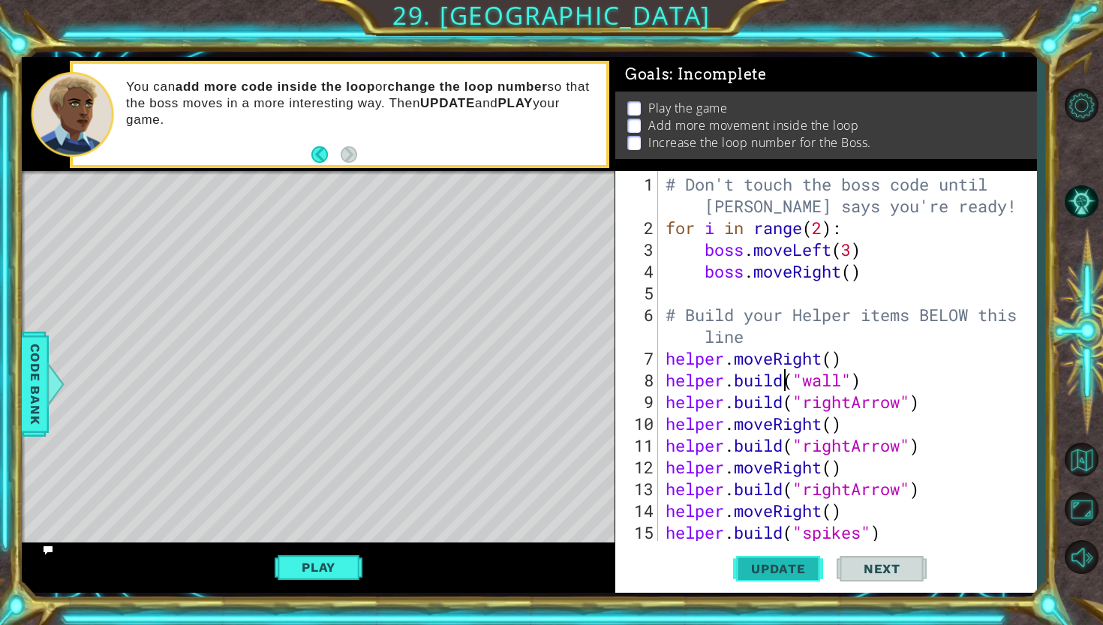
click at [803, 579] on button "Update" at bounding box center [778, 569] width 90 height 42
click at [834, 355] on div "# Don't touch the boss code until [PERSON_NAME] says you're ready! for i in ran…" at bounding box center [851, 390] width 377 height 435
click at [793, 559] on button "Update" at bounding box center [778, 569] width 90 height 42
click at [795, 559] on button "Update" at bounding box center [778, 569] width 90 height 42
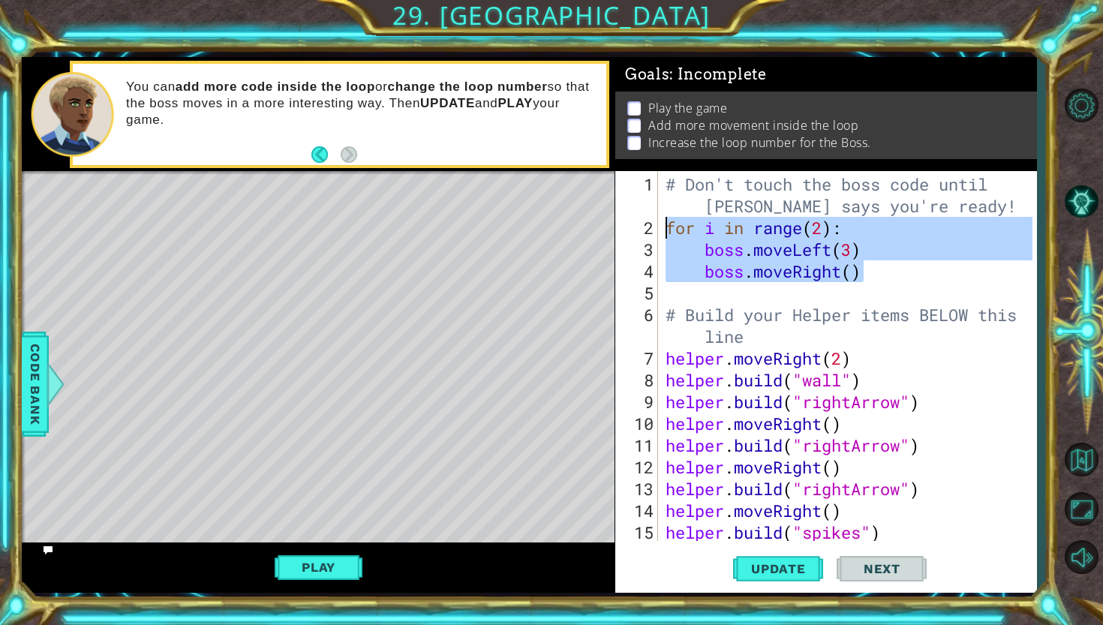
drag, startPoint x: 882, startPoint y: 279, endPoint x: 636, endPoint y: 221, distance: 253.0
click at [636, 221] on div "helper.moveRight(2) 1 2 3 4 5 6 7 8 9 10 11 12 13 14 15 16 # Don't touch the bo…" at bounding box center [823, 356] width 417 height 370
type textarea "for i in range(2): boss.moveLeft(3)"
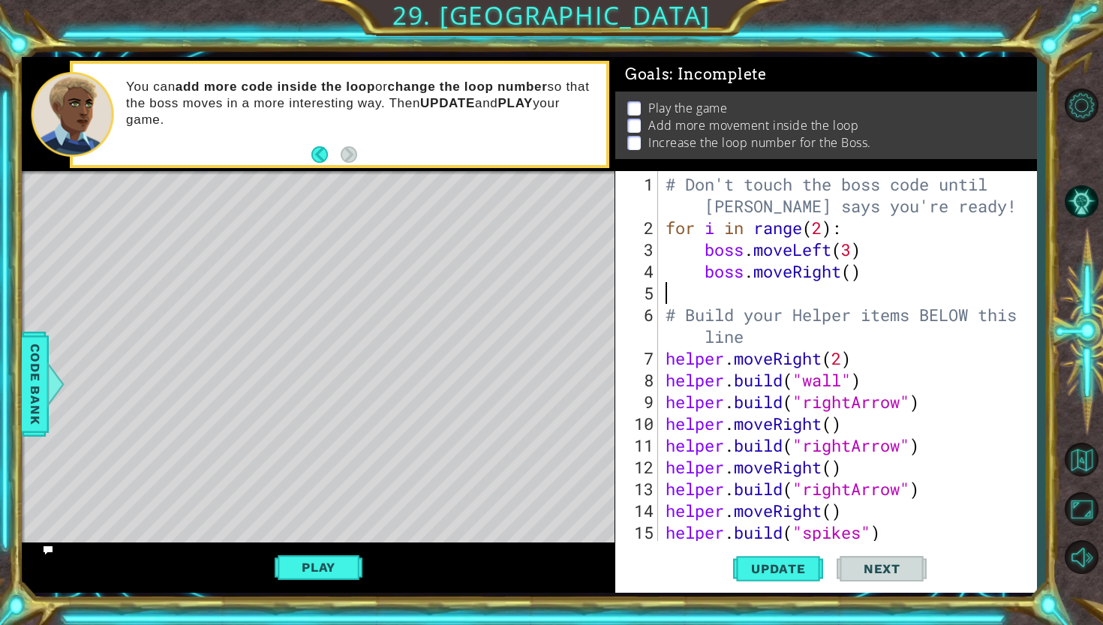
click at [685, 288] on div "# Don't touch the boss code until [PERSON_NAME] says you're ready! for i in ran…" at bounding box center [851, 390] width 377 height 435
paste textarea "boss.moveRight()"
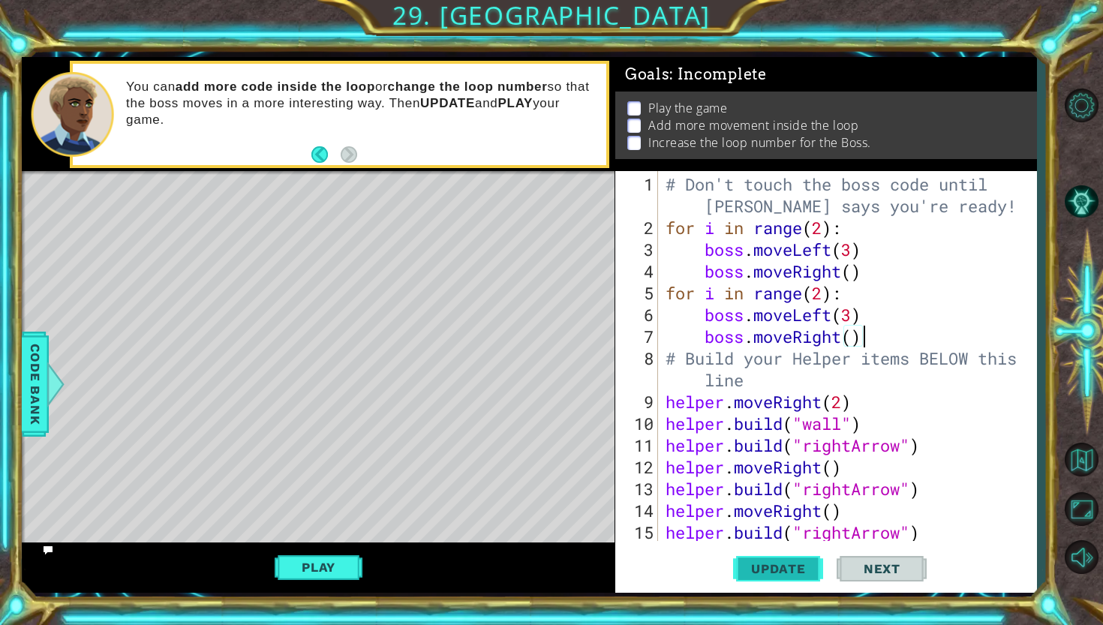
click at [794, 580] on button "Update" at bounding box center [778, 569] width 90 height 42
click at [865, 568] on span "Next" at bounding box center [882, 571] width 67 height 15
click at [854, 250] on div "# Don't touch the boss code until [PERSON_NAME] says you're ready! for i in ran…" at bounding box center [851, 390] width 377 height 435
click at [856, 273] on div "# Don't touch the boss code until [PERSON_NAME] says you're ready! for i in ran…" at bounding box center [851, 390] width 377 height 435
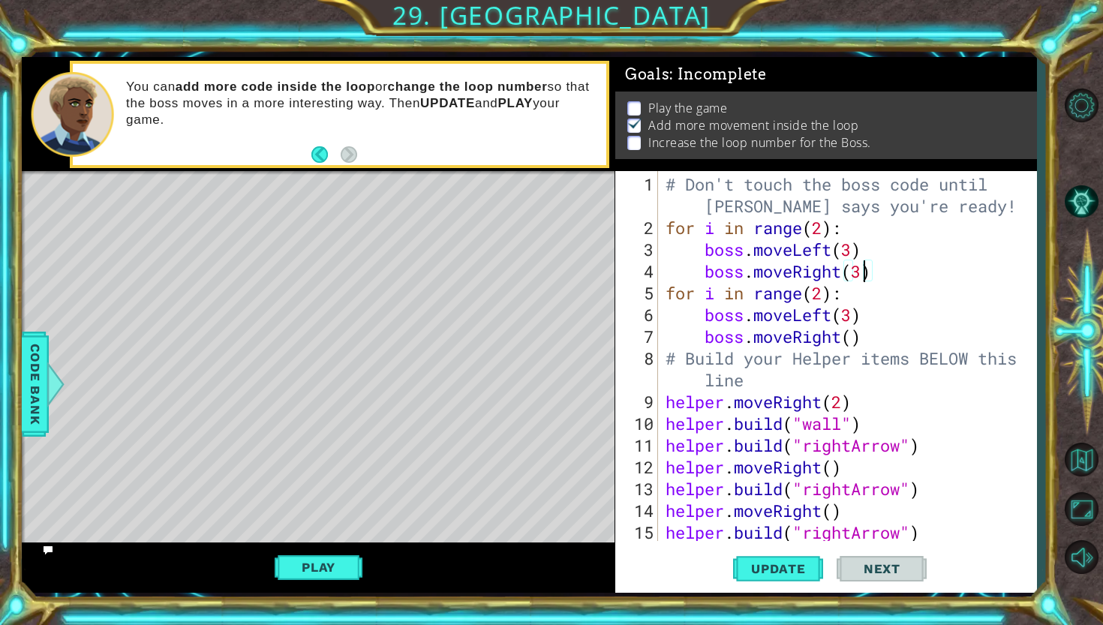
click at [822, 227] on div "# Don't touch the boss code until [PERSON_NAME] says you're ready! for i in ran…" at bounding box center [851, 390] width 377 height 435
click at [857, 340] on div "# Don't touch the boss code until [PERSON_NAME] says you're ready! for i in ran…" at bounding box center [851, 390] width 377 height 435
click at [821, 296] on div "# Don't touch the boss code until [PERSON_NAME] says you're ready! for i in ran…" at bounding box center [851, 390] width 377 height 435
type textarea "for i in range(3):"
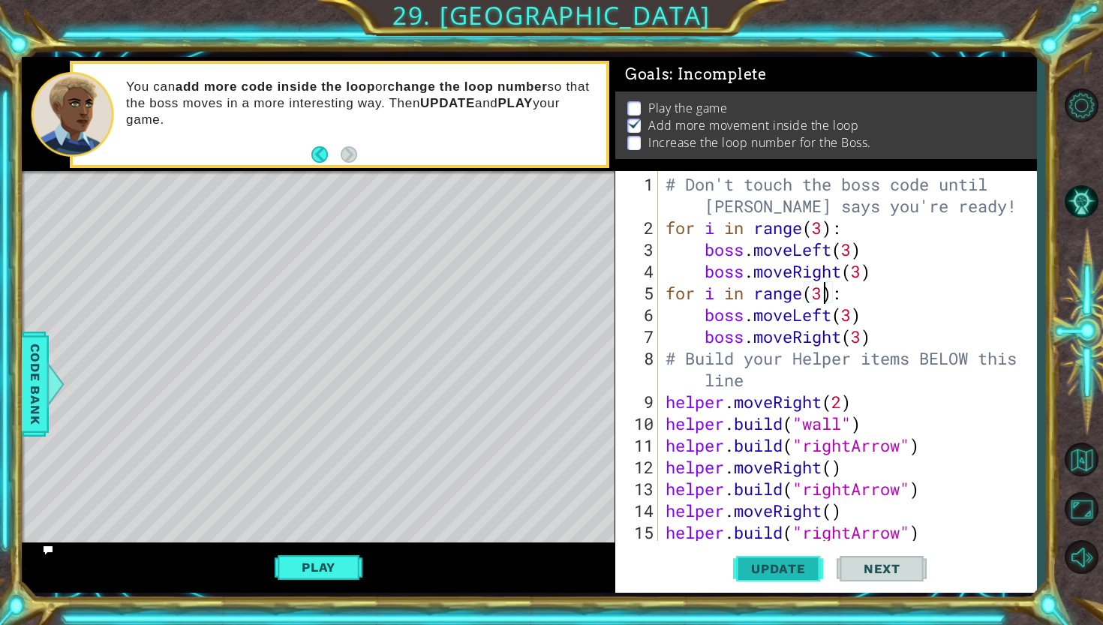
click at [752, 573] on span "Update" at bounding box center [778, 568] width 85 height 15
click at [293, 573] on button "Play" at bounding box center [319, 567] width 88 height 29
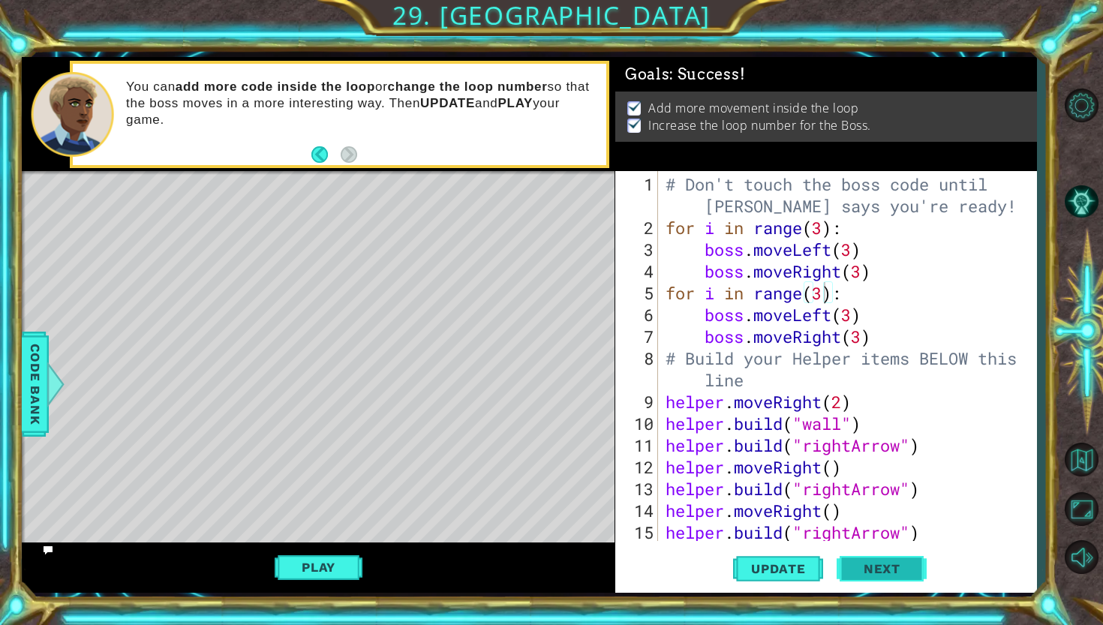
click at [909, 563] on span "Next" at bounding box center [882, 566] width 67 height 15
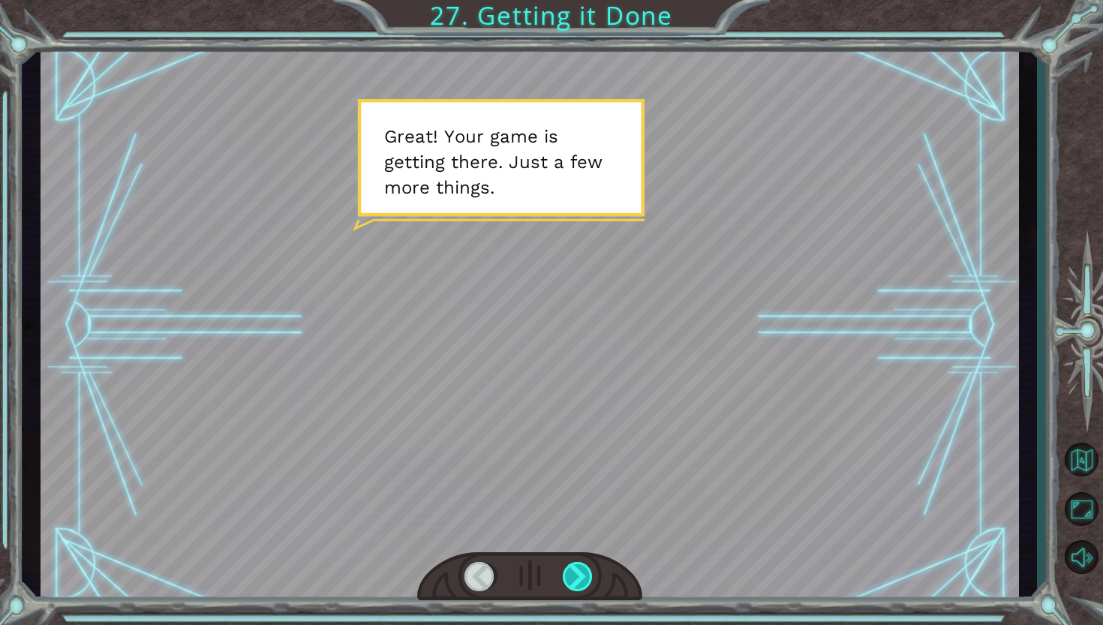
click at [584, 575] on div at bounding box center [579, 577] width 32 height 30
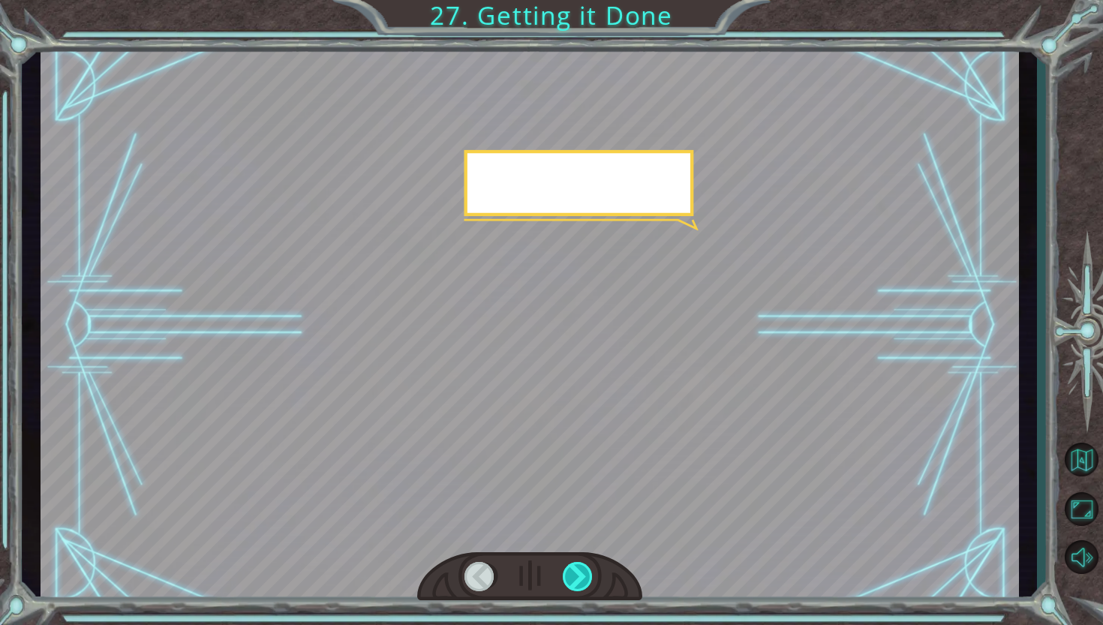
click at [584, 575] on div at bounding box center [579, 577] width 32 height 30
click at [582, 575] on div at bounding box center [579, 577] width 32 height 30
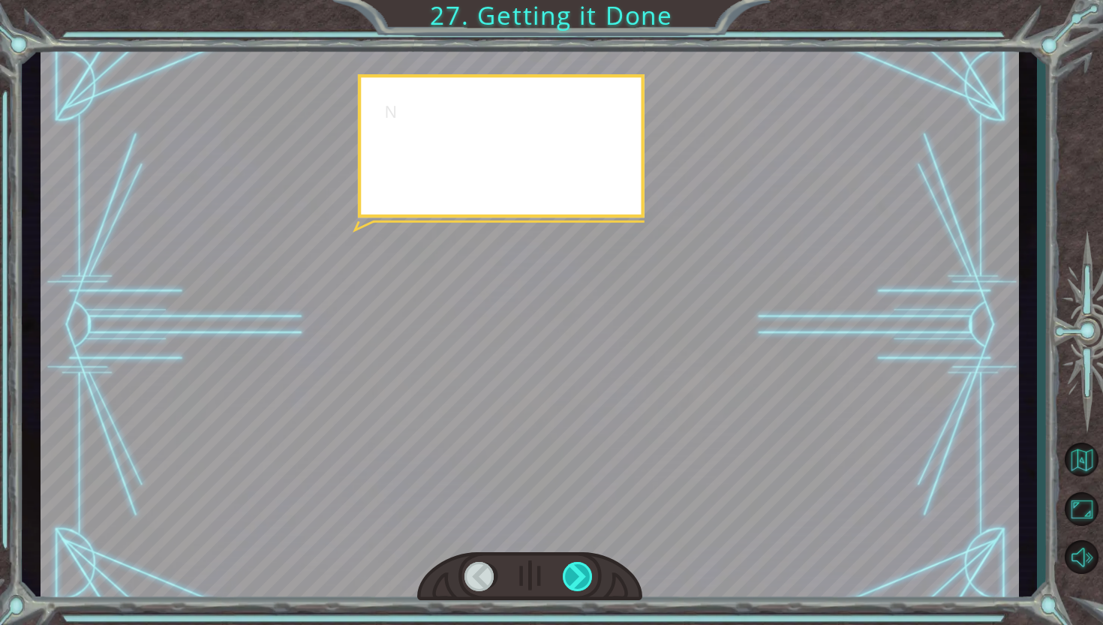
click at [582, 575] on div at bounding box center [579, 577] width 32 height 30
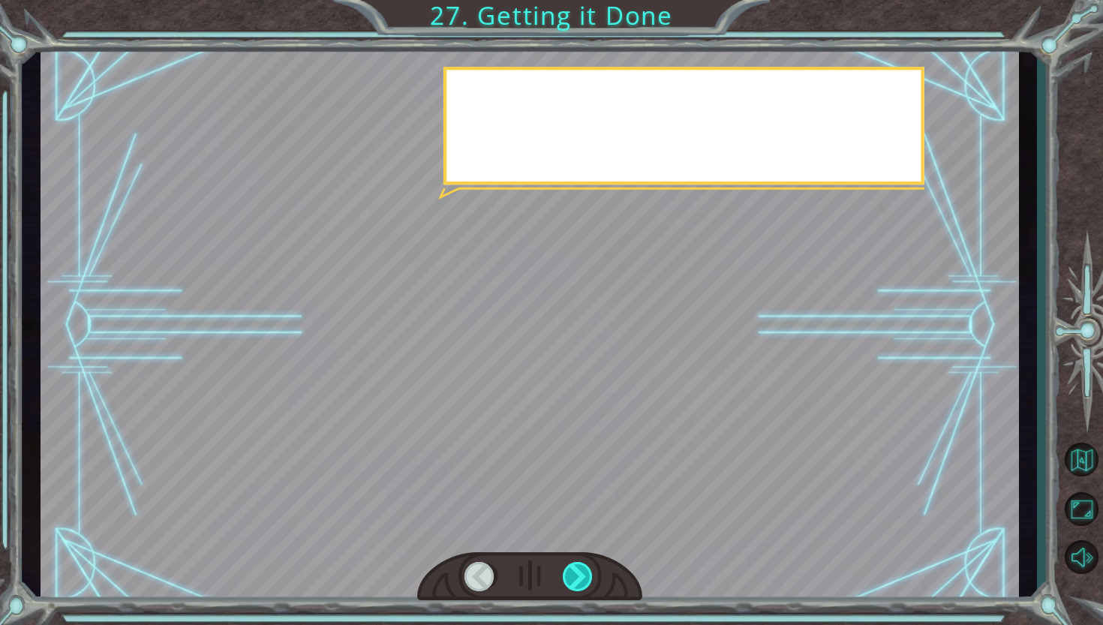
click at [582, 575] on div at bounding box center [579, 577] width 32 height 30
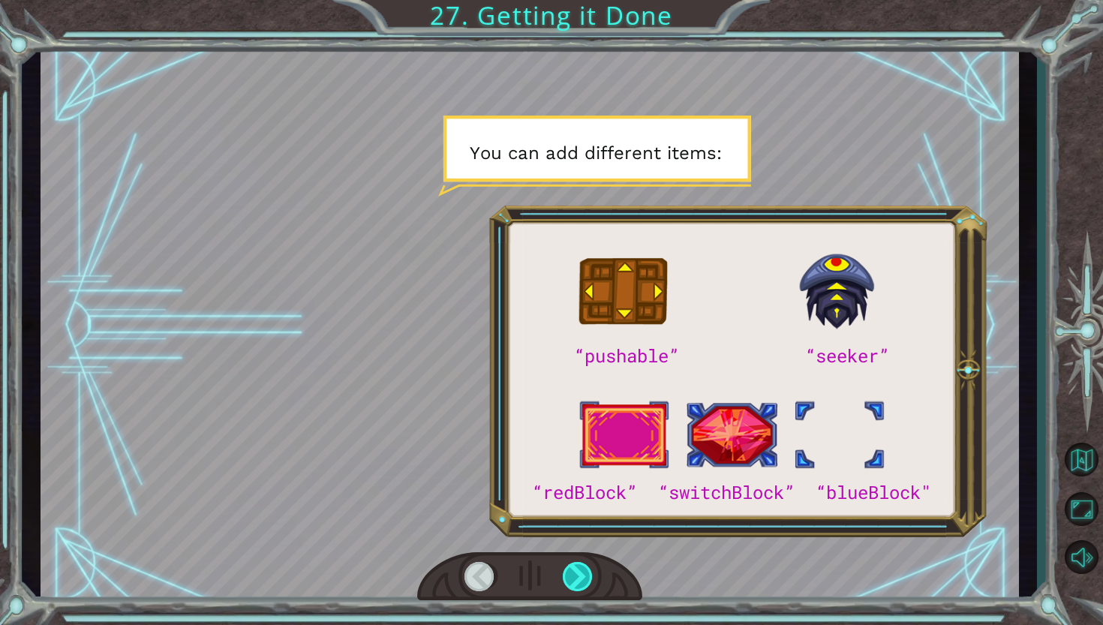
click at [582, 575] on div at bounding box center [579, 577] width 32 height 30
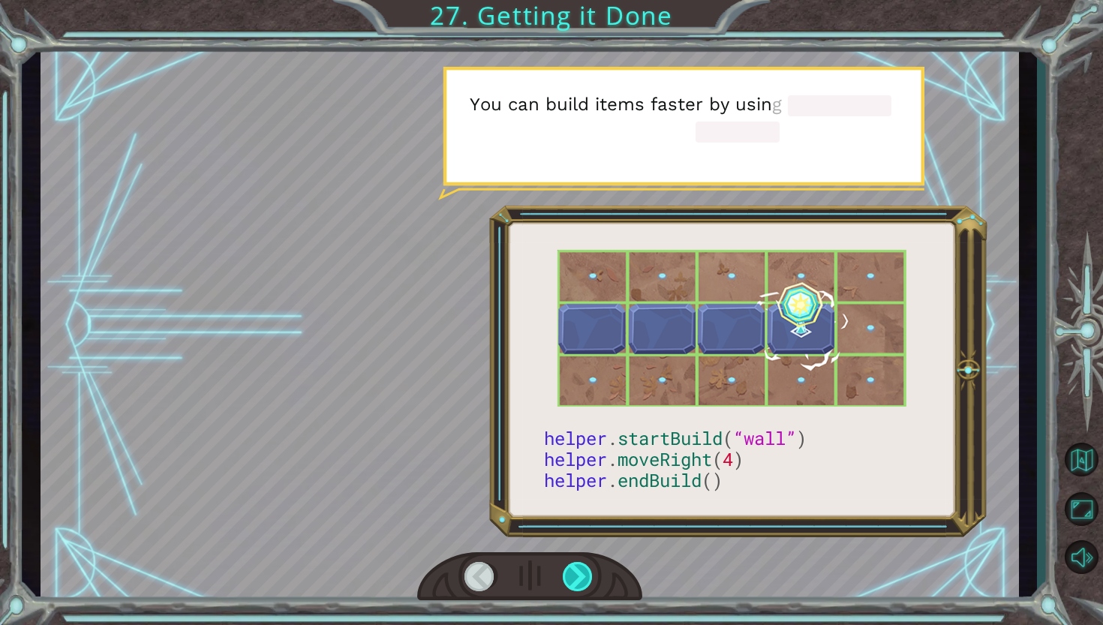
click at [582, 575] on div at bounding box center [579, 577] width 32 height 30
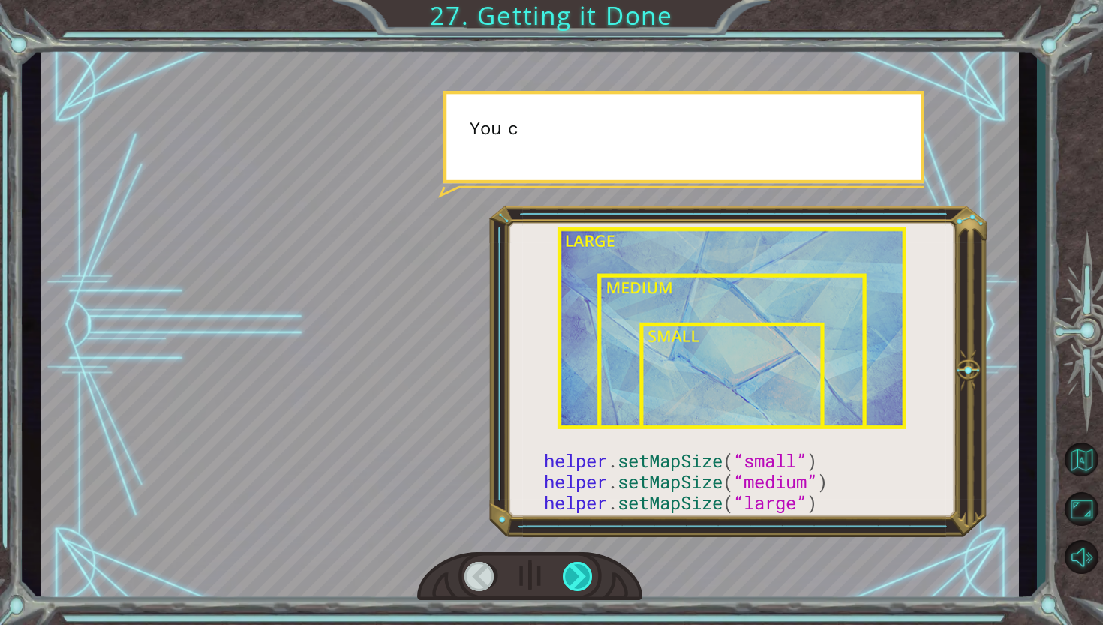
click at [582, 575] on div at bounding box center [579, 577] width 32 height 30
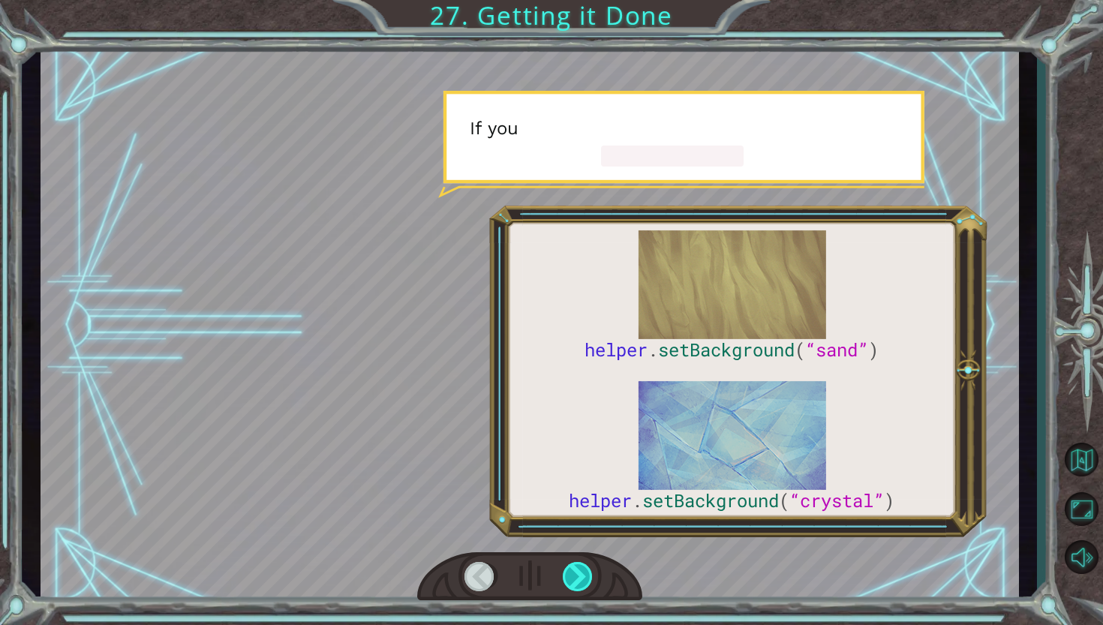
click at [582, 575] on div at bounding box center [579, 577] width 32 height 30
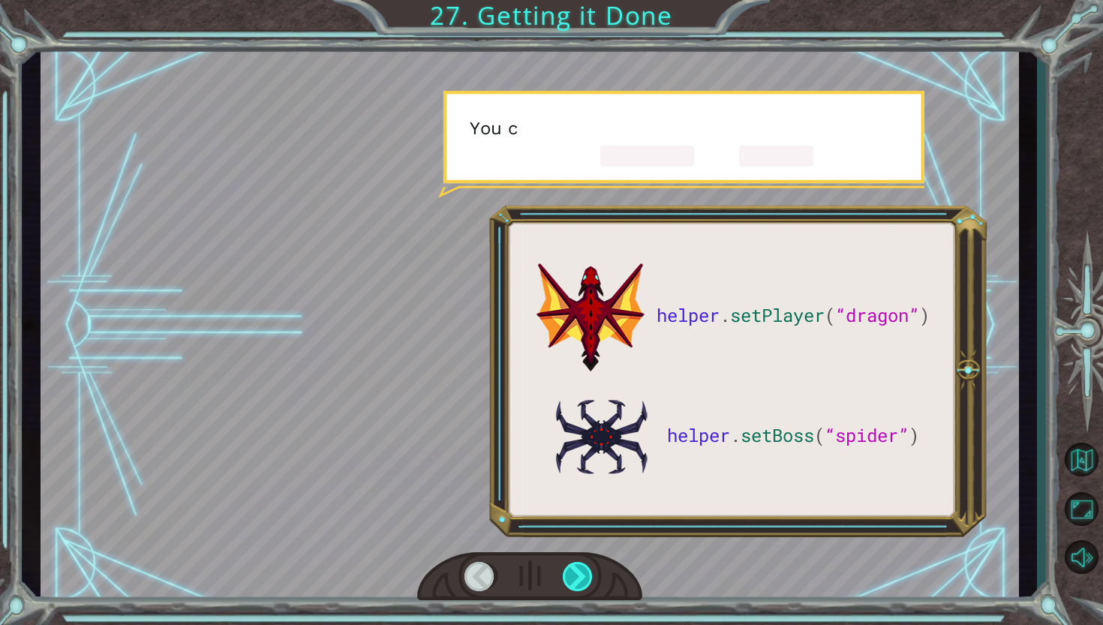
click at [582, 575] on div at bounding box center [579, 577] width 32 height 30
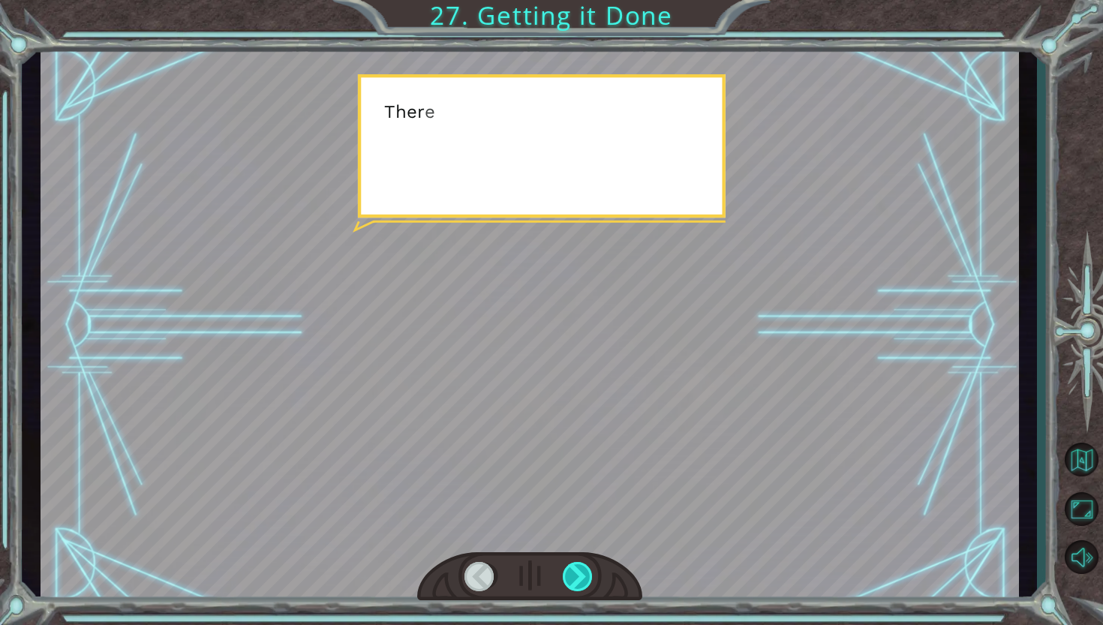
click at [582, 575] on div at bounding box center [579, 577] width 32 height 30
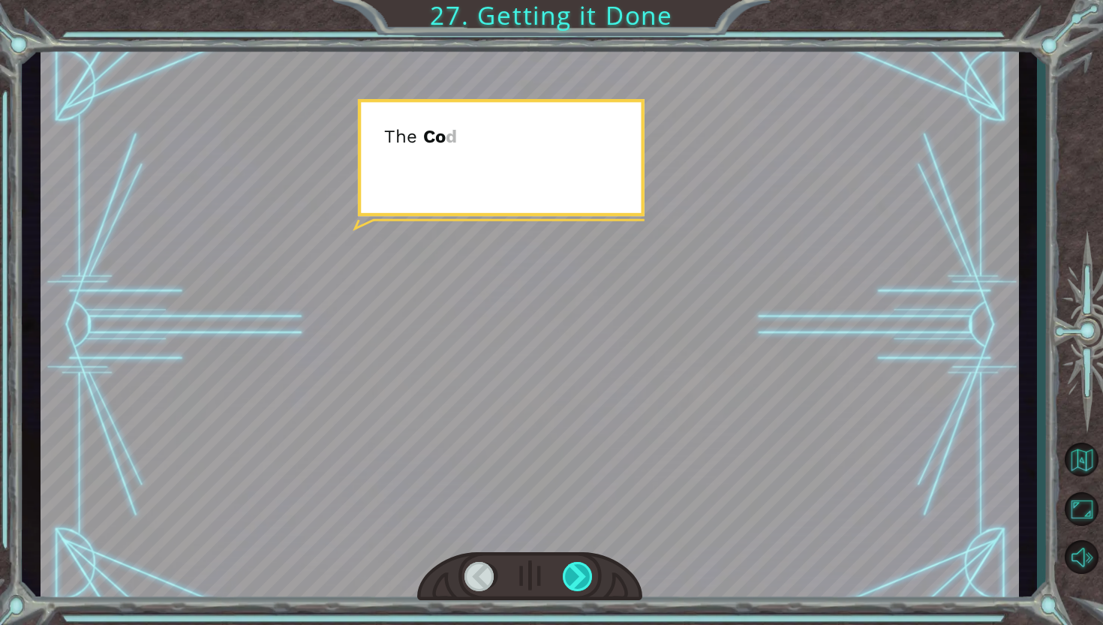
click at [582, 575] on div at bounding box center [579, 577] width 32 height 30
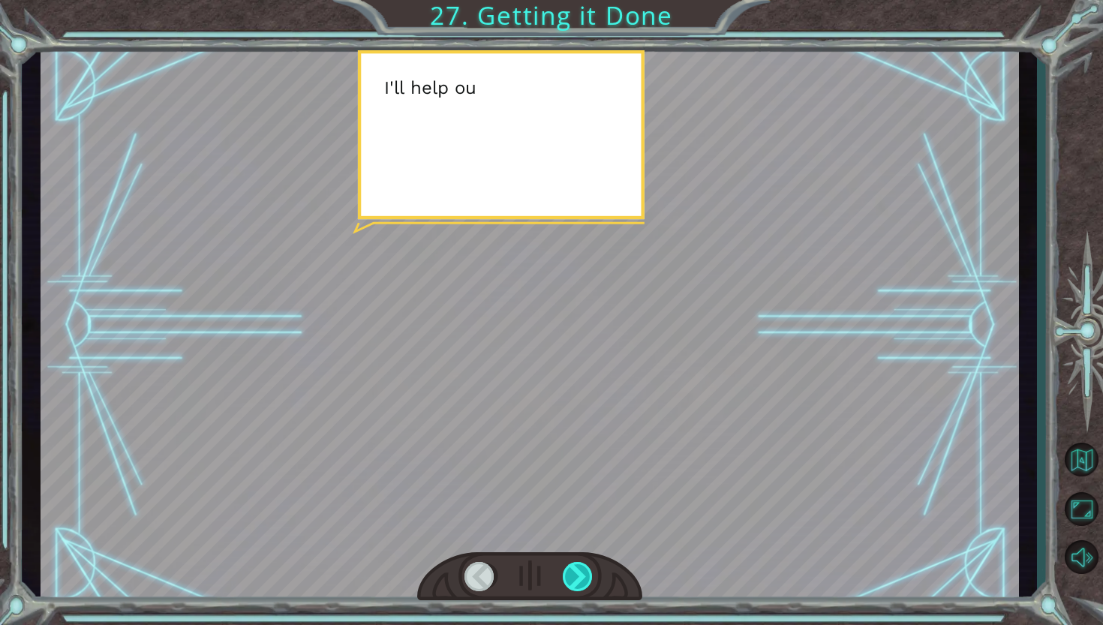
click at [582, 575] on div at bounding box center [579, 577] width 32 height 30
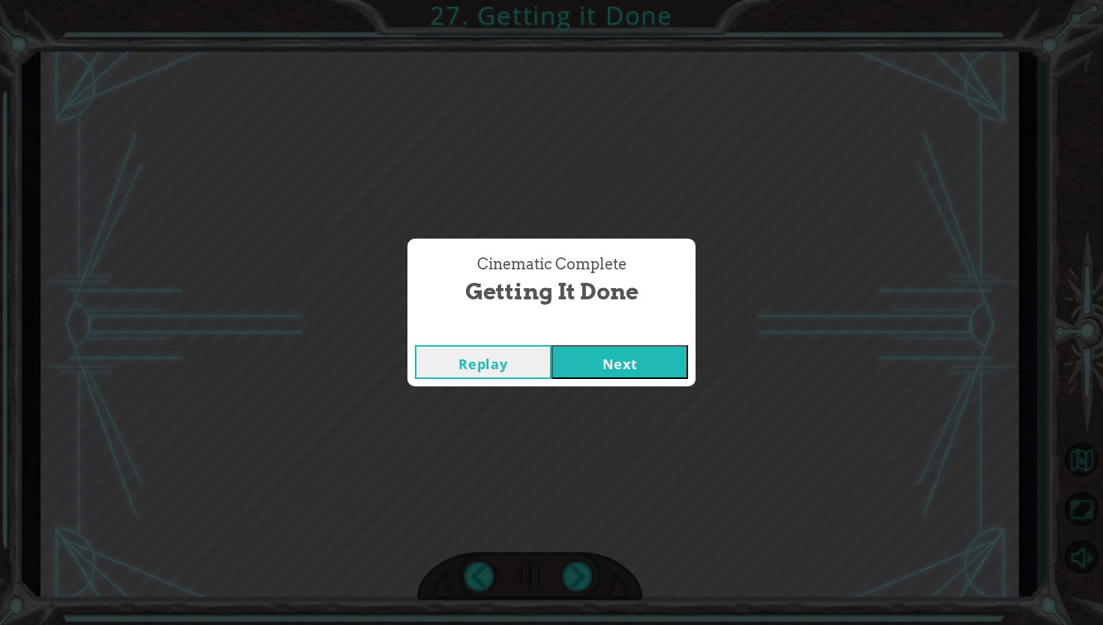
click at [609, 353] on button "Next" at bounding box center [620, 362] width 137 height 34
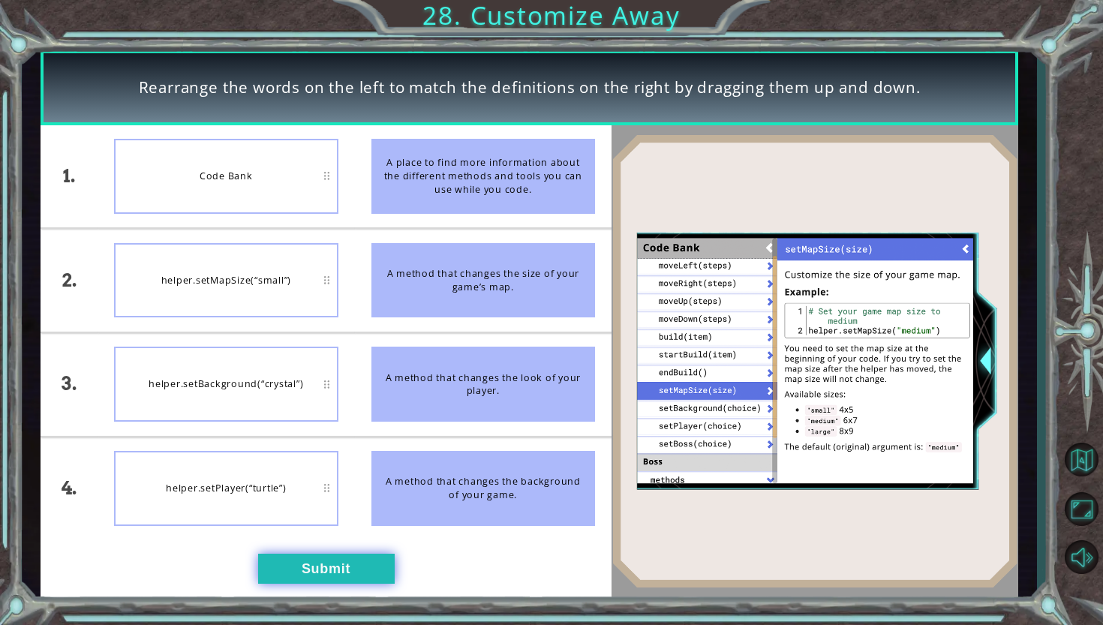
click at [286, 561] on button "Submit" at bounding box center [326, 569] width 137 height 30
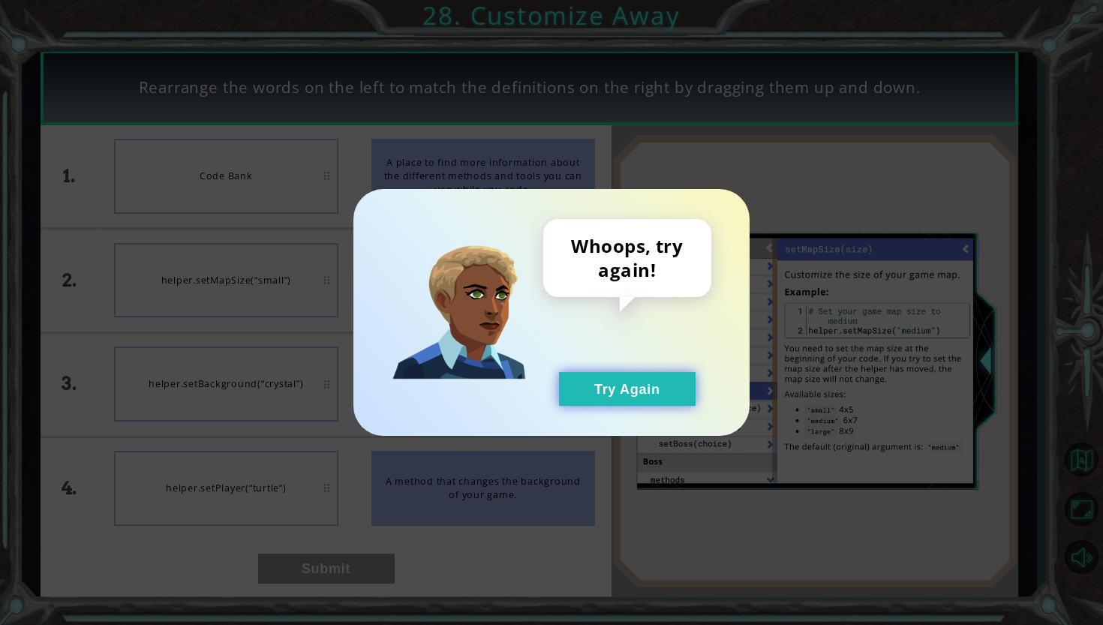
click at [638, 390] on button "Try Again" at bounding box center [627, 389] width 137 height 34
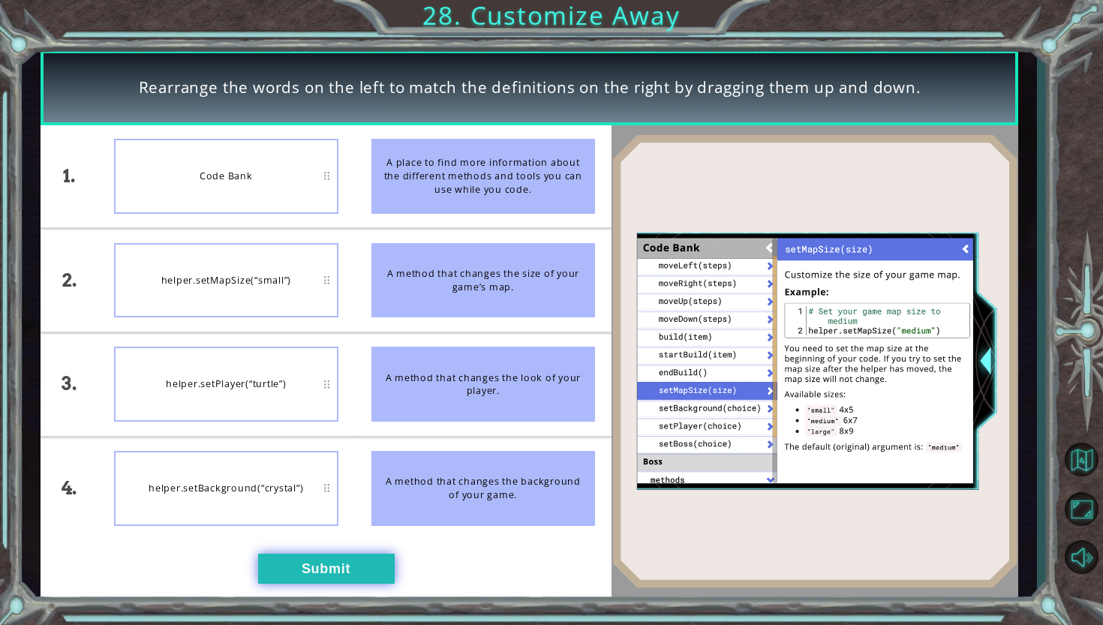
click at [331, 573] on button "Submit" at bounding box center [326, 569] width 137 height 30
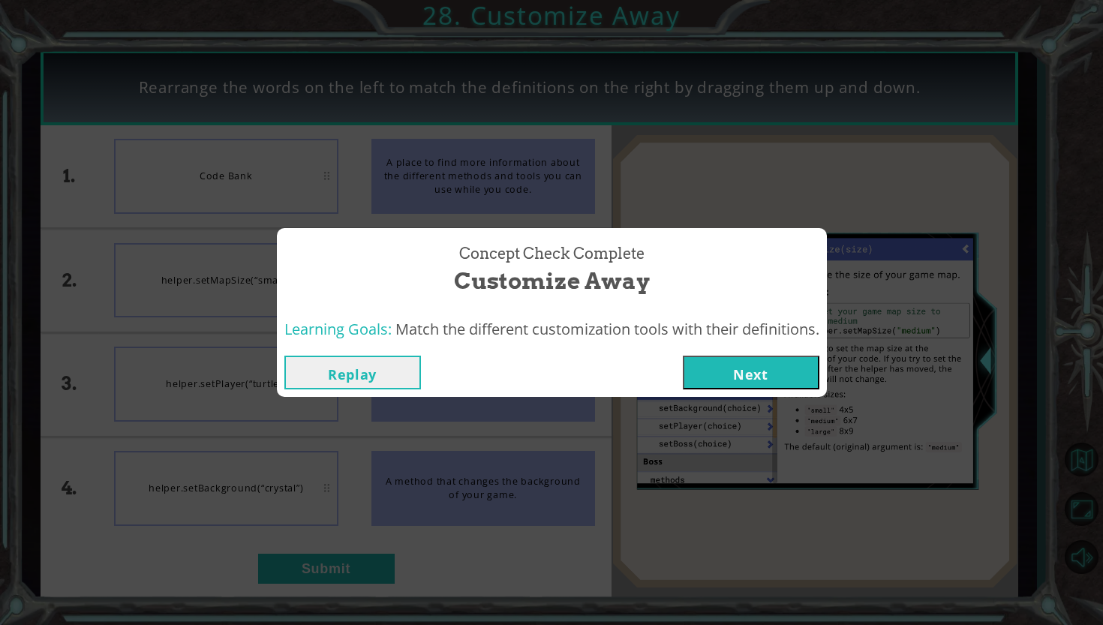
click at [754, 373] on button "Next" at bounding box center [751, 373] width 137 height 34
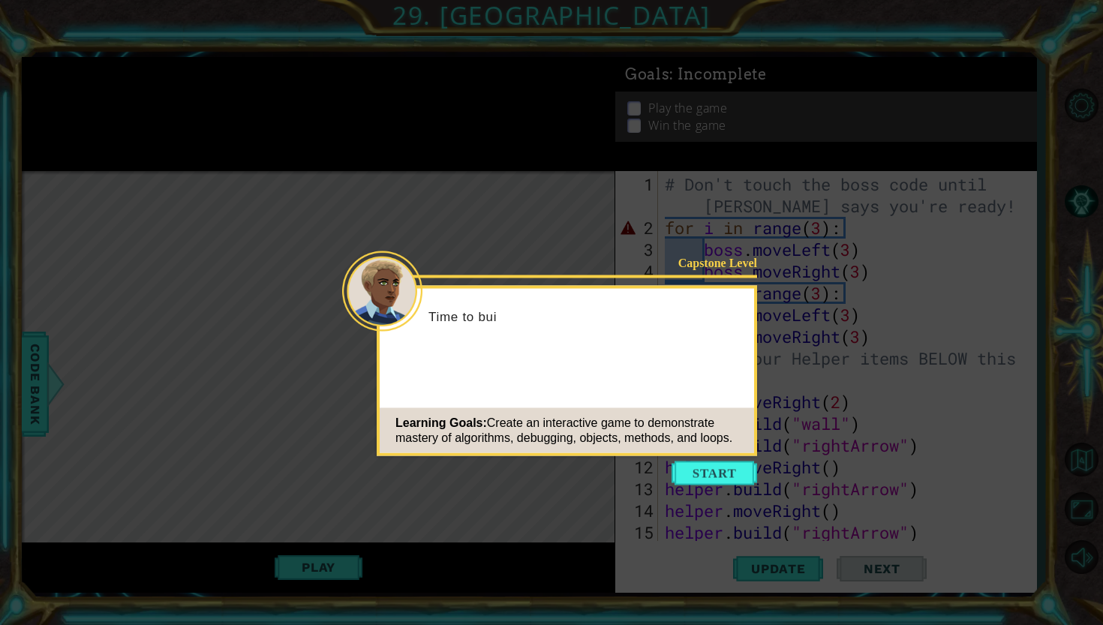
scroll to position [392, 0]
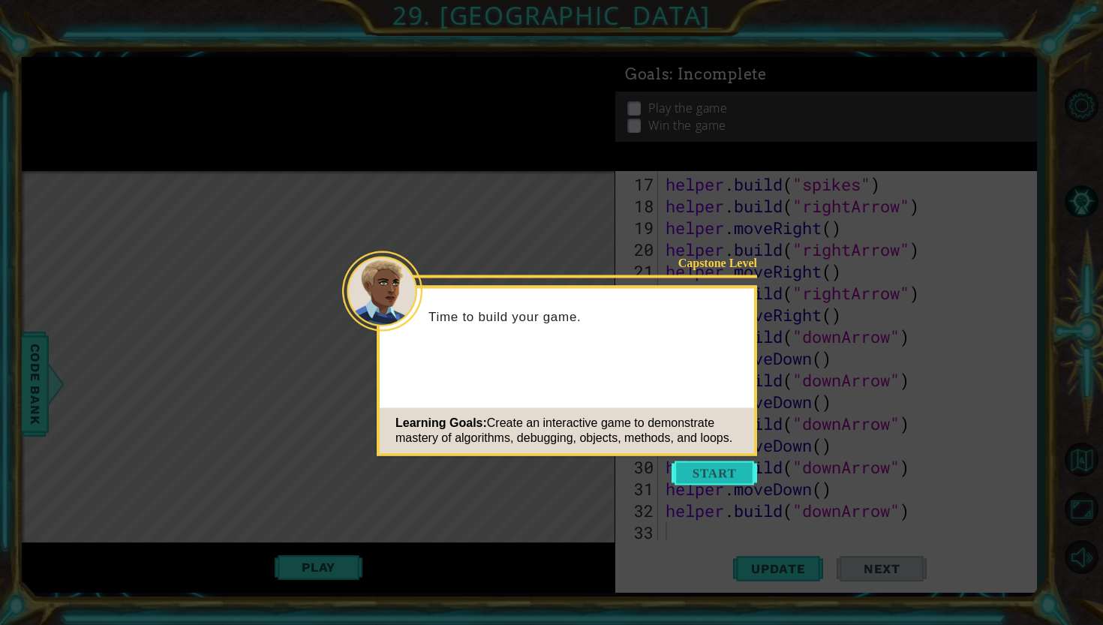
click at [720, 474] on button "Start" at bounding box center [715, 473] width 86 height 24
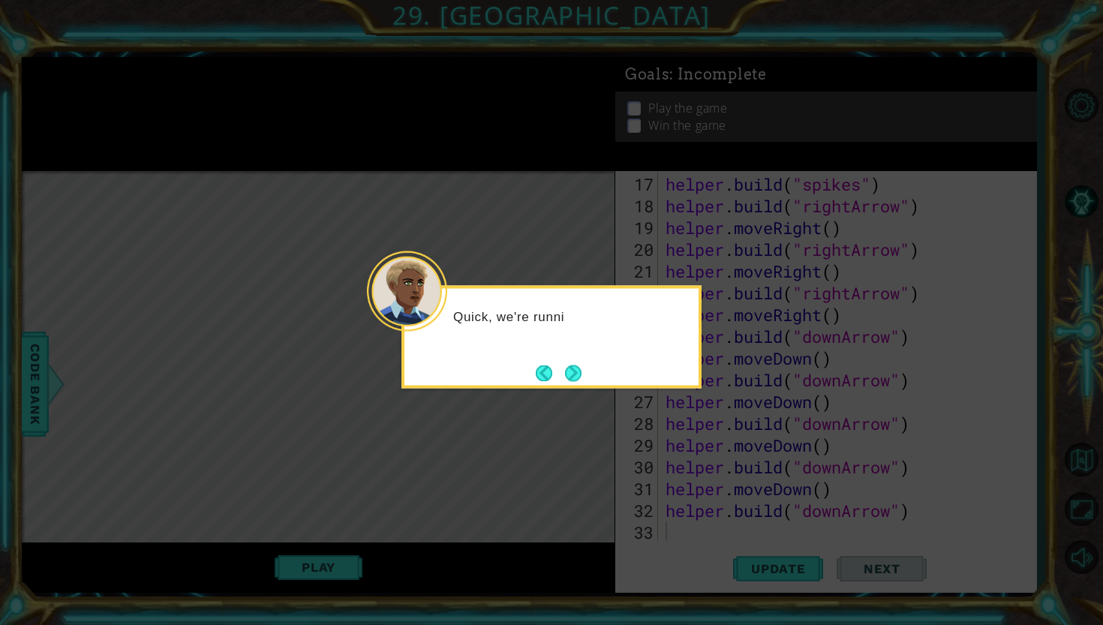
click at [605, 387] on div "Quick, we're runni" at bounding box center [551, 337] width 300 height 103
click at [582, 368] on button "Next" at bounding box center [573, 373] width 19 height 19
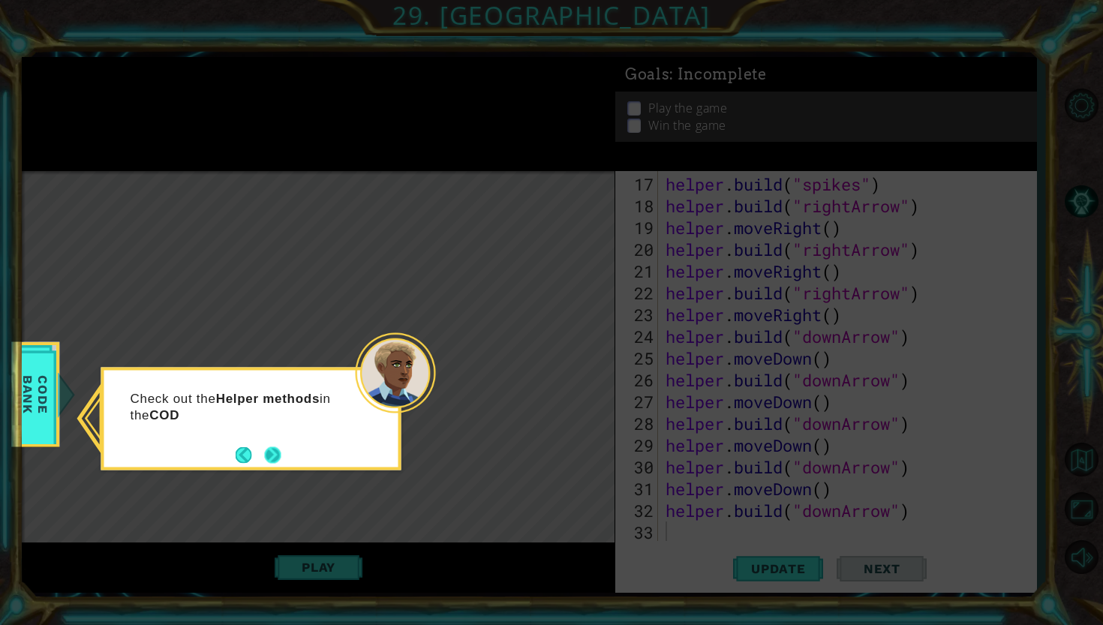
click at [275, 448] on button "Next" at bounding box center [273, 455] width 20 height 20
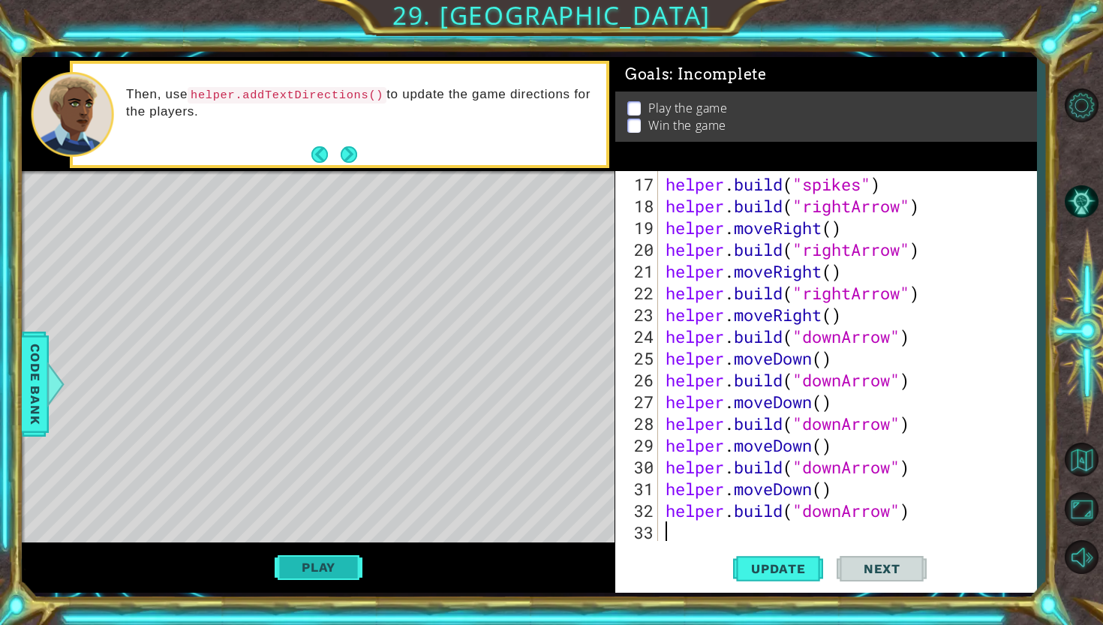
click at [325, 559] on button "Play" at bounding box center [319, 567] width 88 height 29
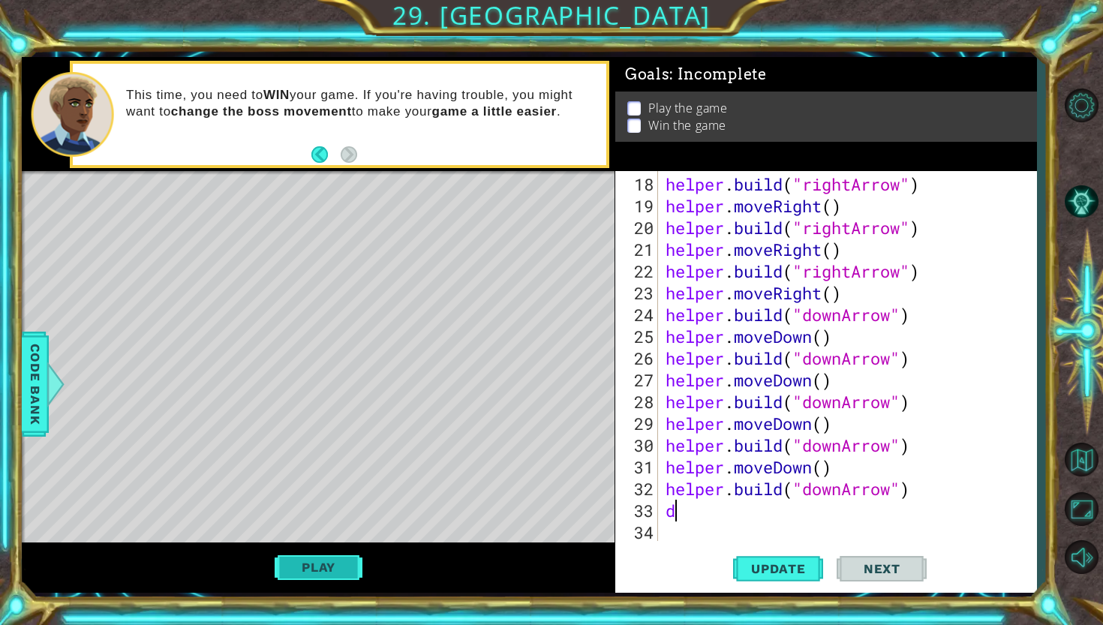
scroll to position [413, 0]
type textarea "d"
click at [329, 572] on button "Play" at bounding box center [319, 567] width 88 height 29
drag, startPoint x: 329, startPoint y: 572, endPoint x: 339, endPoint y: 572, distance: 10.5
click at [339, 572] on button "Play" at bounding box center [319, 567] width 88 height 29
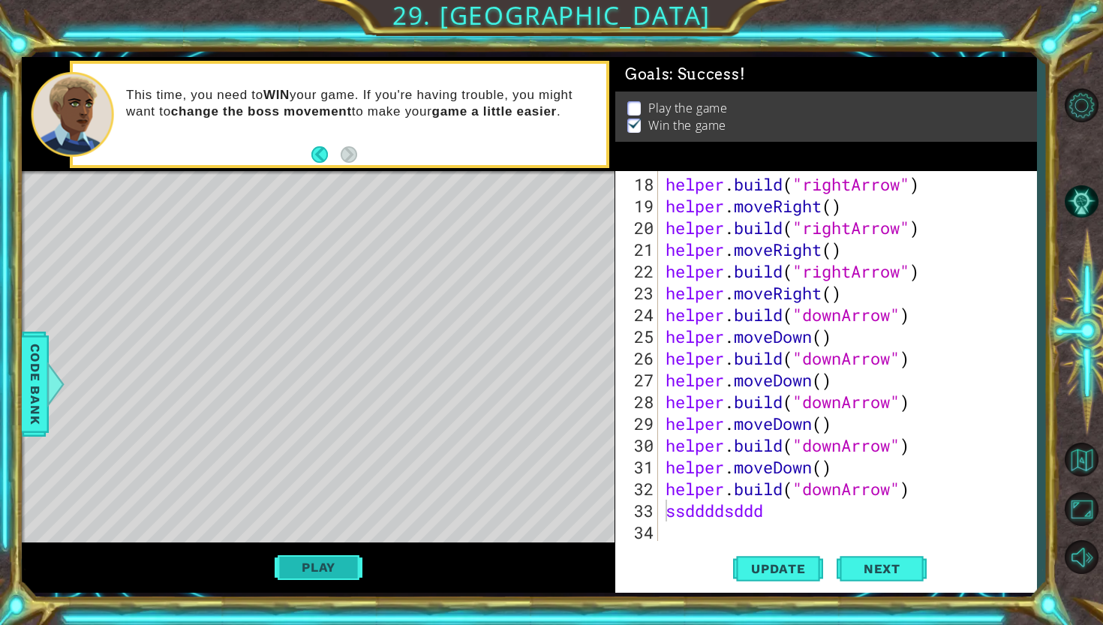
type textarea "ssddddsddd"
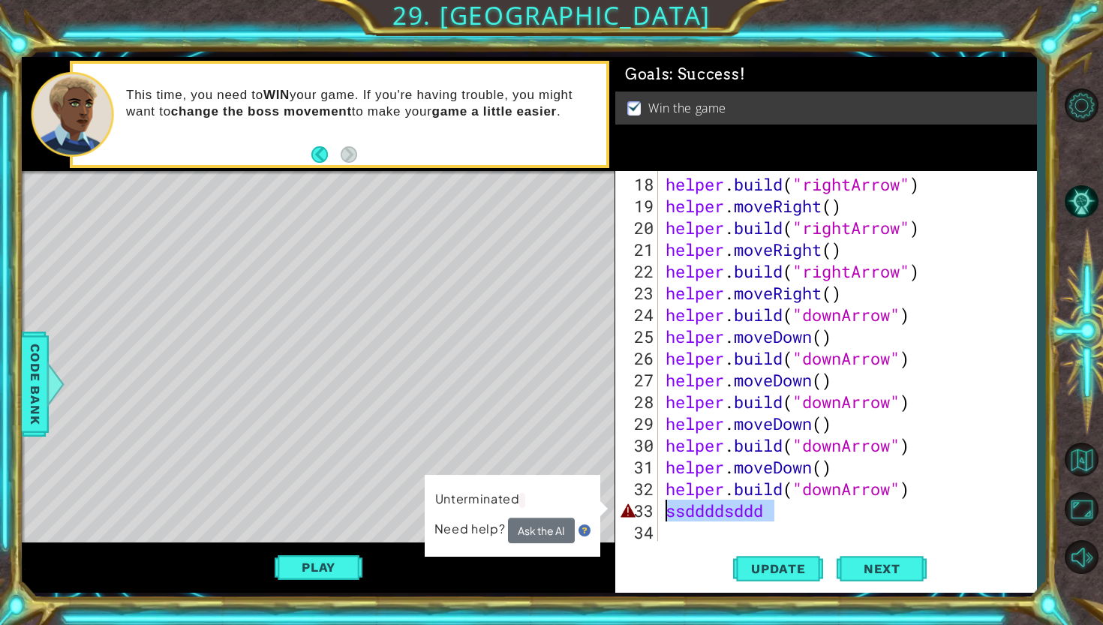
drag, startPoint x: 779, startPoint y: 516, endPoint x: 657, endPoint y: 501, distance: 122.5
click at [657, 501] on div "ssddddsddd 18 19 20 21 22 23 24 25 26 27 28 29 30 31 32 33 34 helper . build ( …" at bounding box center [823, 356] width 417 height 370
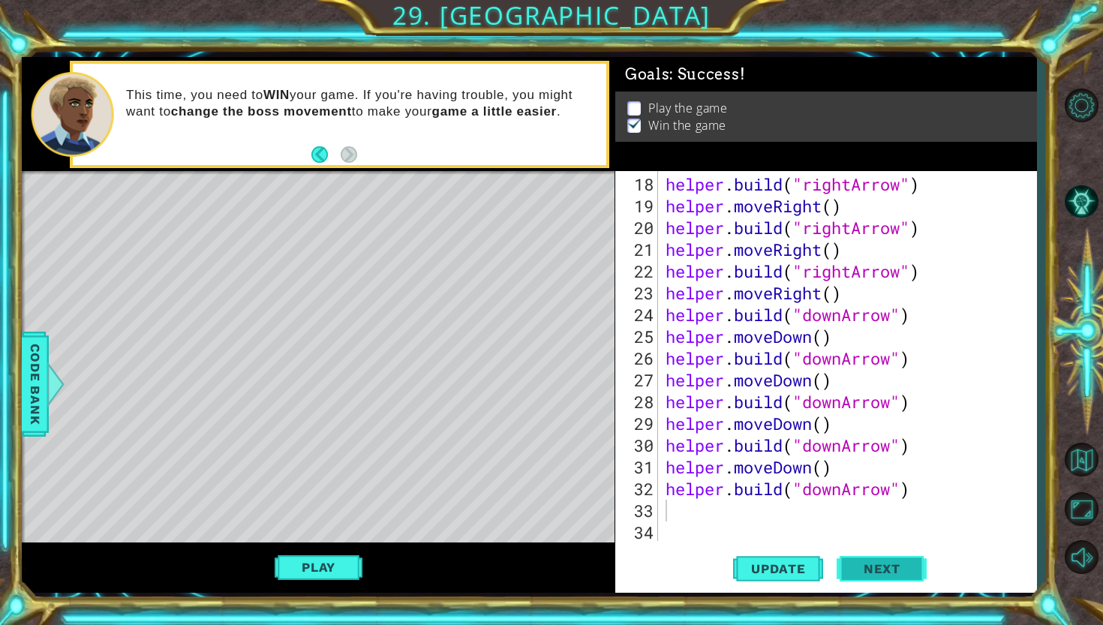
click at [864, 570] on span "Next" at bounding box center [882, 571] width 67 height 15
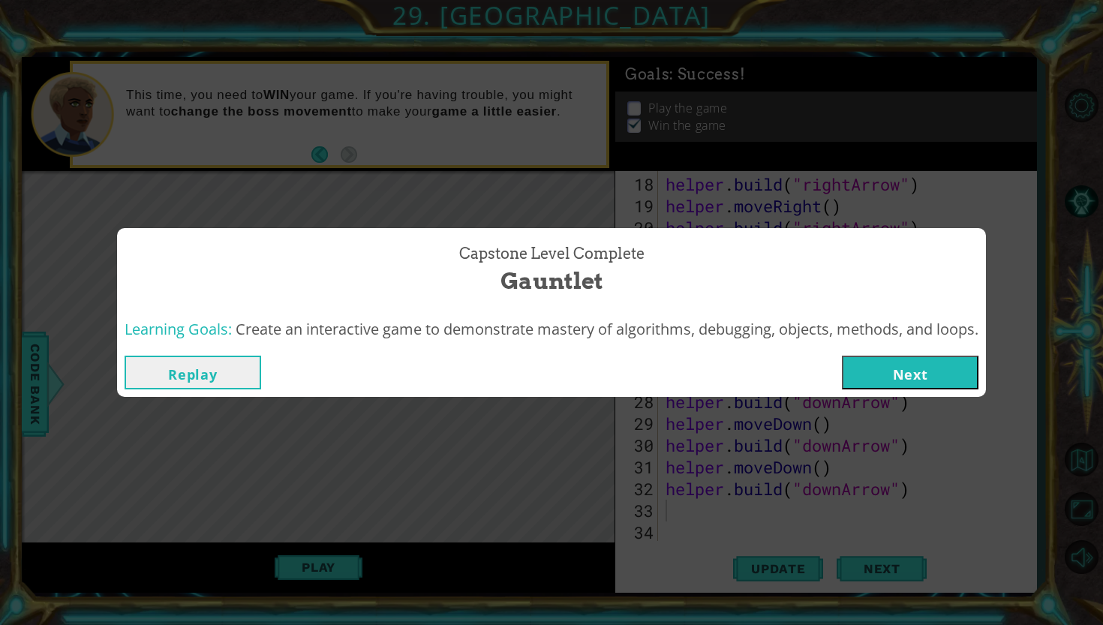
click at [957, 361] on button "Next" at bounding box center [910, 373] width 137 height 34
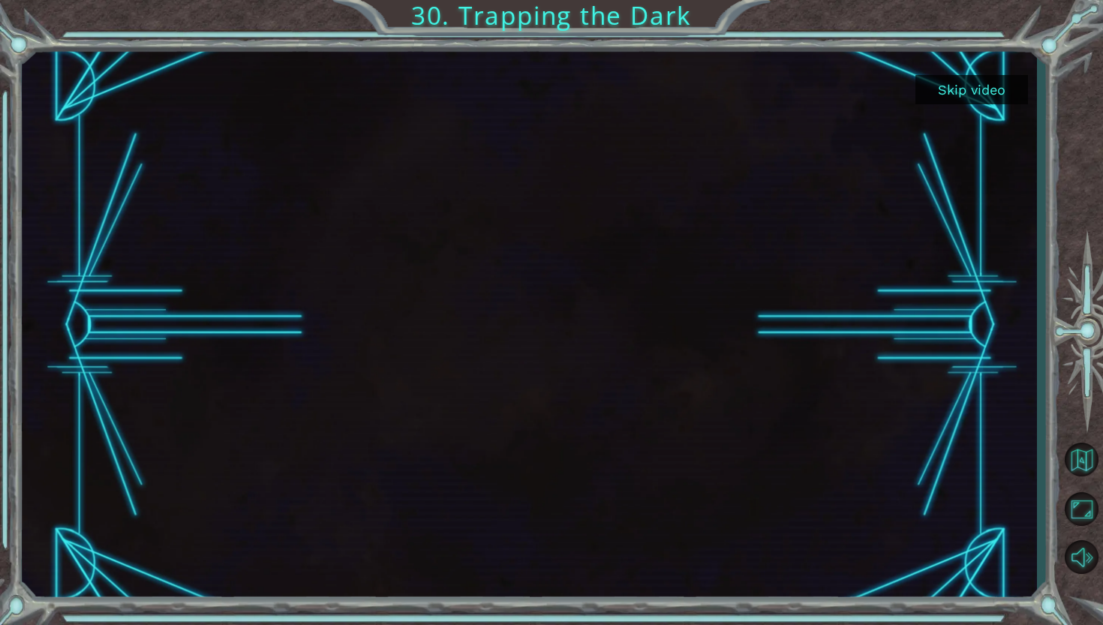
click at [995, 86] on button "Skip video" at bounding box center [971, 89] width 113 height 29
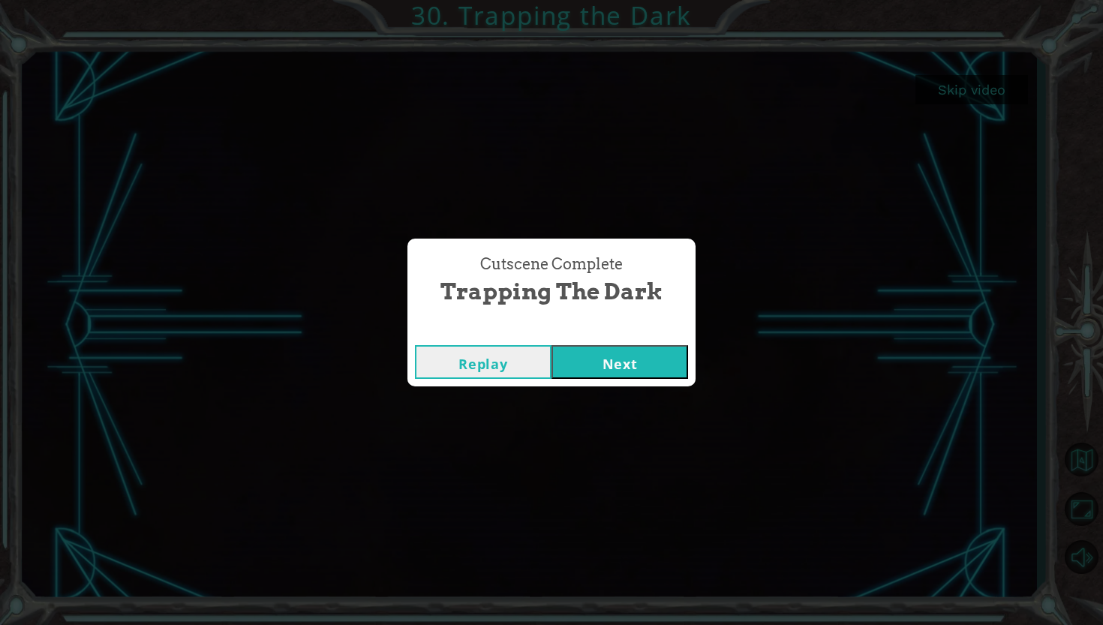
click at [647, 355] on button "Next" at bounding box center [620, 362] width 137 height 34
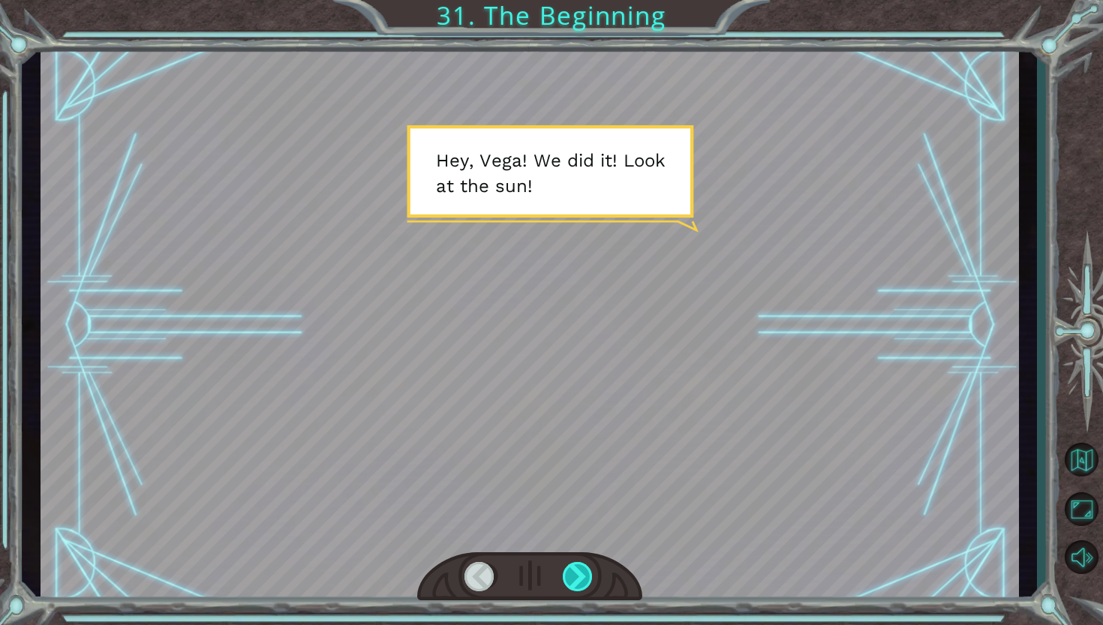
click at [585, 570] on div at bounding box center [579, 577] width 32 height 30
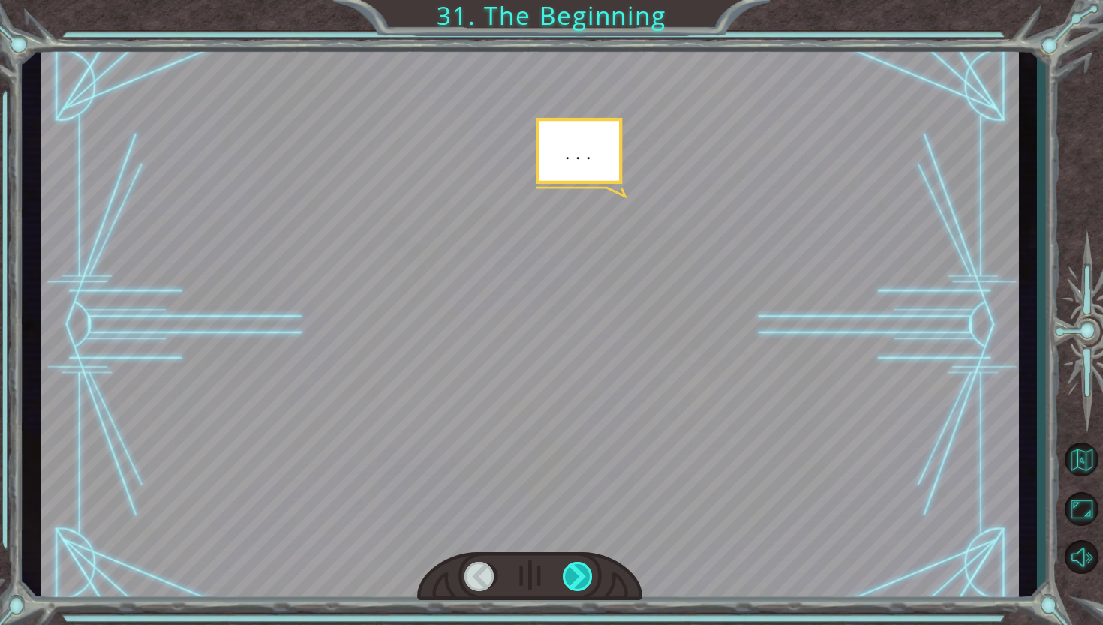
click at [585, 570] on div at bounding box center [579, 577] width 32 height 30
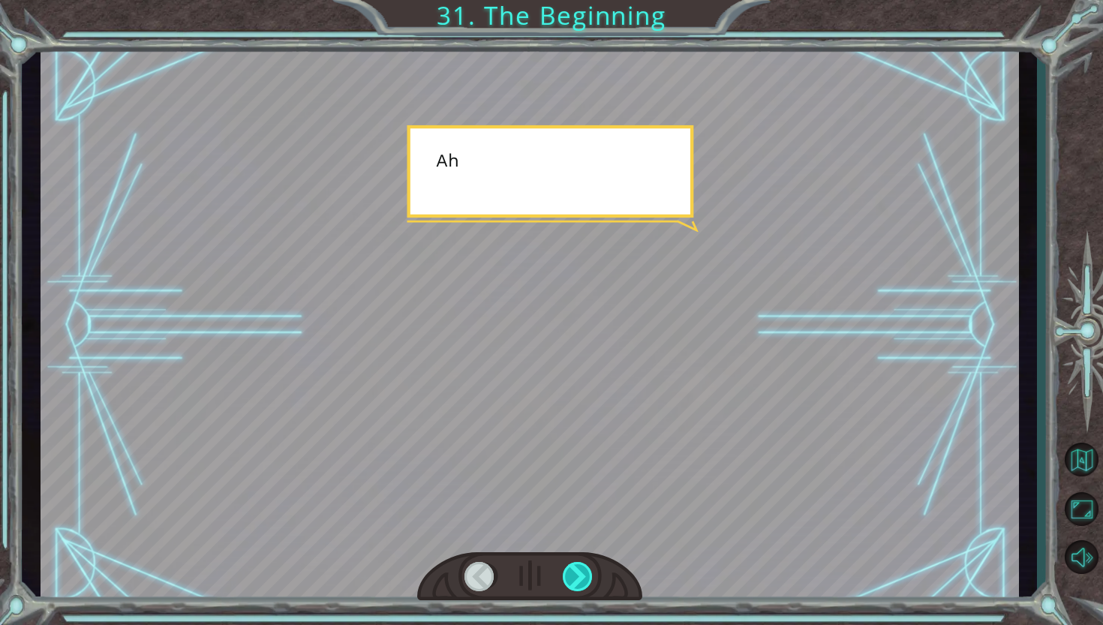
click at [585, 570] on div at bounding box center [579, 577] width 32 height 30
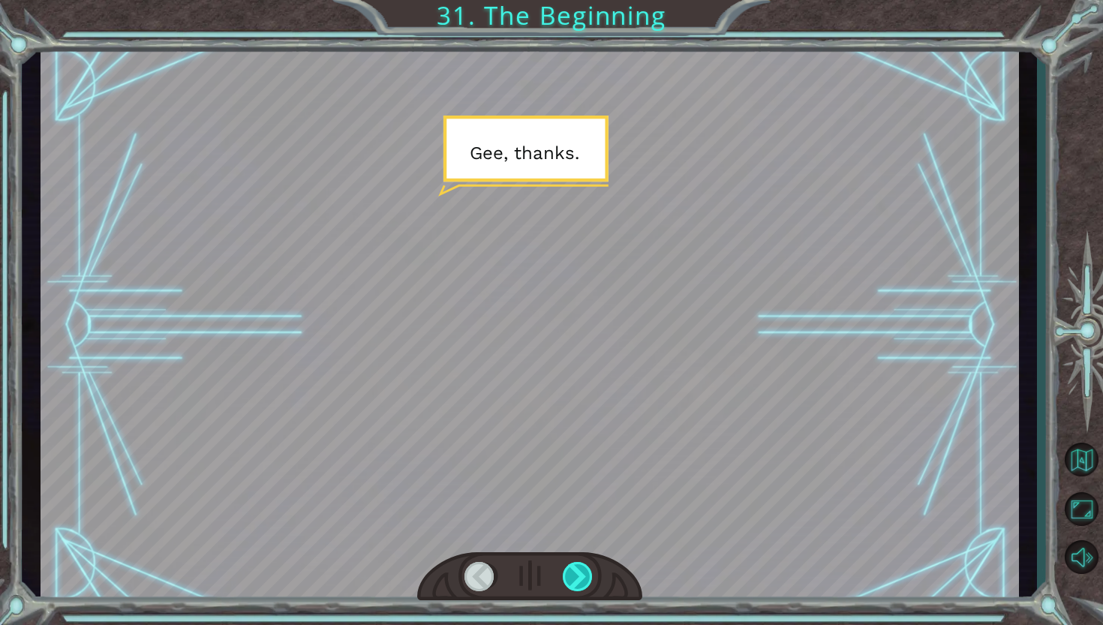
click at [585, 570] on div at bounding box center [579, 577] width 32 height 30
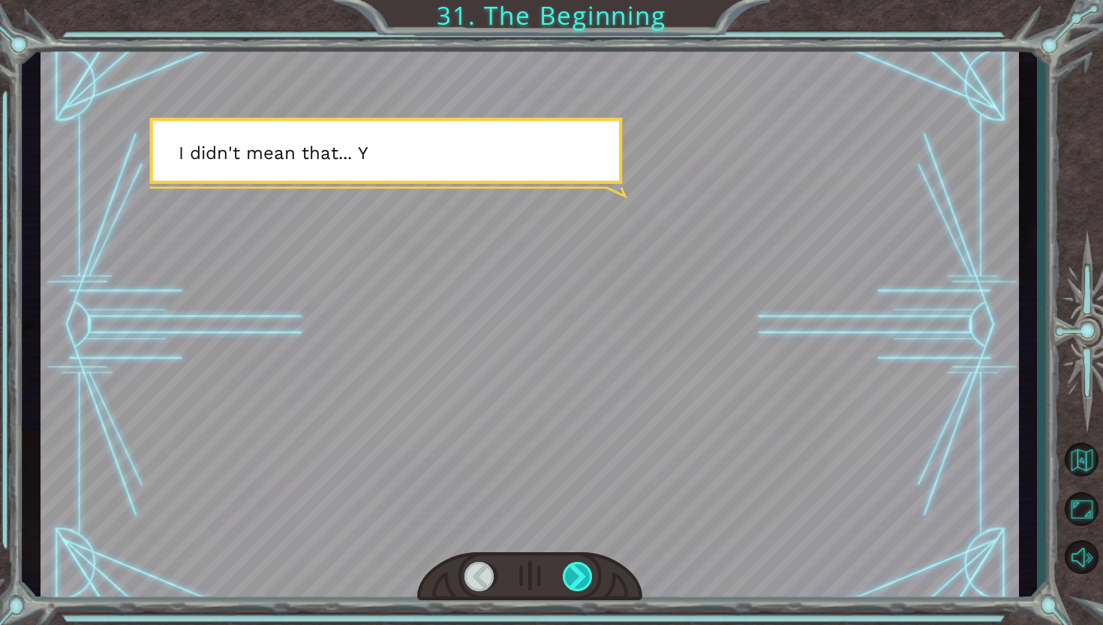
click at [585, 570] on div at bounding box center [579, 577] width 32 height 30
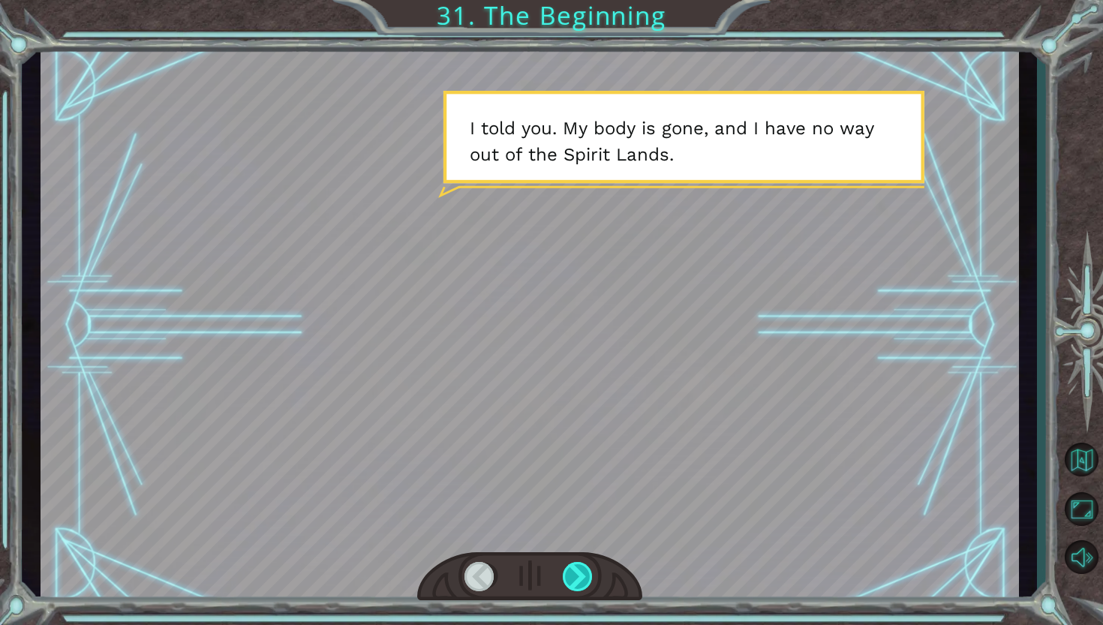
click at [585, 569] on div at bounding box center [579, 577] width 32 height 30
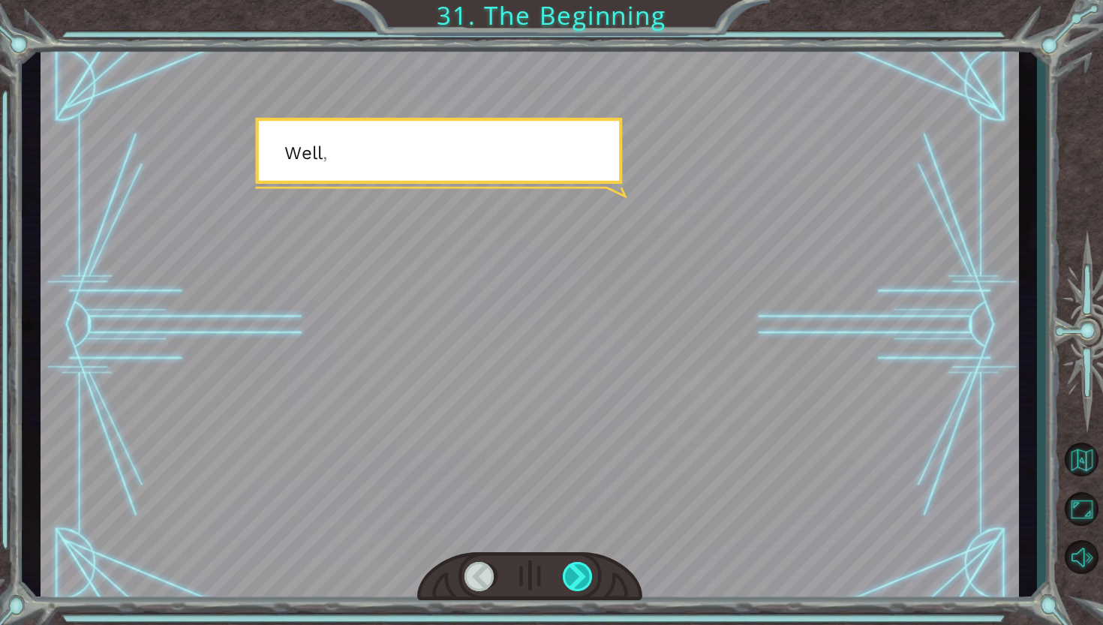
click at [585, 568] on div at bounding box center [579, 577] width 32 height 30
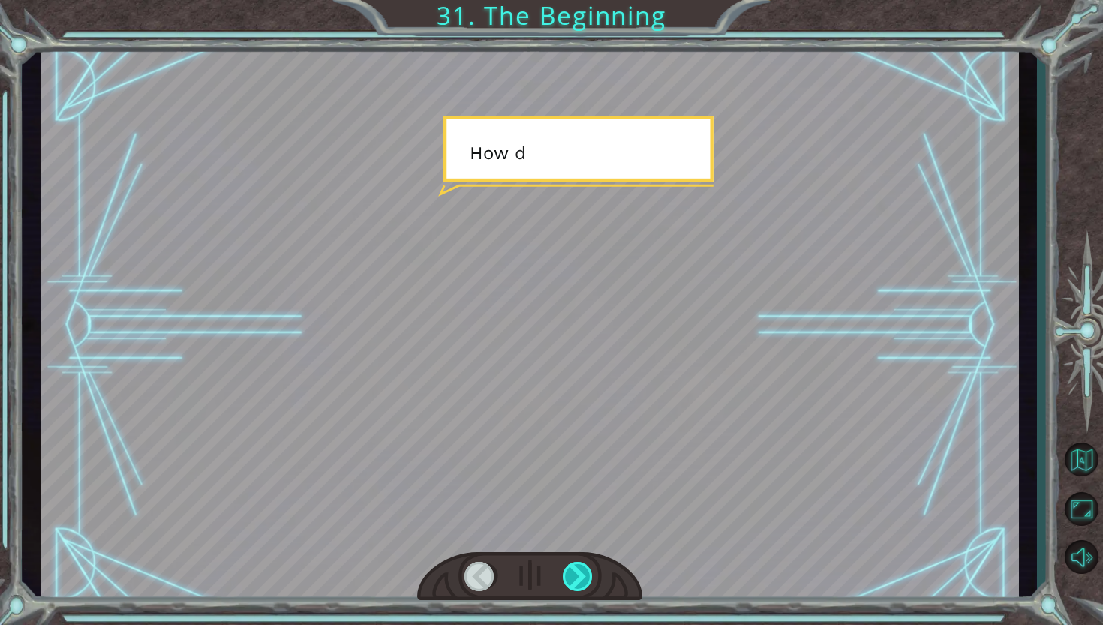
click at [585, 568] on div at bounding box center [579, 577] width 32 height 30
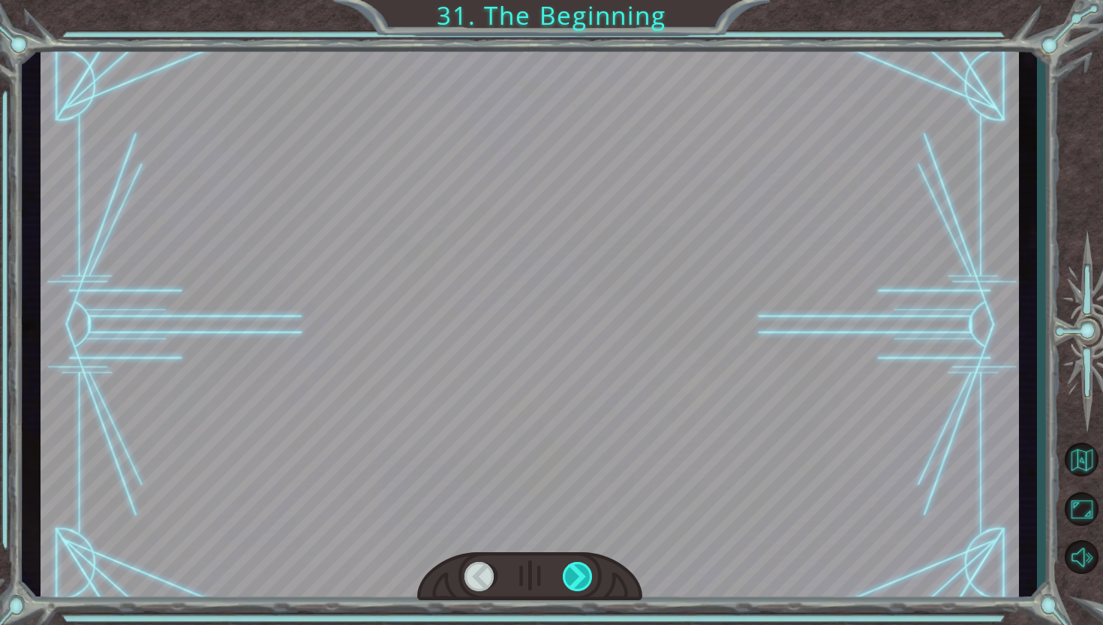
click at [585, 568] on div at bounding box center [579, 577] width 32 height 30
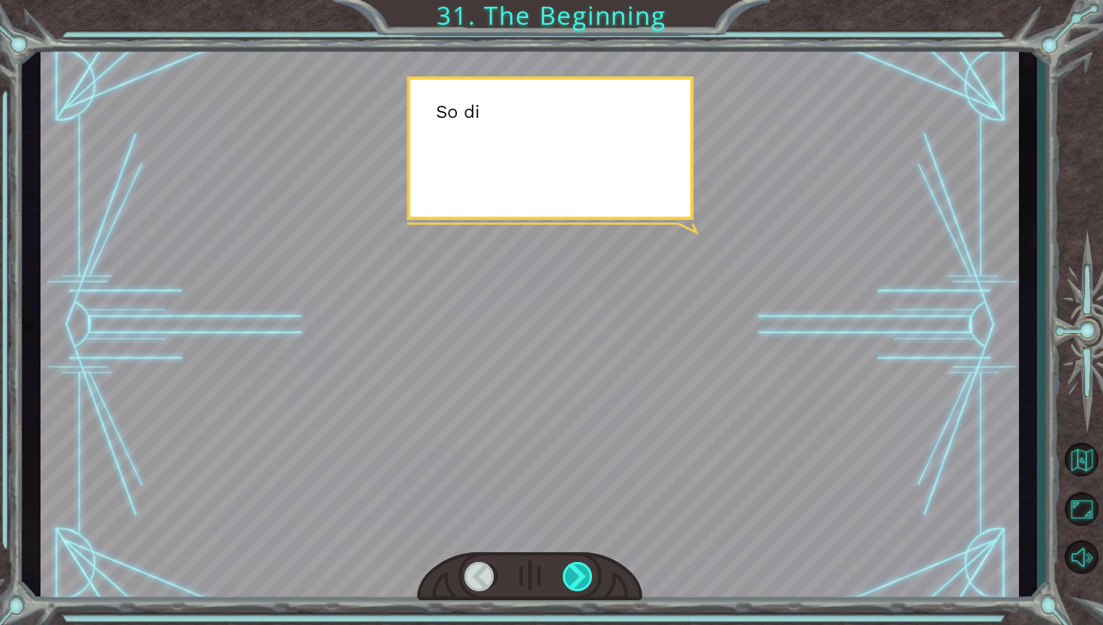
click at [585, 568] on div at bounding box center [579, 577] width 32 height 30
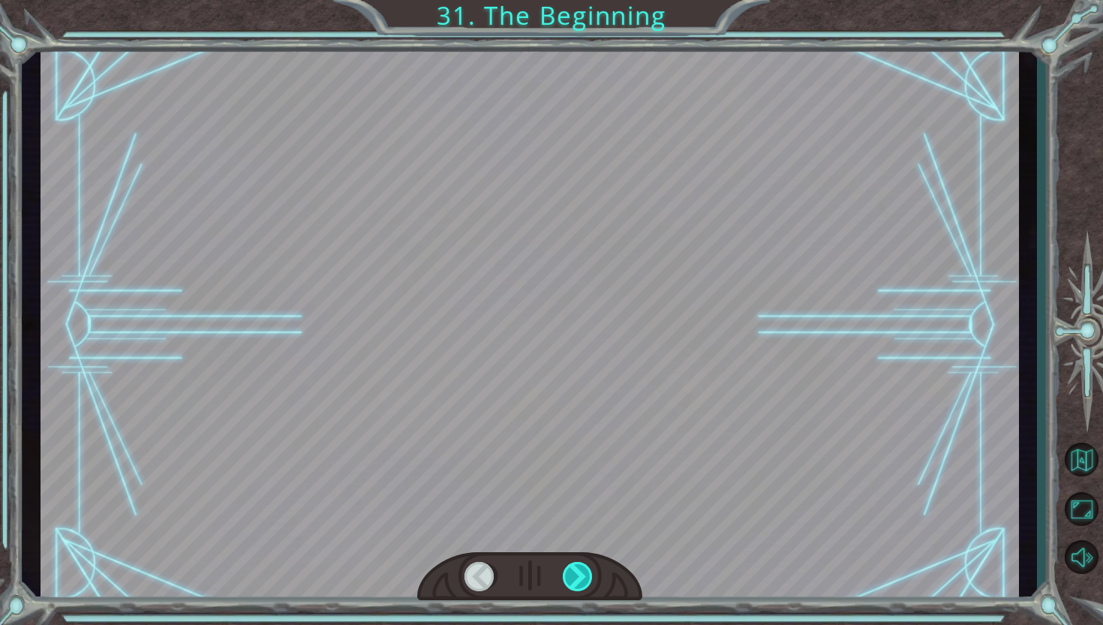
click at [585, 568] on div at bounding box center [579, 577] width 32 height 30
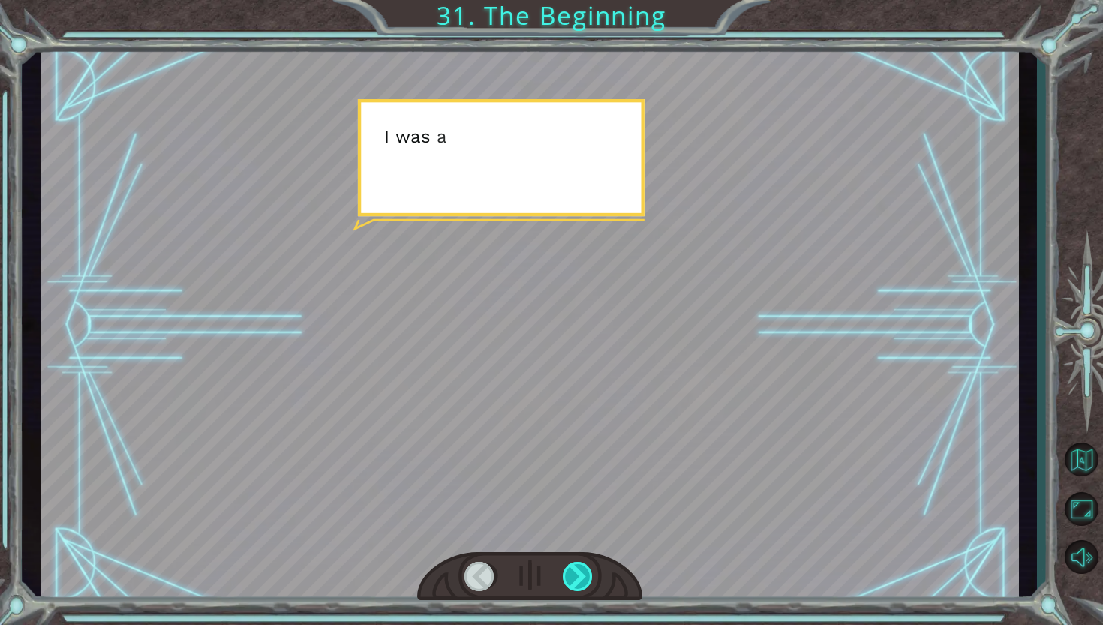
click at [586, 567] on div at bounding box center [579, 577] width 32 height 30
click at [587, 567] on div at bounding box center [579, 577] width 32 height 30
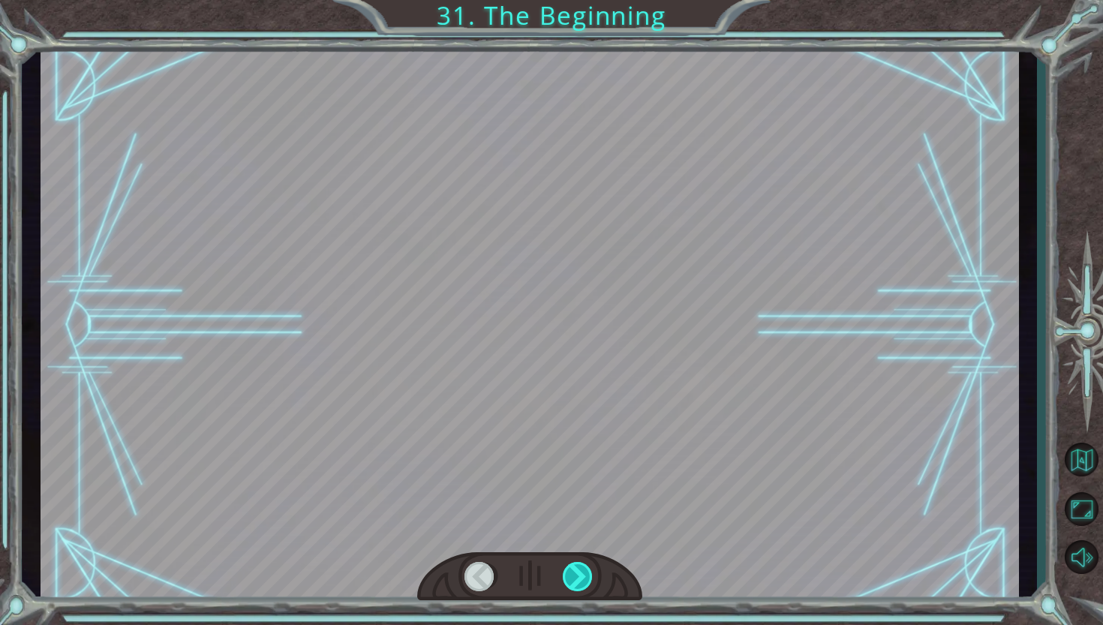
click at [587, 567] on div at bounding box center [579, 577] width 32 height 30
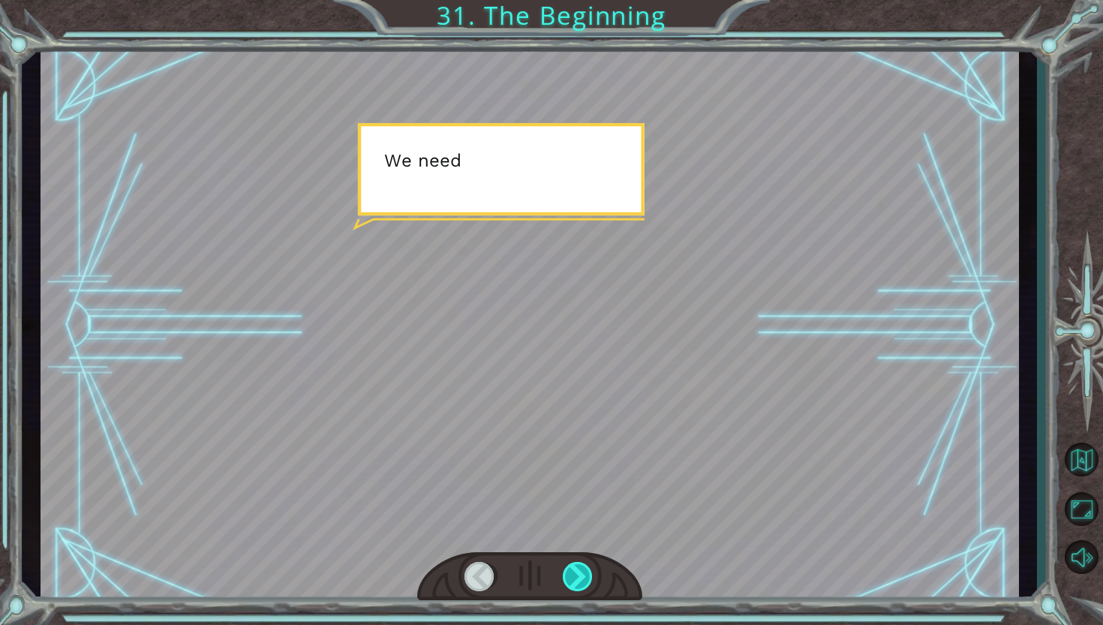
click at [587, 567] on div at bounding box center [579, 577] width 32 height 30
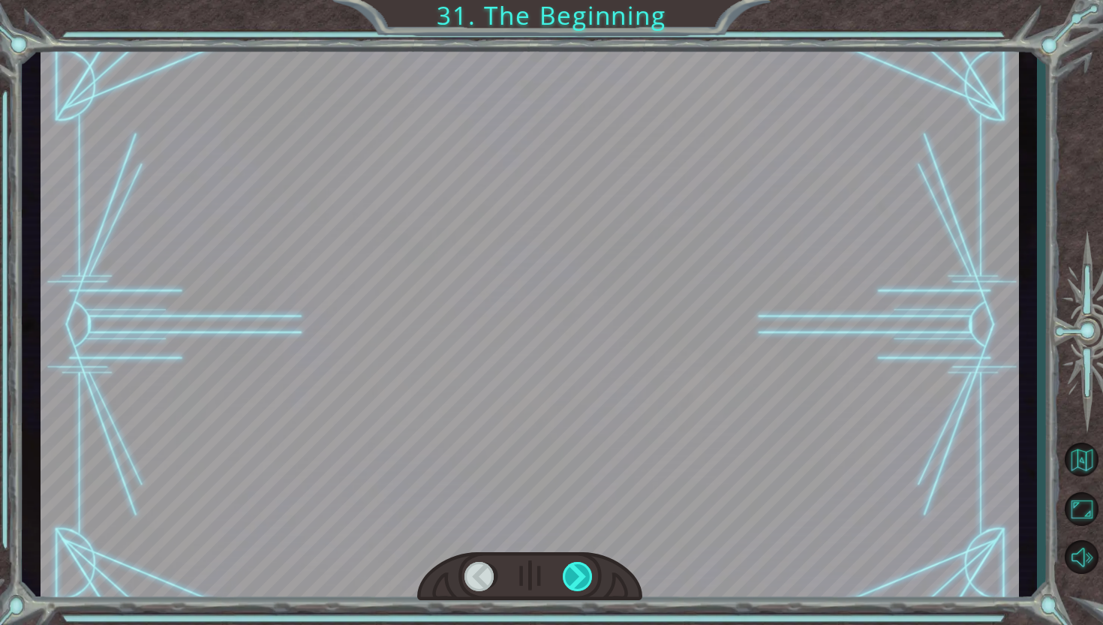
click at [587, 567] on div at bounding box center [579, 577] width 32 height 30
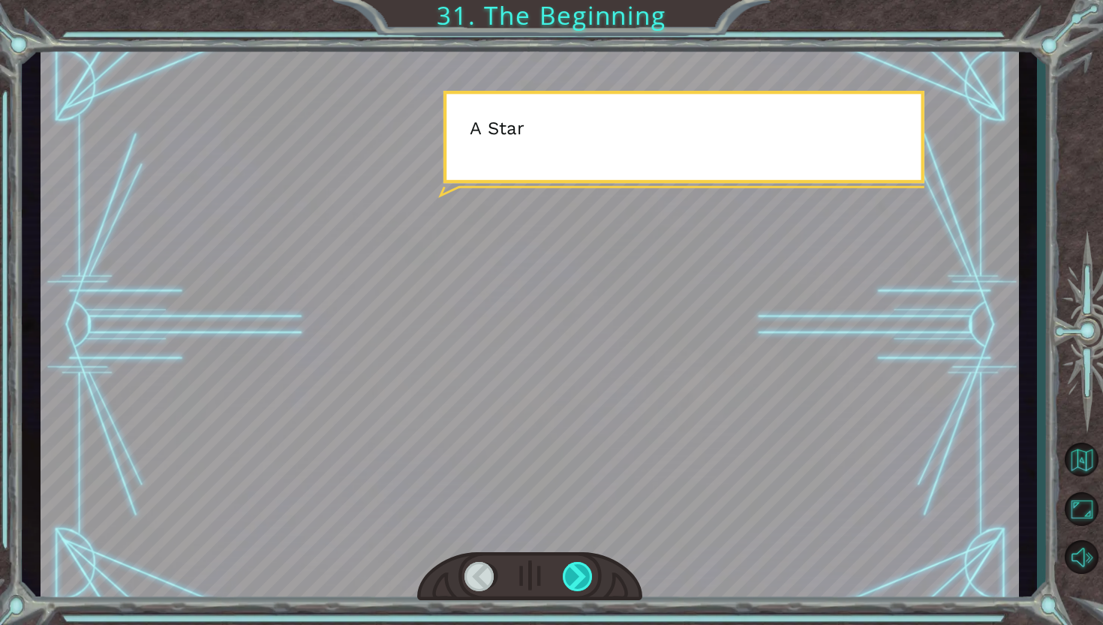
click at [588, 567] on div at bounding box center [579, 577] width 32 height 30
click at [590, 567] on div at bounding box center [579, 577] width 32 height 30
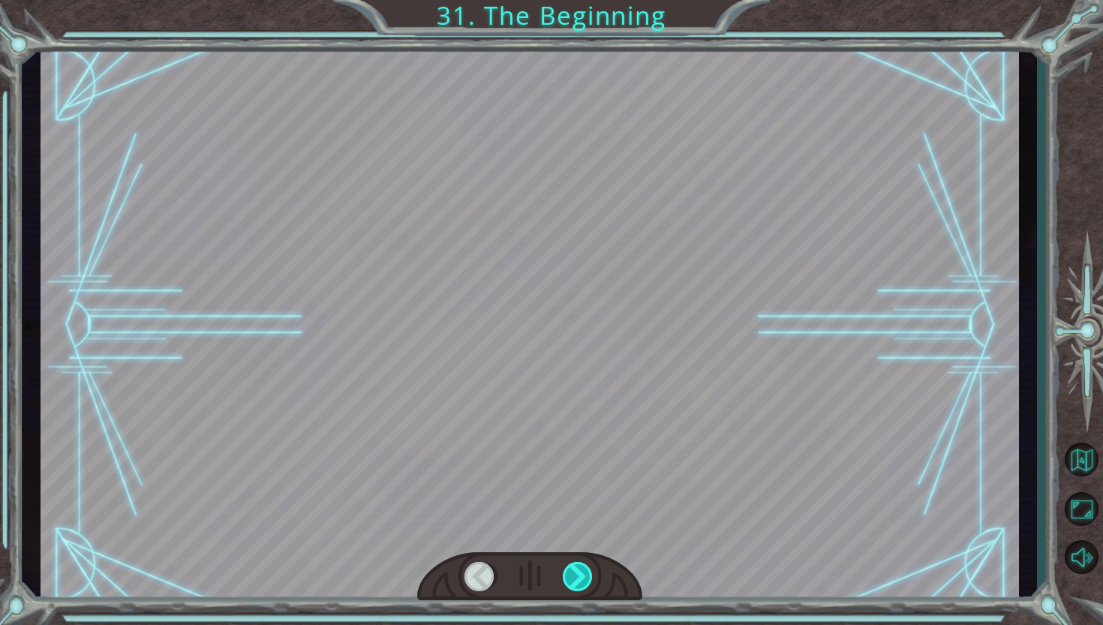
click at [590, 567] on div at bounding box center [579, 577] width 32 height 30
click at [587, 567] on div at bounding box center [579, 577] width 32 height 30
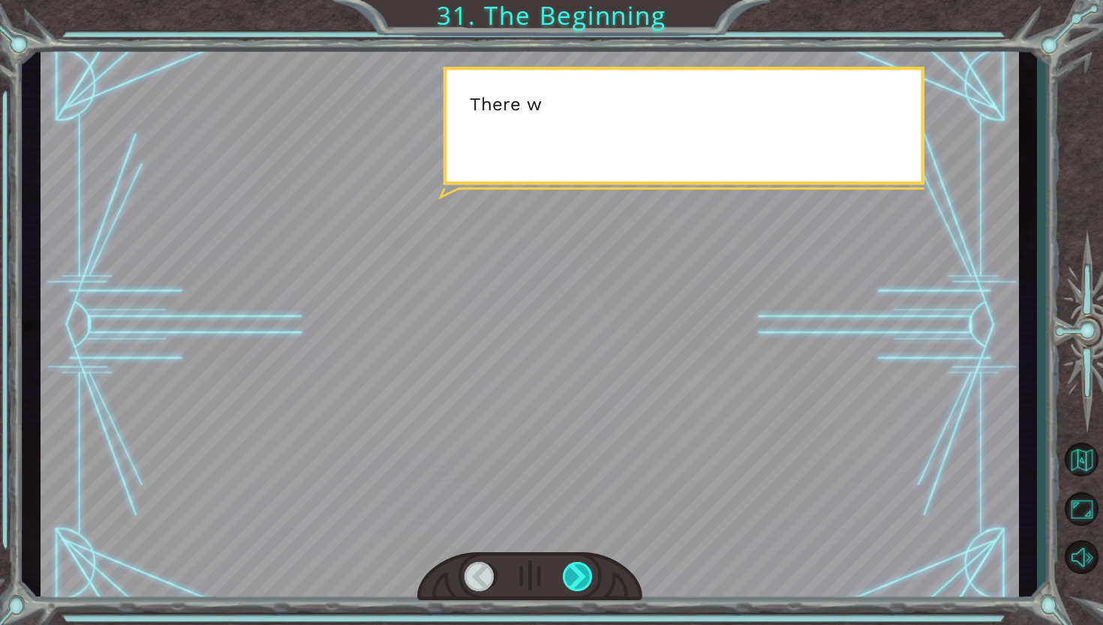
click at [585, 569] on div at bounding box center [579, 577] width 32 height 30
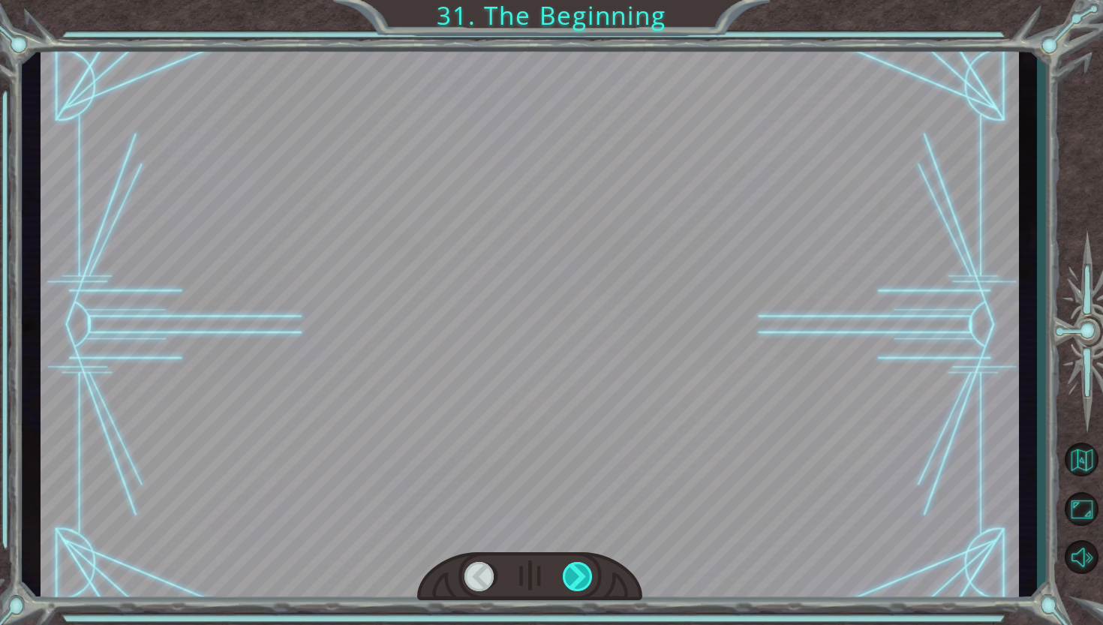
click at [585, 569] on div at bounding box center [579, 577] width 32 height 30
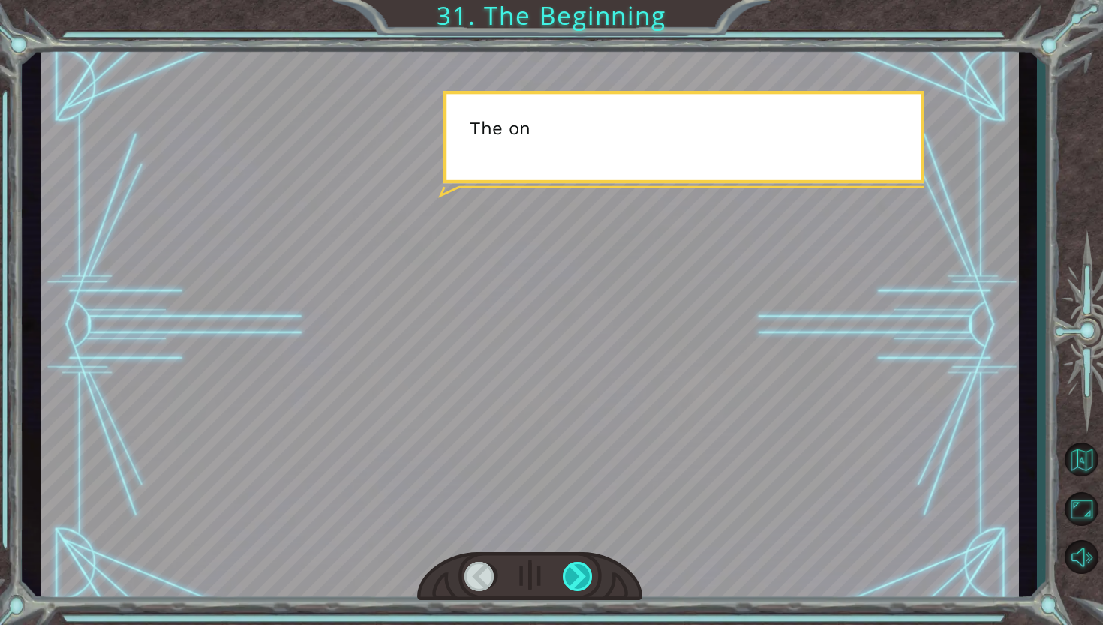
click at [585, 569] on div at bounding box center [579, 577] width 32 height 30
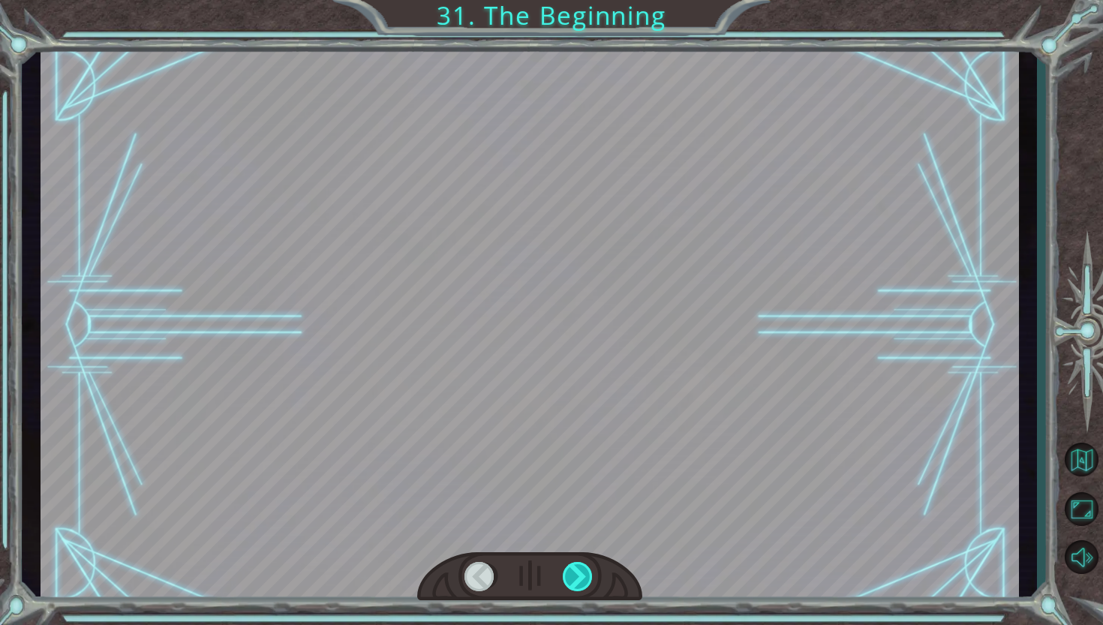
click at [585, 569] on div at bounding box center [579, 577] width 32 height 30
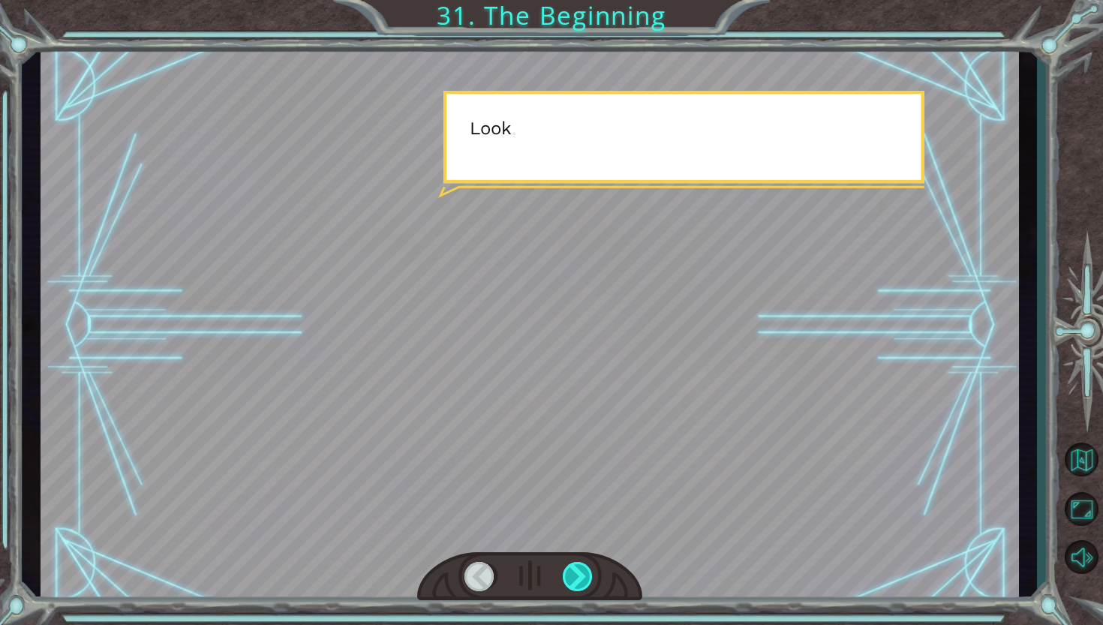
click at [585, 569] on div at bounding box center [579, 577] width 32 height 30
click at [589, 569] on div at bounding box center [579, 577] width 32 height 30
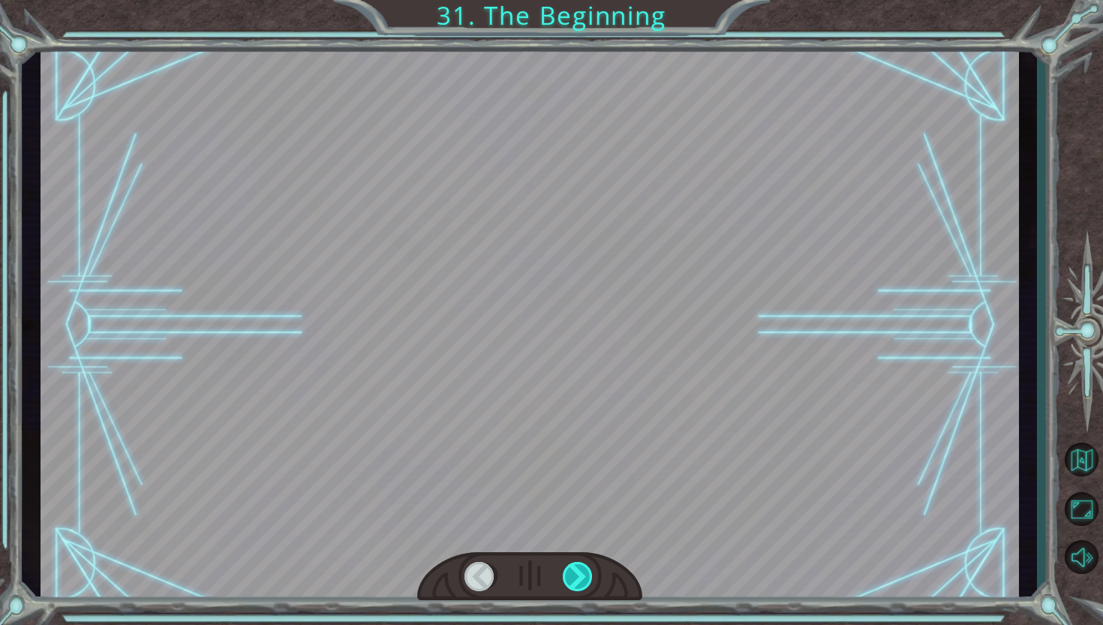
click at [592, 569] on div at bounding box center [579, 577] width 32 height 30
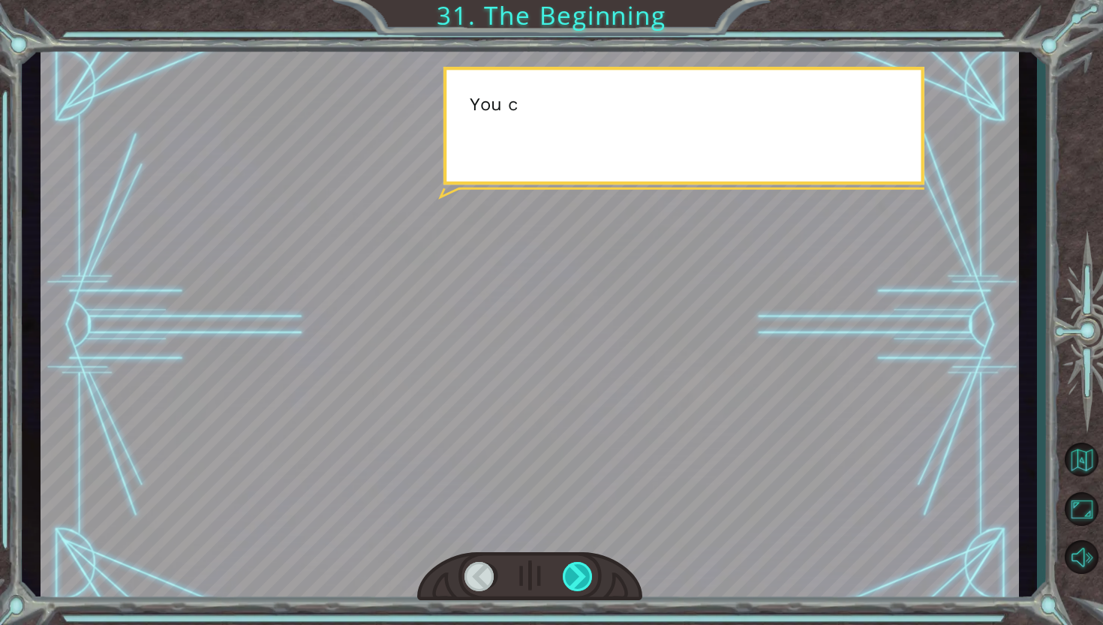
click at [592, 569] on div at bounding box center [579, 577] width 32 height 30
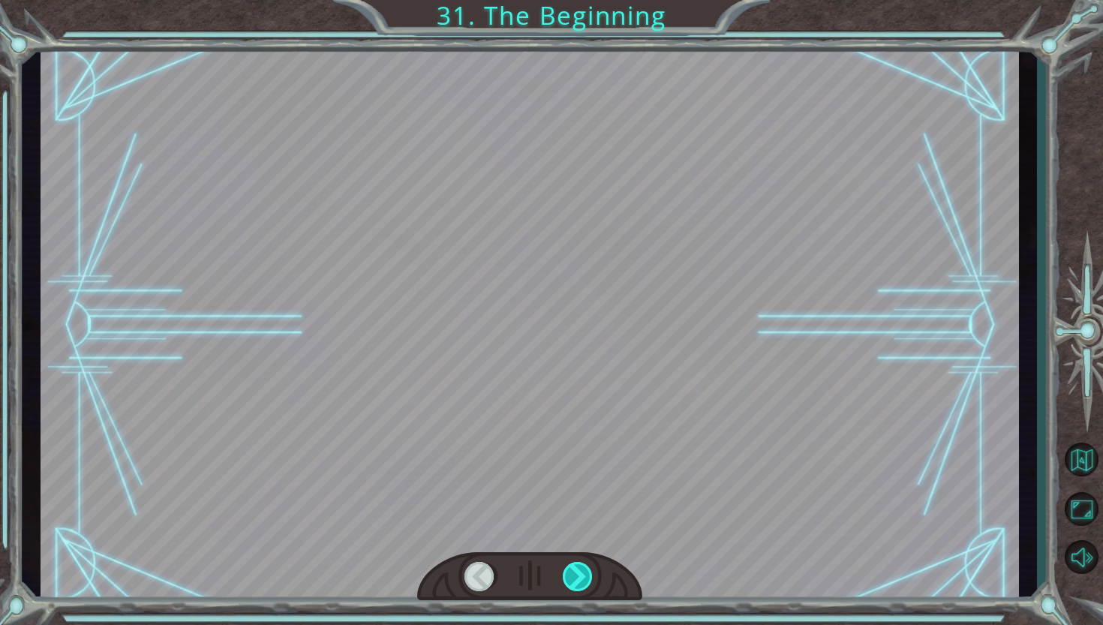
click at [589, 591] on div at bounding box center [579, 577] width 32 height 30
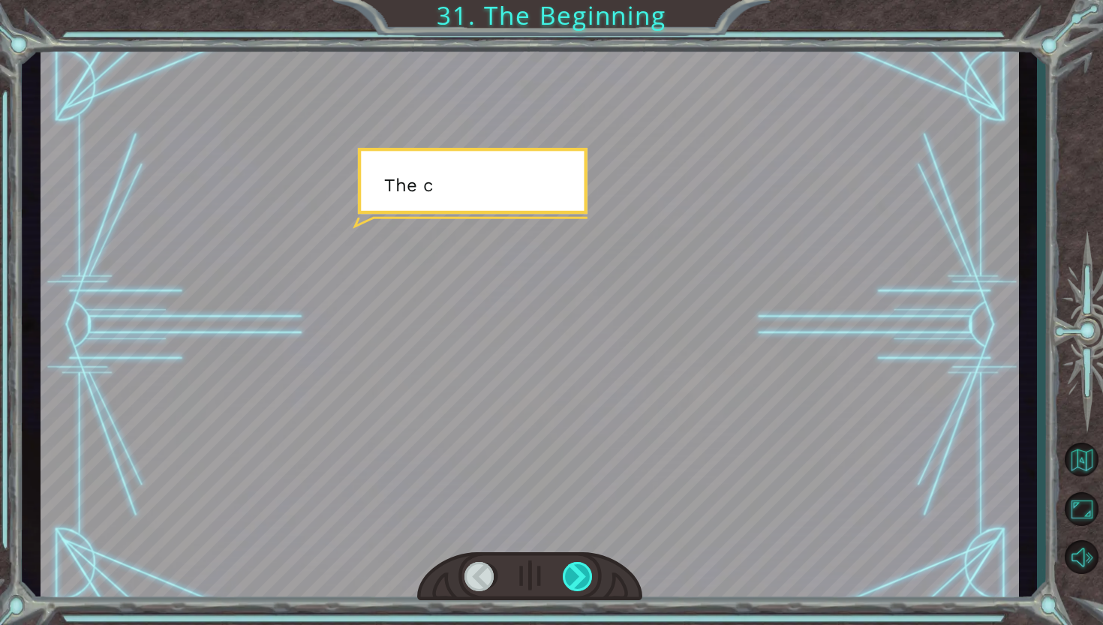
click at [589, 591] on div at bounding box center [579, 577] width 32 height 30
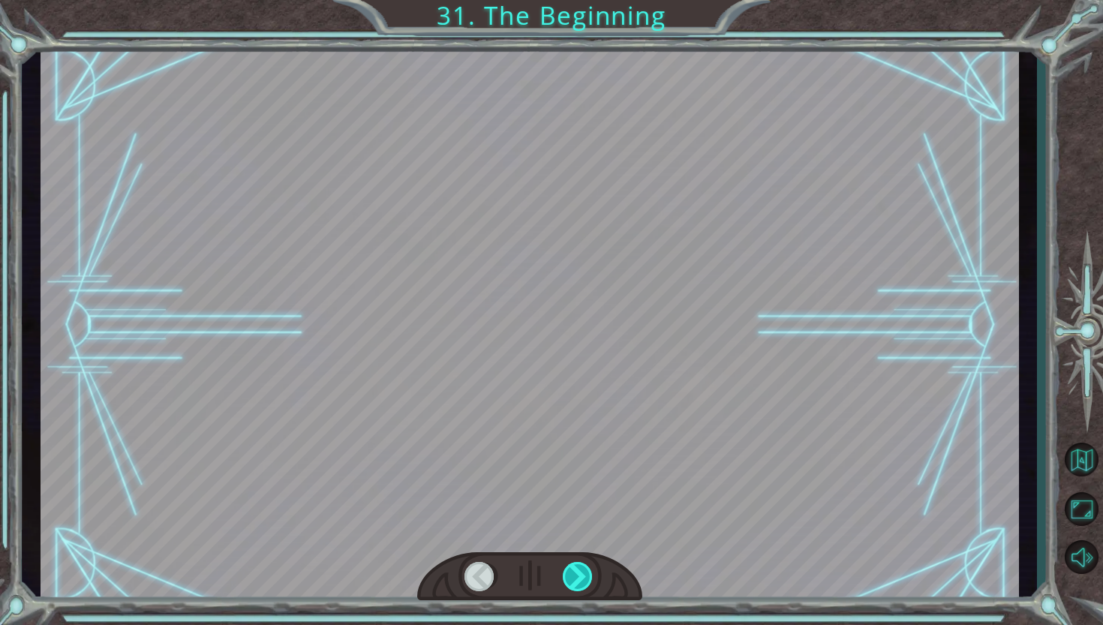
click at [589, 591] on div at bounding box center [579, 577] width 32 height 30
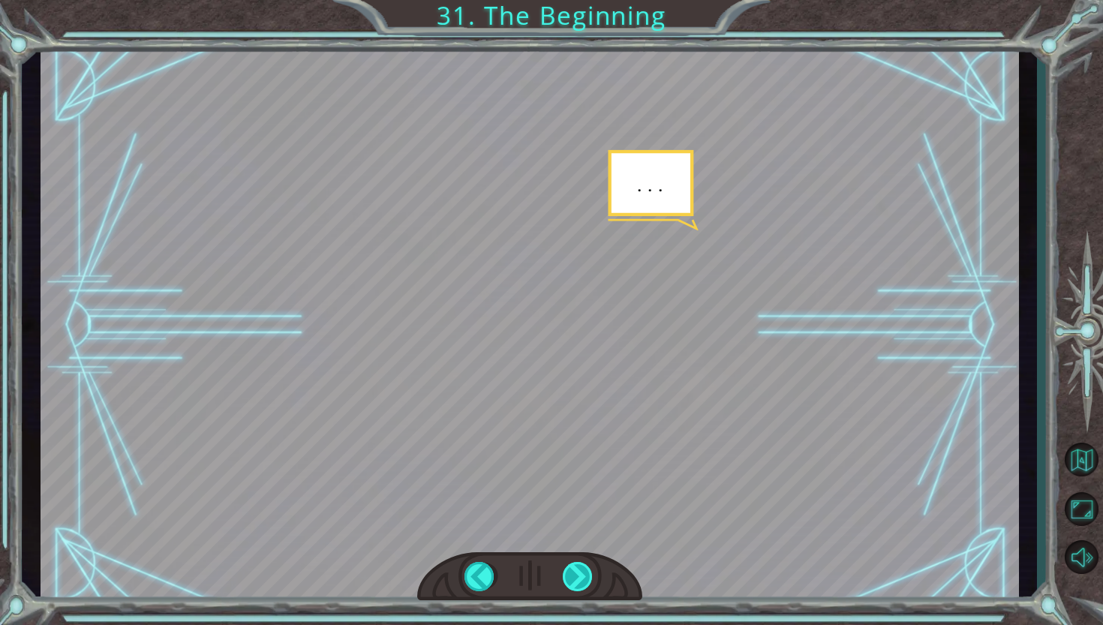
click at [589, 591] on div at bounding box center [579, 577] width 32 height 30
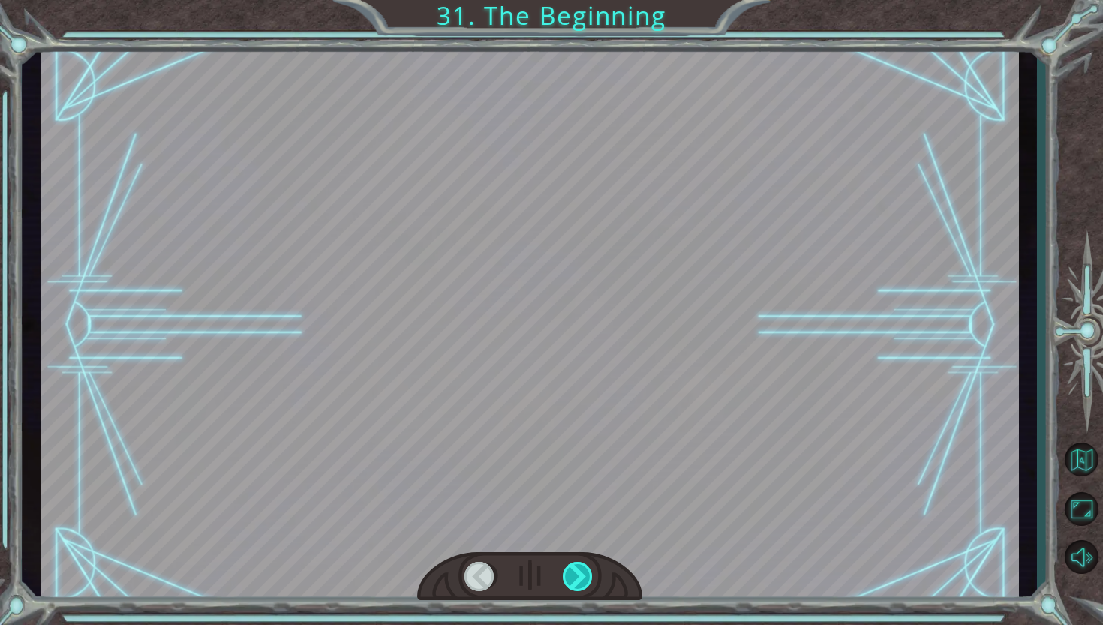
click at [589, 591] on div at bounding box center [579, 577] width 32 height 30
click at [594, 591] on div at bounding box center [579, 577] width 32 height 30
click at [586, 585] on div at bounding box center [579, 577] width 32 height 30
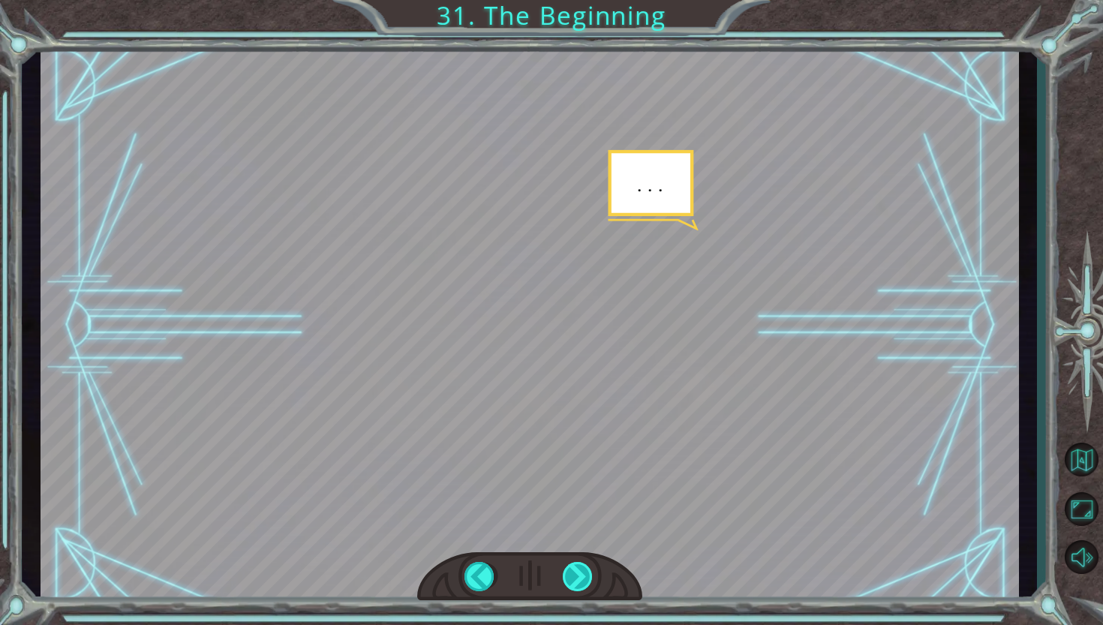
click at [586, 585] on div at bounding box center [579, 577] width 32 height 30
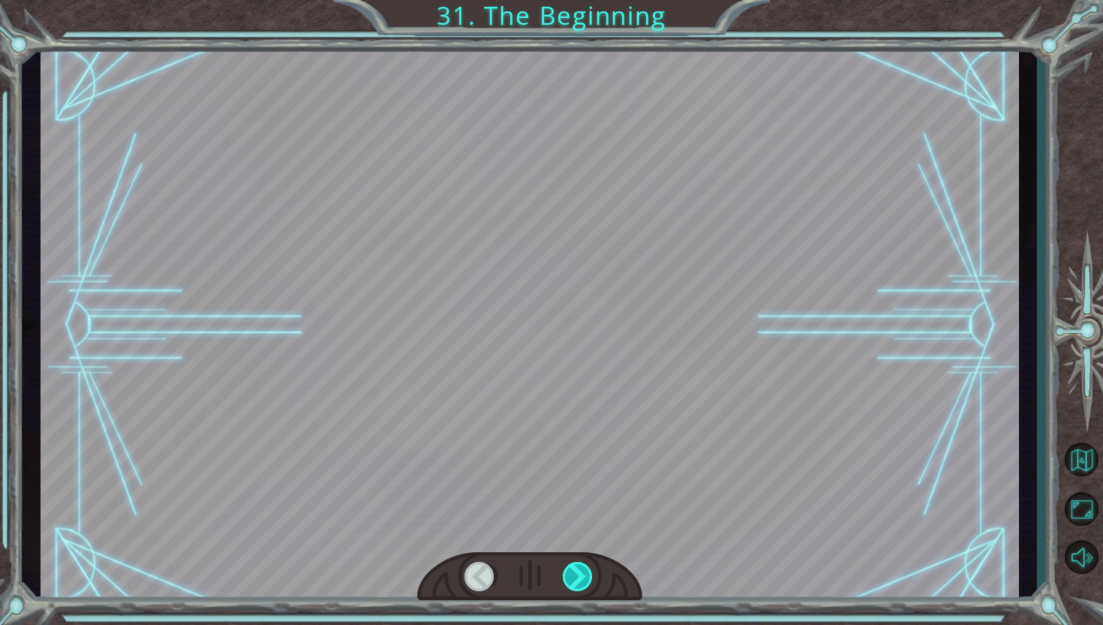
click at [583, 586] on div at bounding box center [579, 577] width 32 height 30
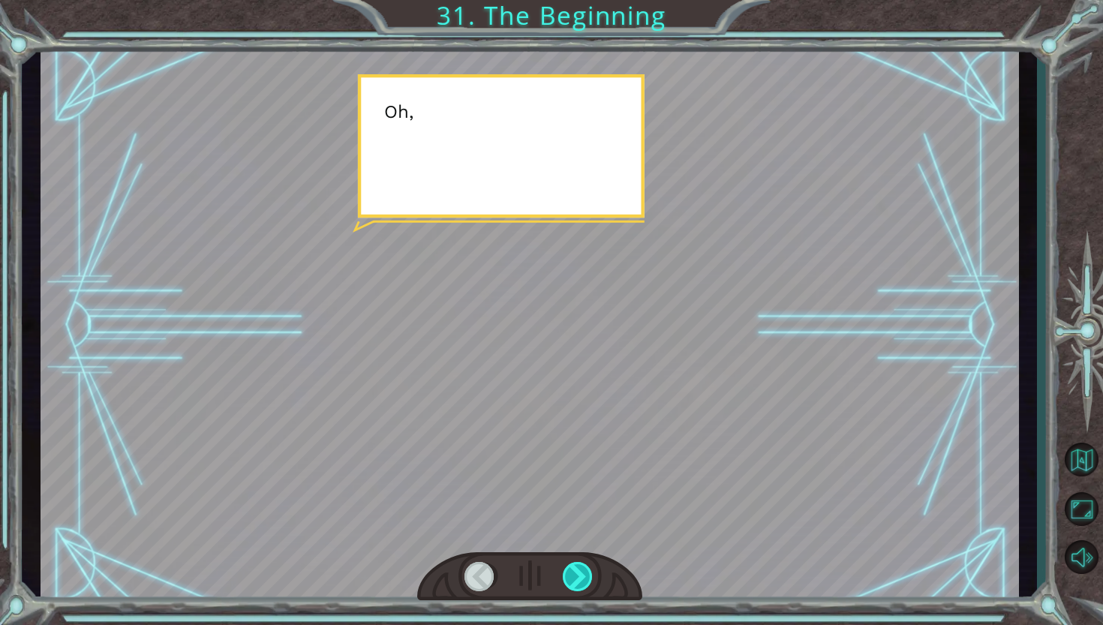
click at [582, 588] on div at bounding box center [579, 577] width 32 height 30
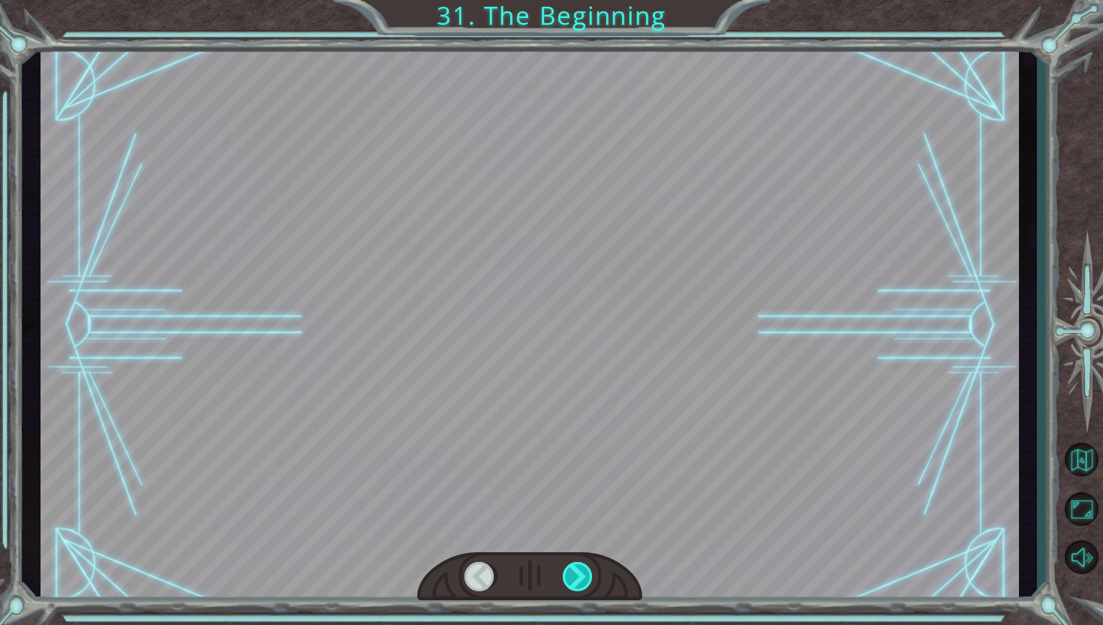
click at [582, 588] on div at bounding box center [579, 577] width 32 height 30
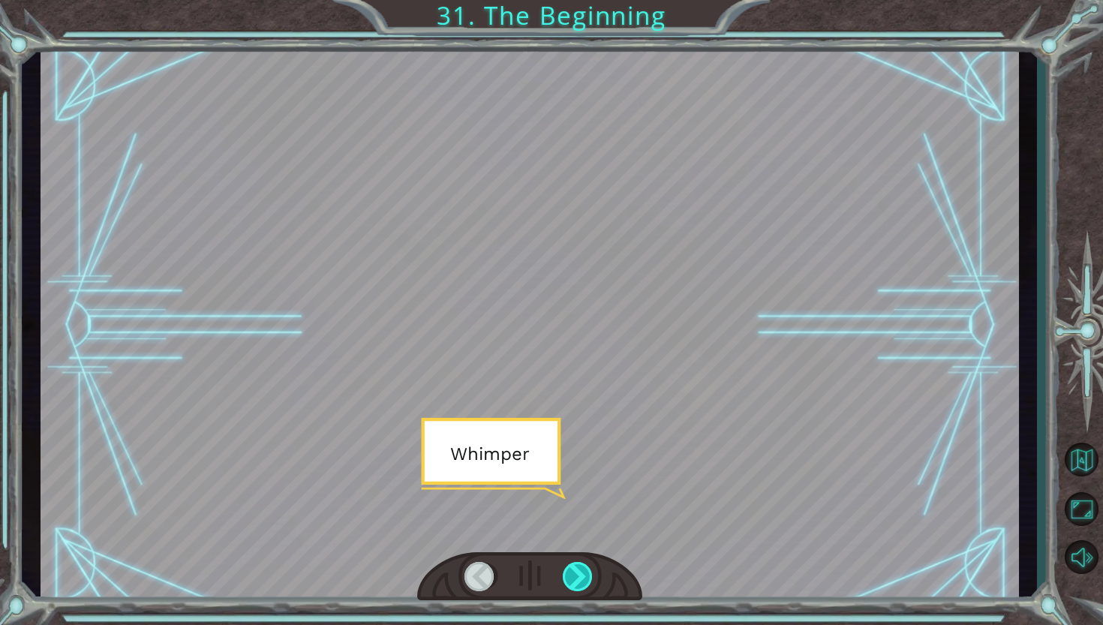
click at [579, 588] on div at bounding box center [579, 577] width 32 height 30
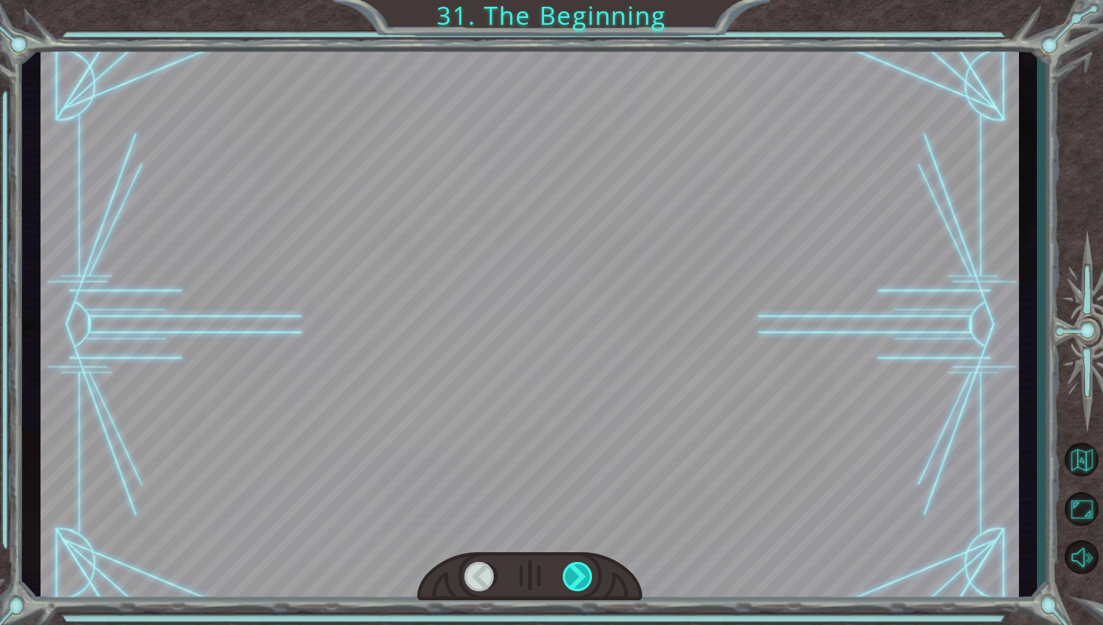
click at [579, 588] on div at bounding box center [579, 577] width 32 height 30
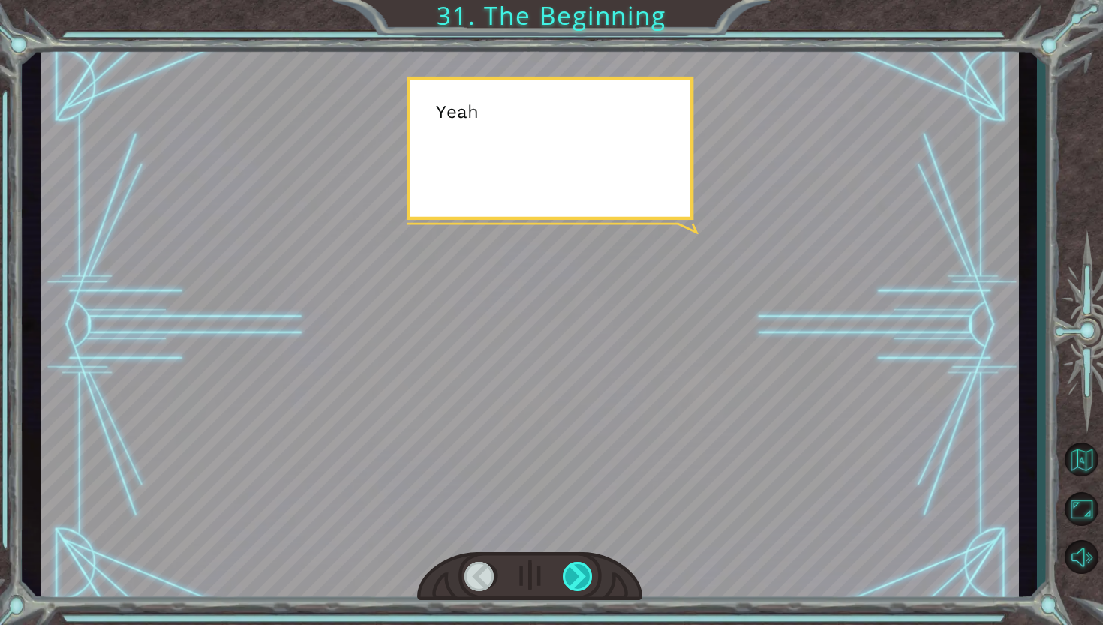
click at [579, 588] on div at bounding box center [579, 577] width 32 height 30
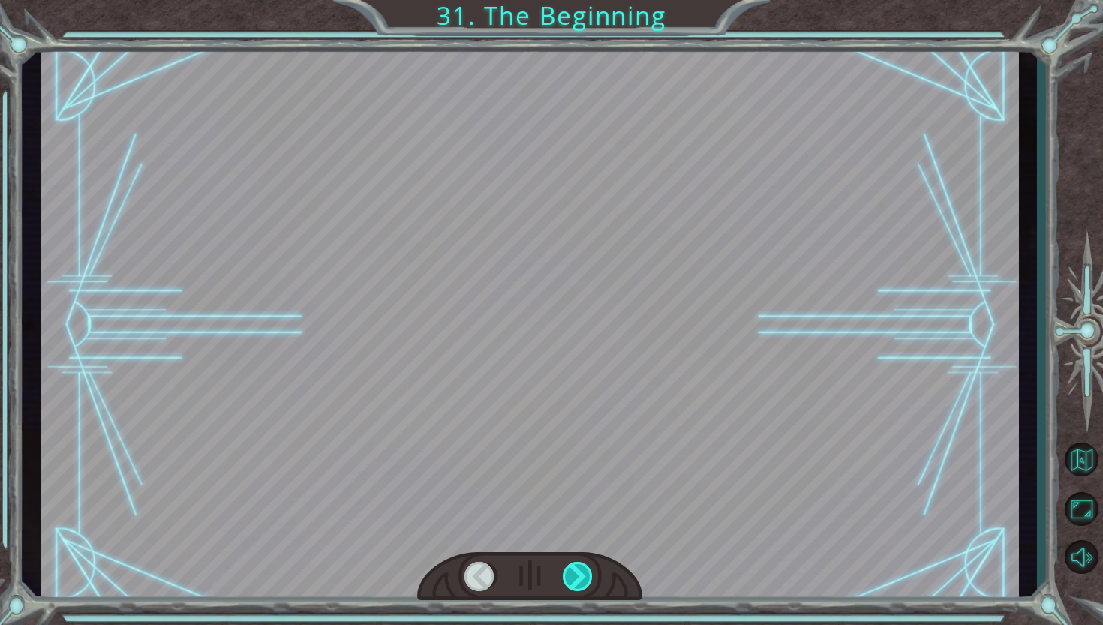
click at [579, 588] on div at bounding box center [579, 577] width 32 height 30
click at [579, 0] on div "Temporary Text H e y , V e g a ! W e d i d i t ! L o o k a t t h e s u n ! . . …" at bounding box center [551, 0] width 1103 height 0
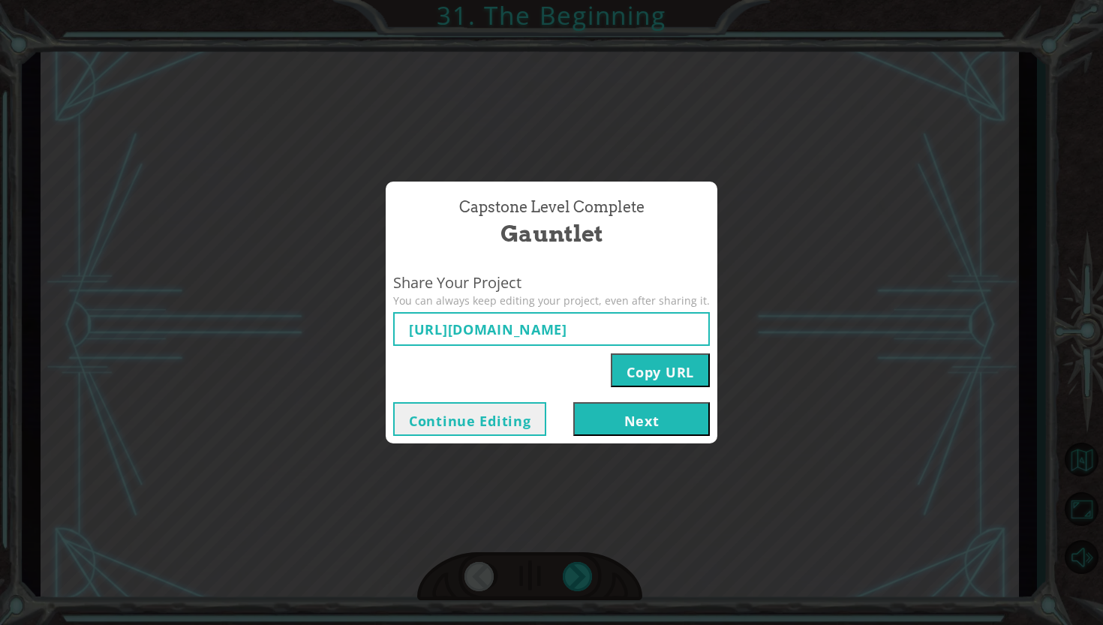
click at [495, 449] on div "Capstone Level Complete Gauntlet Share Your Project You can always keep editing…" at bounding box center [551, 312] width 1103 height 625
click at [633, 455] on div "Capstone Level Complete Gauntlet Share Your Project You can always keep editing…" at bounding box center [551, 312] width 1103 height 625
click at [628, 431] on button "Next" at bounding box center [641, 419] width 137 height 34
